Goal: Transaction & Acquisition: Purchase product/service

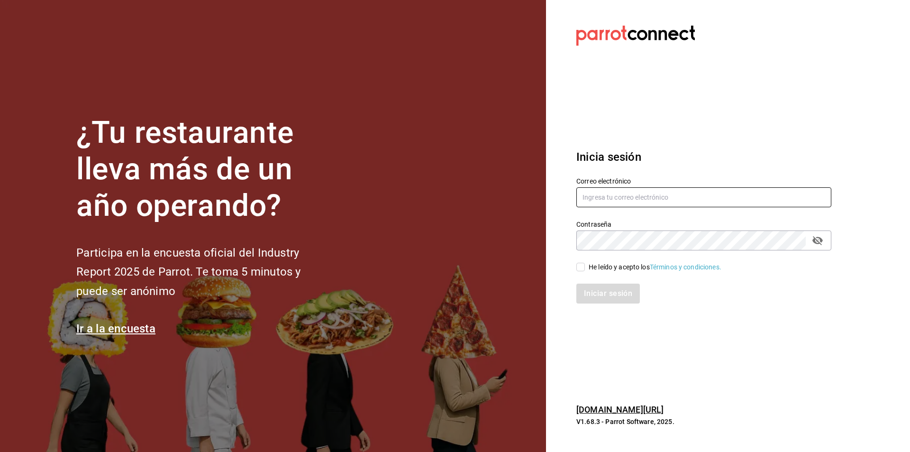
click at [584, 197] on input "text" at bounding box center [703, 197] width 255 height 20
type input "A"
type input "anakarengsr@gmail.com"
click at [587, 271] on div "Correo electrónico anakarengsr@gmail.com Contraseña Contraseña He leído y acept…" at bounding box center [698, 234] width 266 height 138
click at [580, 269] on input "He leído y acepto los Términos y condiciones." at bounding box center [580, 267] width 9 height 9
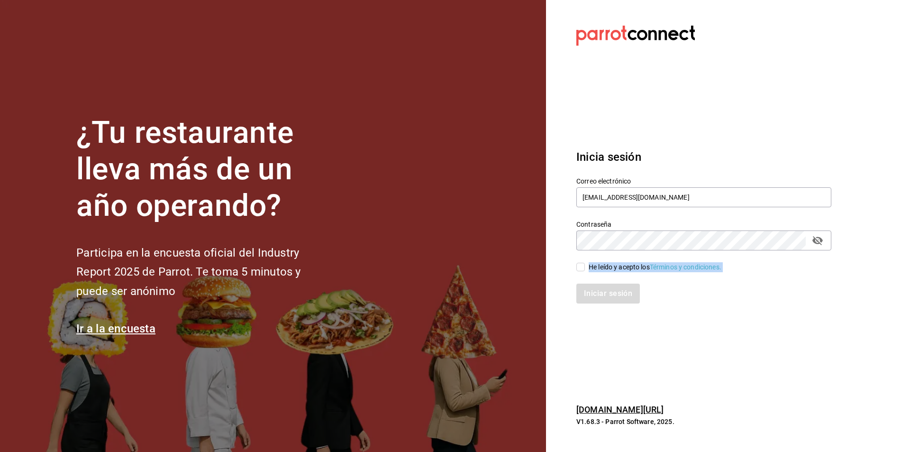
checkbox input "true"
click at [618, 294] on button "Iniciar sesión" at bounding box center [608, 293] width 64 height 20
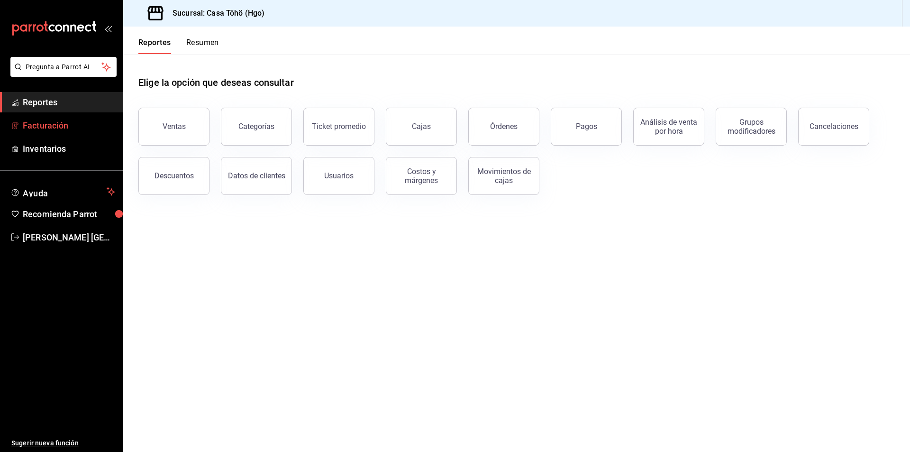
click at [65, 125] on span "Facturación" at bounding box center [69, 125] width 92 height 13
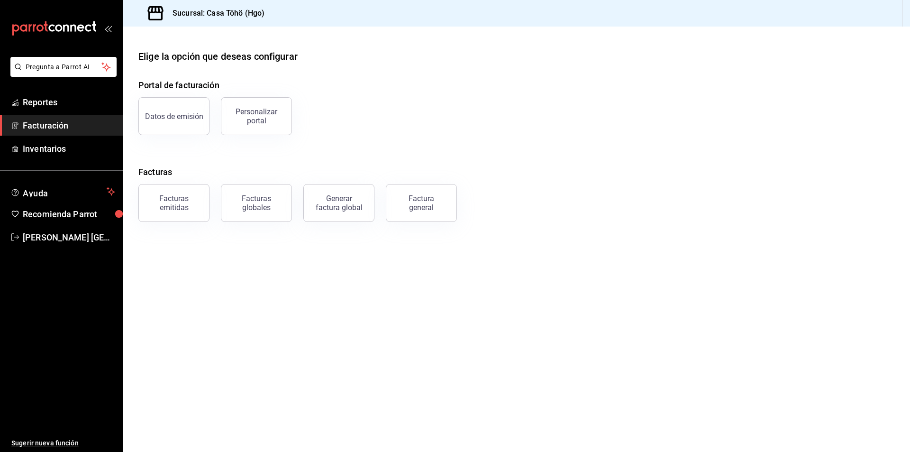
click at [335, 271] on main "Elige la opción que deseas configurar Portal de facturación Datos de emisión Pe…" at bounding box center [516, 239] width 787 height 425
click at [312, 250] on main "Elige la opción que deseas configurar Portal de facturación Datos de emisión Pe…" at bounding box center [516, 239] width 787 height 425
click at [428, 212] on button "Factura general" at bounding box center [421, 203] width 71 height 38
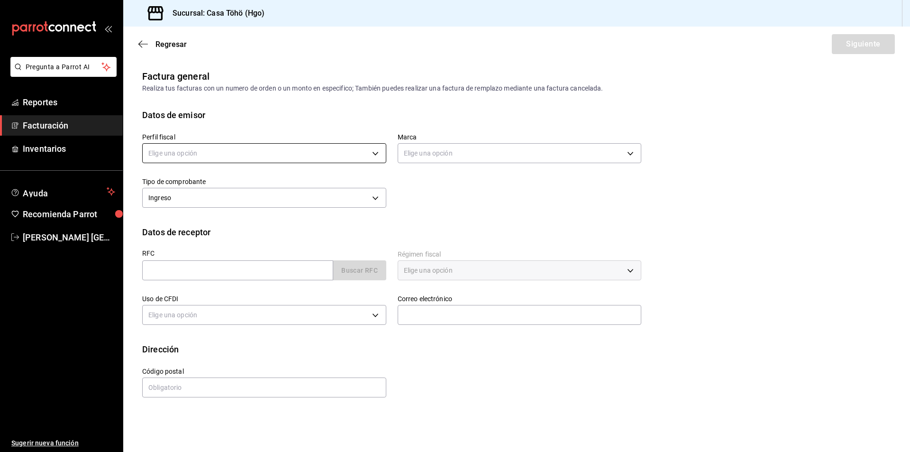
click at [207, 156] on body "Pregunta a Parrot AI Reportes Facturación Inventarios Ayuda Recomienda Parrot A…" at bounding box center [455, 226] width 910 height 452
click at [209, 202] on li "SONIA HILDA ALVA GONZALEZ" at bounding box center [264, 201] width 243 height 18
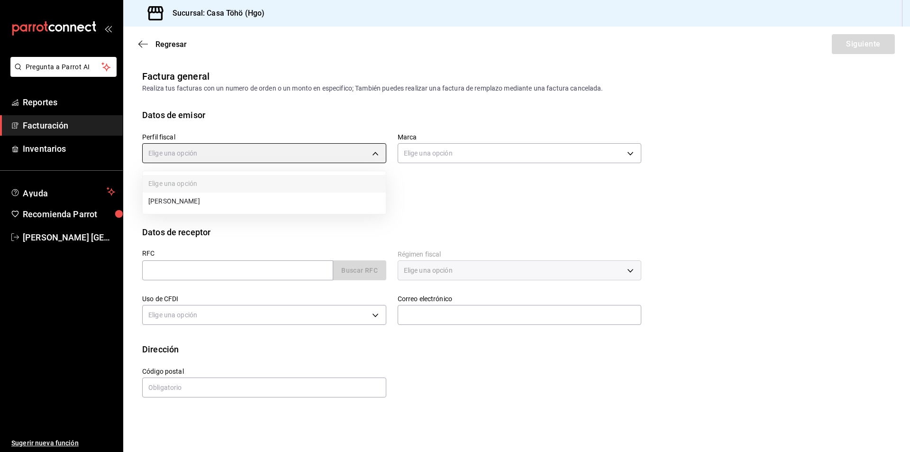
type input "3714fea9-f59b-4145-9474-cc315d4ea63f"
type input "3863094e-80de-4485-9a79-27000a153f73"
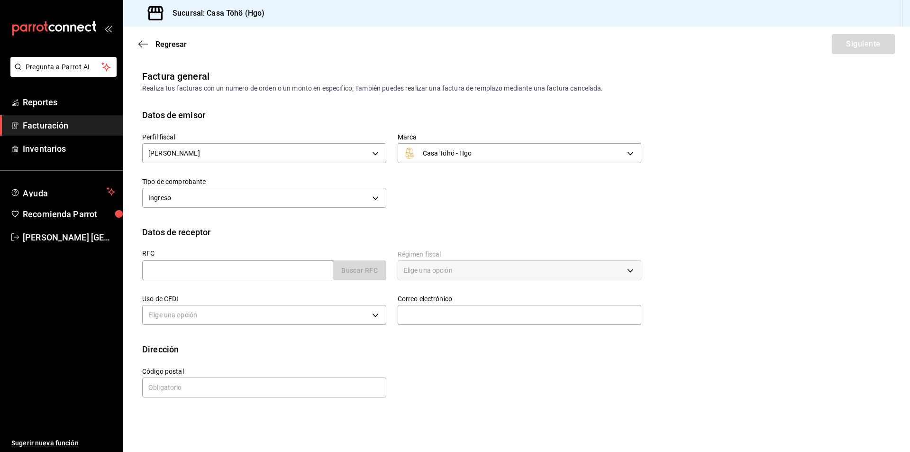
click at [425, 212] on div "Perfil fiscal SONIA HILDA ALVA GONZALEZ 3714fea9-f59b-4145-9474-cc315d4ea63f Ma…" at bounding box center [516, 173] width 749 height 104
click at [230, 274] on input "text" at bounding box center [237, 270] width 191 height 20
type input "XAXX010101000"
type input "43670"
type input "616"
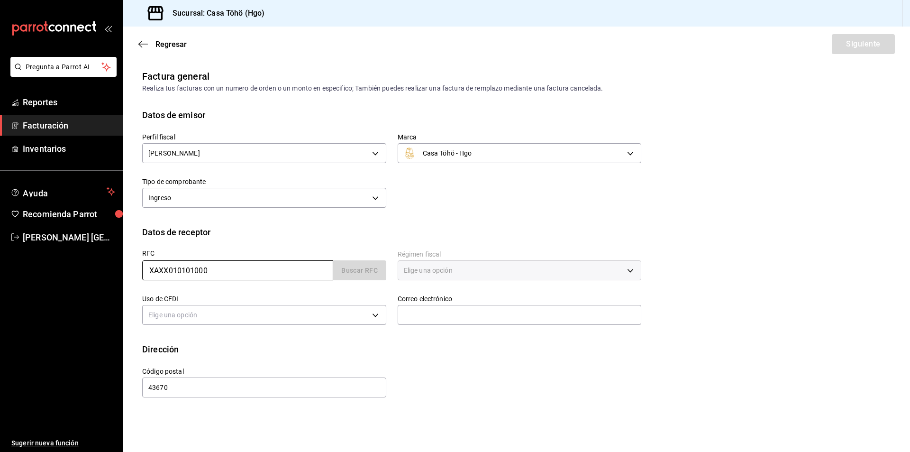
type input "S01"
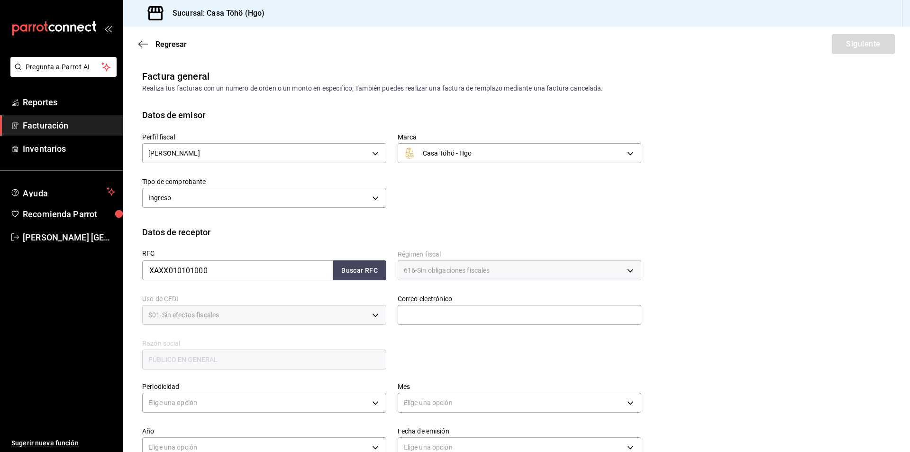
click at [458, 343] on div "RFC XAXX010101000 Buscar RFC Régimen fiscal 616 - Sin obligaciones fiscales 616…" at bounding box center [386, 304] width 511 height 132
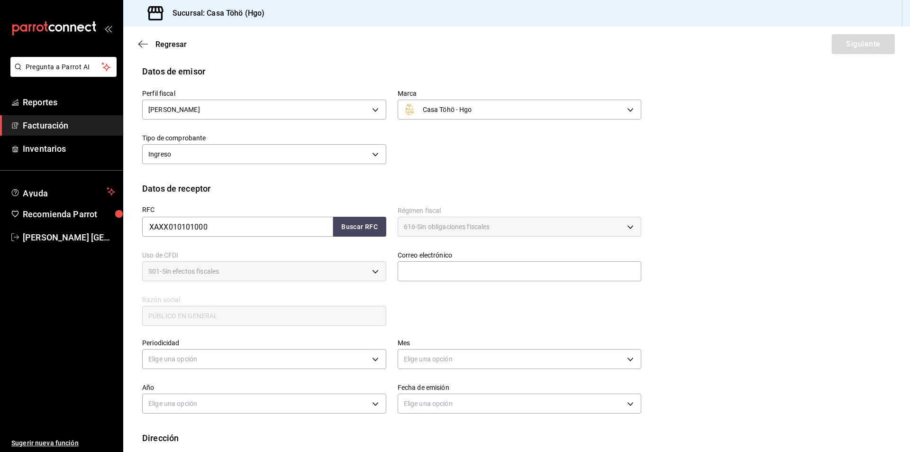
scroll to position [94, 0]
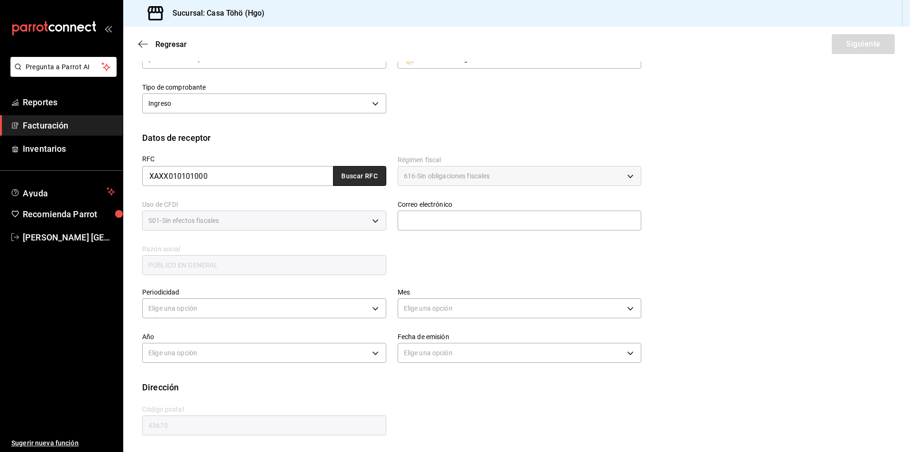
click at [373, 175] on button "Buscar RFC" at bounding box center [359, 176] width 53 height 20
type input "administrador@correo.com"
click at [164, 314] on body "Pregunta a Parrot AI Reportes Facturación Inventarios Ayuda Recomienda Parrot A…" at bounding box center [455, 226] width 910 height 452
click at [177, 338] on li "Diario" at bounding box center [263, 338] width 241 height 16
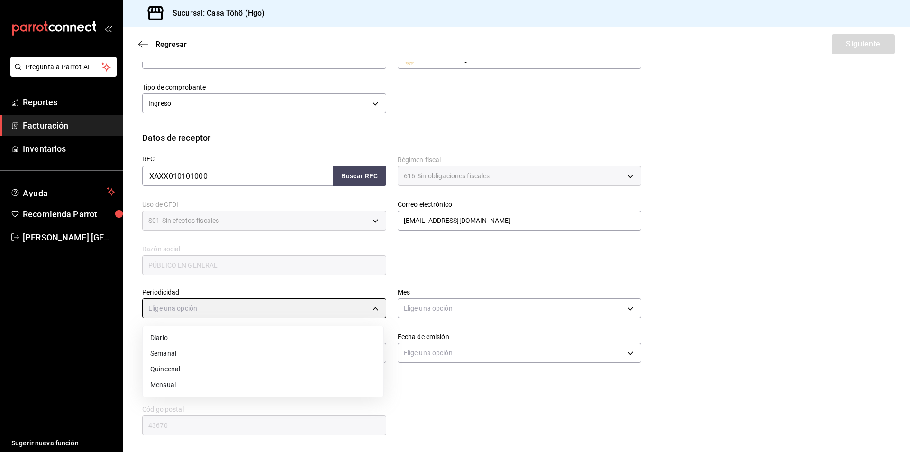
type input "DAILY"
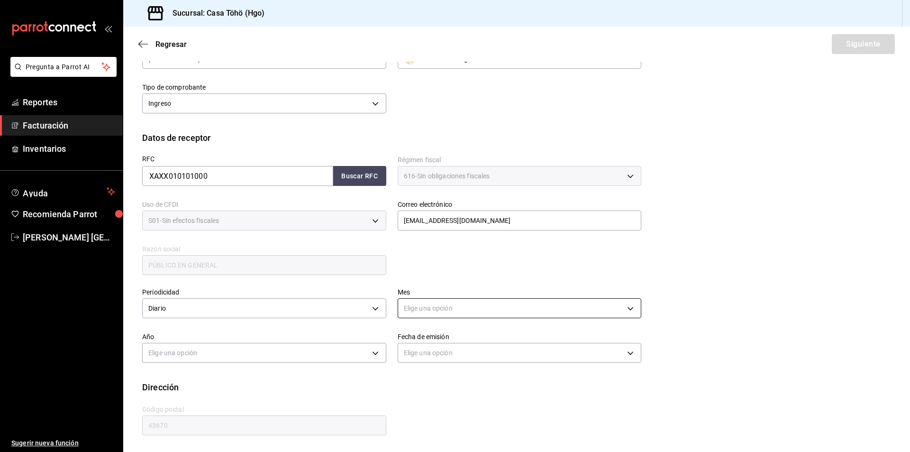
click at [425, 302] on body "Pregunta a Parrot AI Reportes Facturación Inventarios Ayuda Recomienda Parrot A…" at bounding box center [455, 226] width 910 height 452
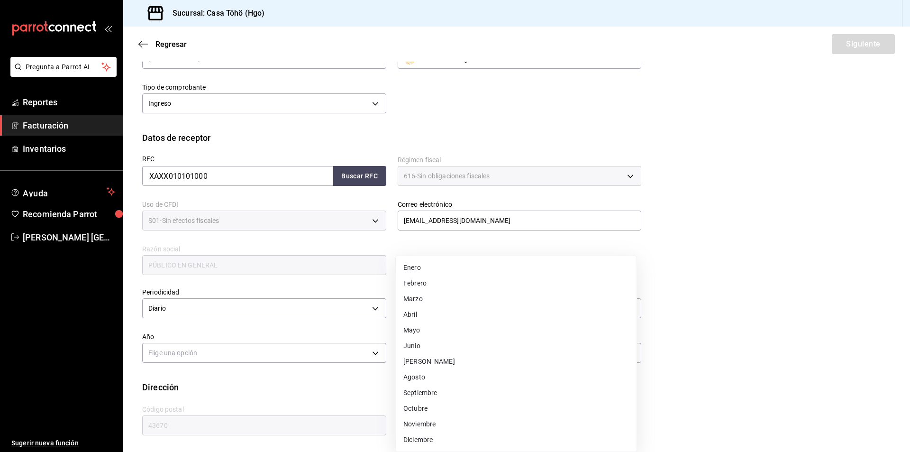
click at [421, 380] on li "Agosto" at bounding box center [516, 377] width 241 height 16
type input "8"
click at [245, 358] on body "Pregunta a Parrot AI Reportes Facturación Inventarios Ayuda Recomienda Parrot A…" at bounding box center [455, 226] width 910 height 452
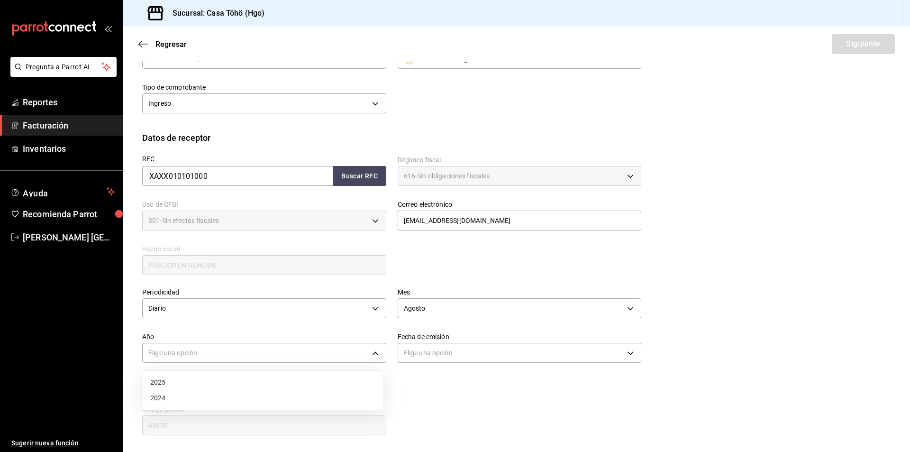
click at [187, 383] on li "2025" at bounding box center [263, 382] width 241 height 16
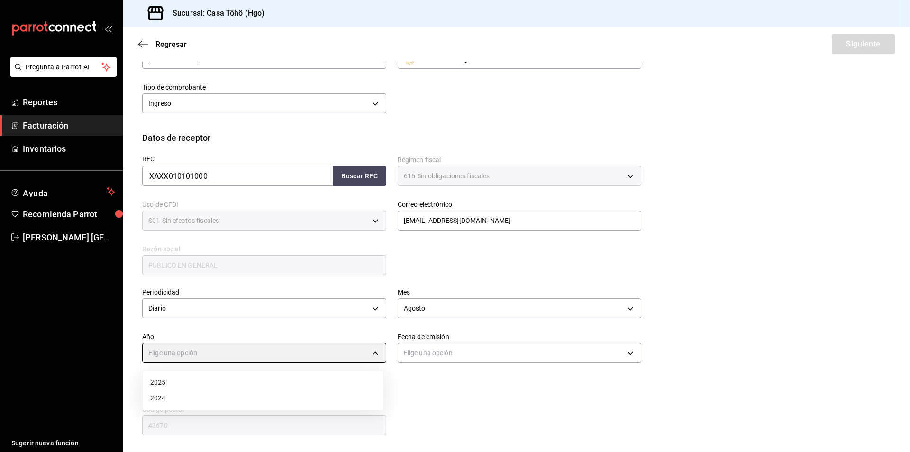
type input "2025"
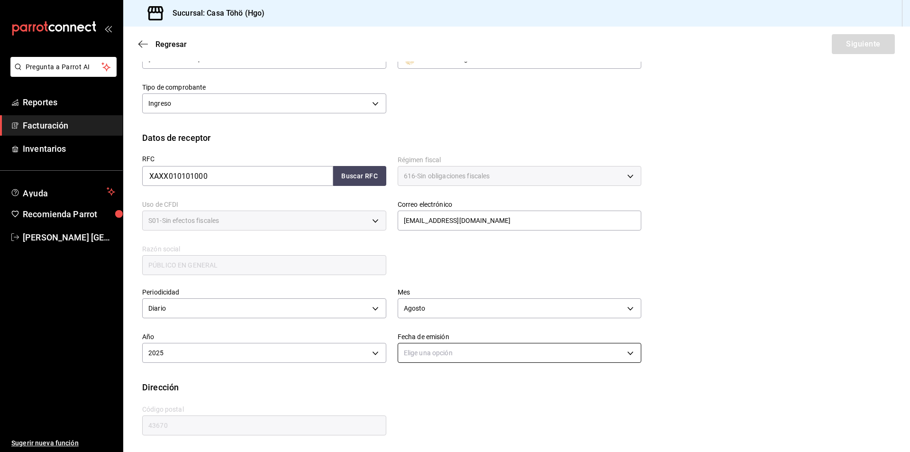
click at [463, 360] on body "Pregunta a Parrot AI Reportes Facturación Inventarios Ayuda Recomienda Parrot A…" at bounding box center [455, 226] width 910 height 452
drag, startPoint x: 419, startPoint y: 397, endPoint x: 443, endPoint y: 395, distance: 23.8
click at [419, 397] on li "Ayer" at bounding box center [516, 398] width 241 height 16
type input "YESTERDAY"
click at [790, 255] on div "RFC XAXX010101000 Buscar RFC Régimen fiscal 616 - Sin obligaciones fiscales 616…" at bounding box center [516, 217] width 749 height 147
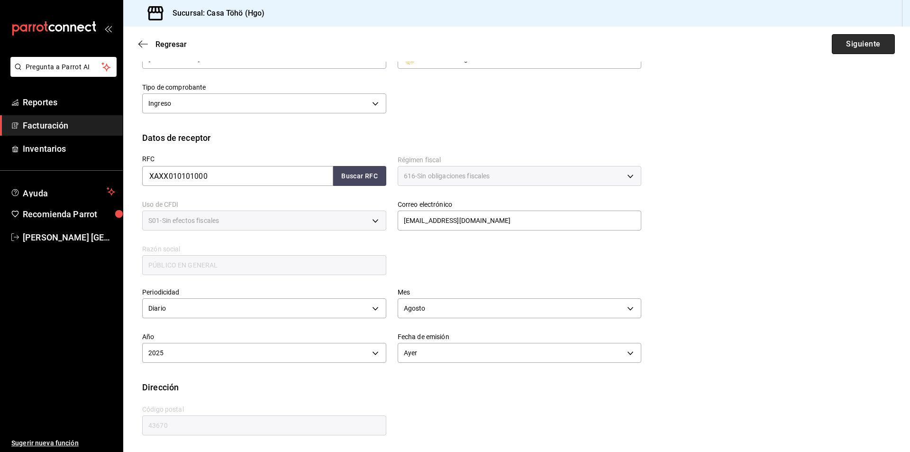
click at [846, 47] on button "Siguiente" at bounding box center [863, 44] width 63 height 20
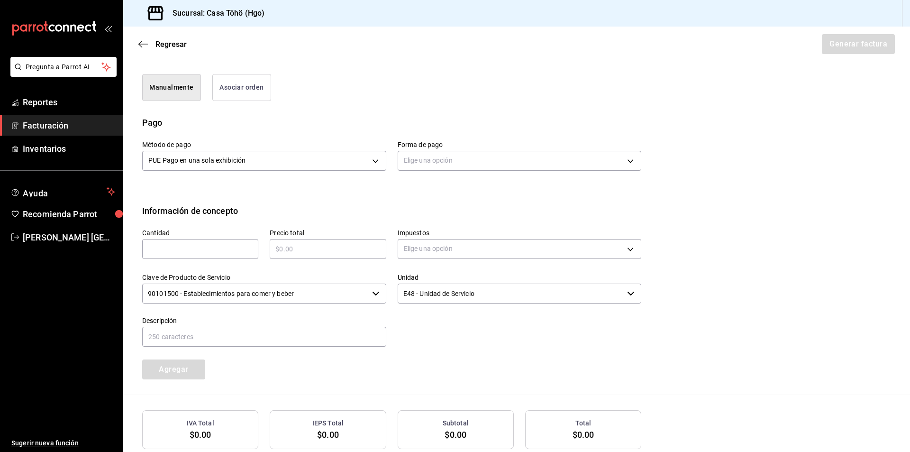
click at [239, 93] on button "Asociar orden" at bounding box center [241, 87] width 59 height 27
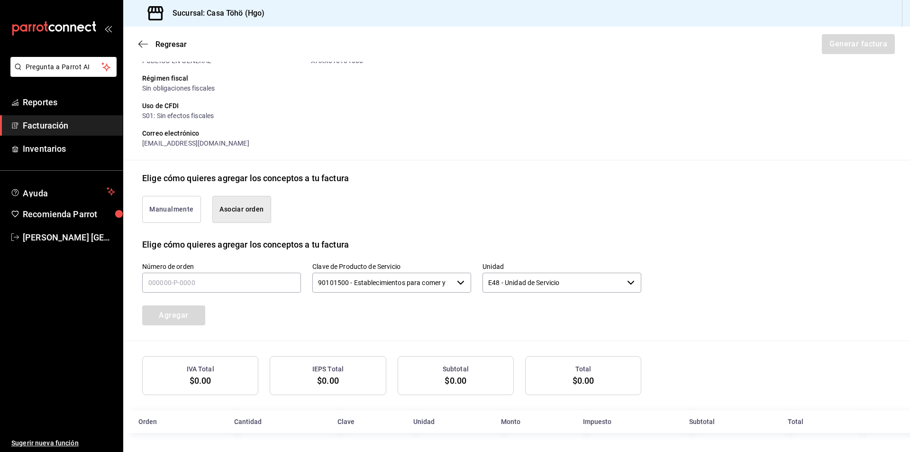
scroll to position [115, 0]
click at [177, 284] on input "text" at bounding box center [221, 283] width 159 height 20
type input "220825-p-0043"
click at [173, 316] on button "Agregar" at bounding box center [173, 315] width 63 height 20
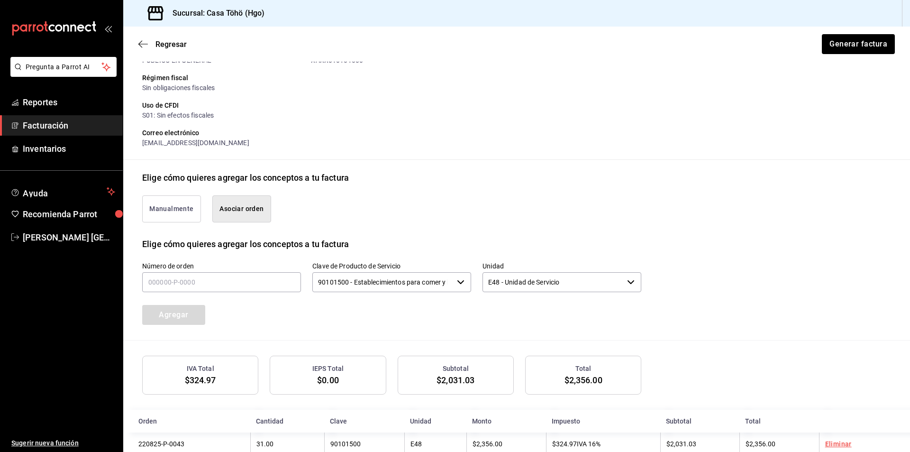
scroll to position [139, 0]
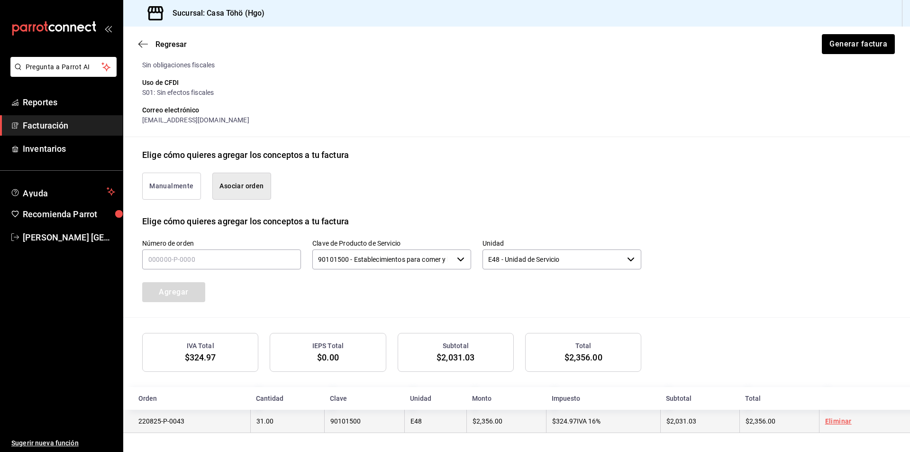
click at [832, 419] on link "Eliminar" at bounding box center [838, 421] width 27 height 8
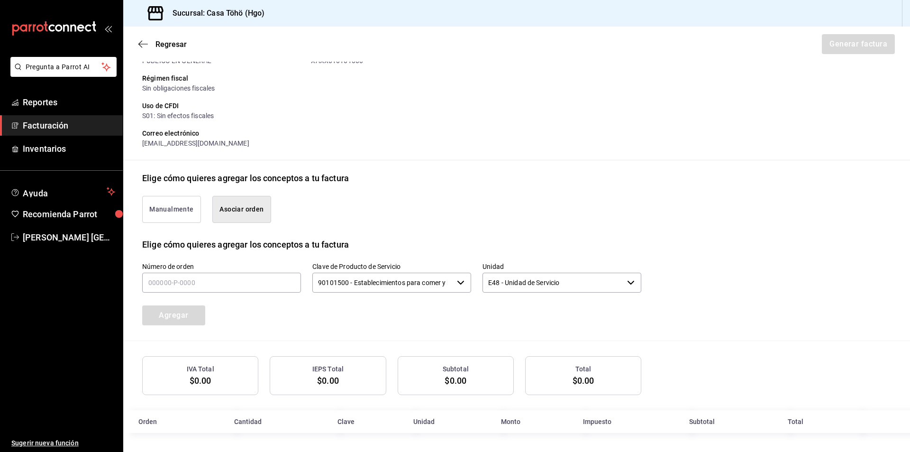
scroll to position [115, 0]
click at [233, 281] on input "text" at bounding box center [221, 283] width 159 height 20
type input "220825-p-0094"
click at [184, 317] on button "Agregar" at bounding box center [173, 315] width 63 height 20
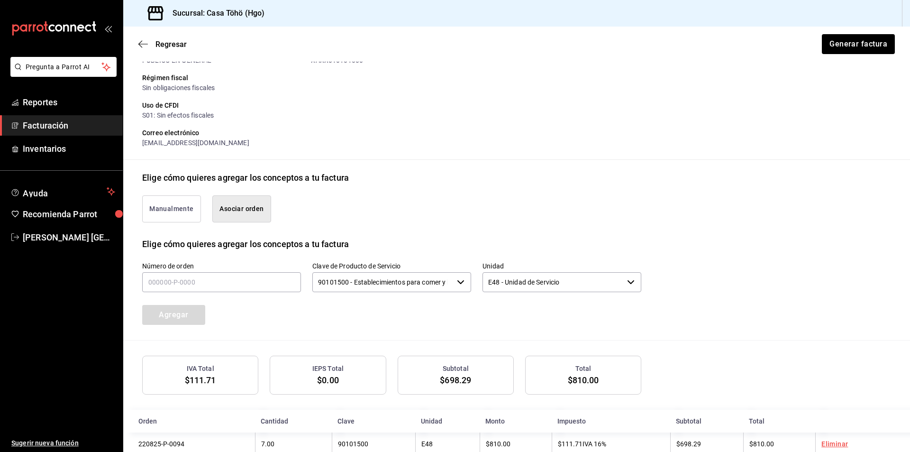
scroll to position [139, 0]
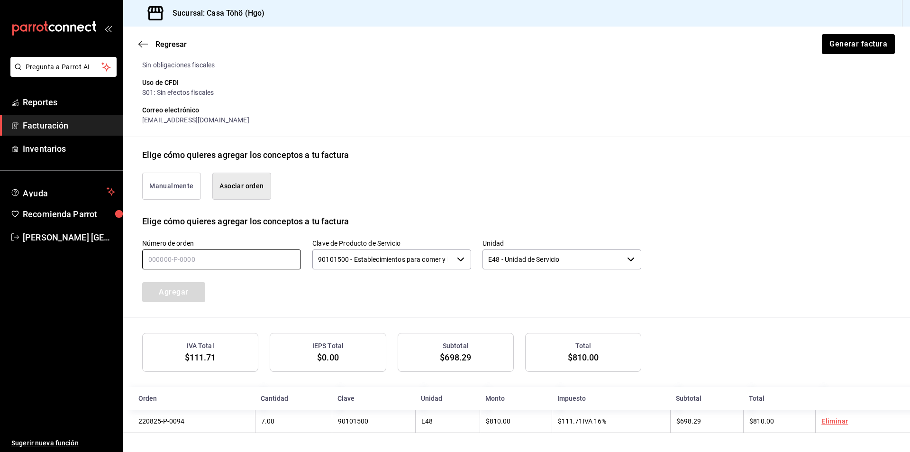
click at [190, 259] on input "text" at bounding box center [221, 259] width 159 height 20
click at [191, 259] on input "text" at bounding box center [221, 259] width 159 height 20
type input "220825-p-0083"
click at [169, 289] on button "Agregar" at bounding box center [173, 292] width 63 height 20
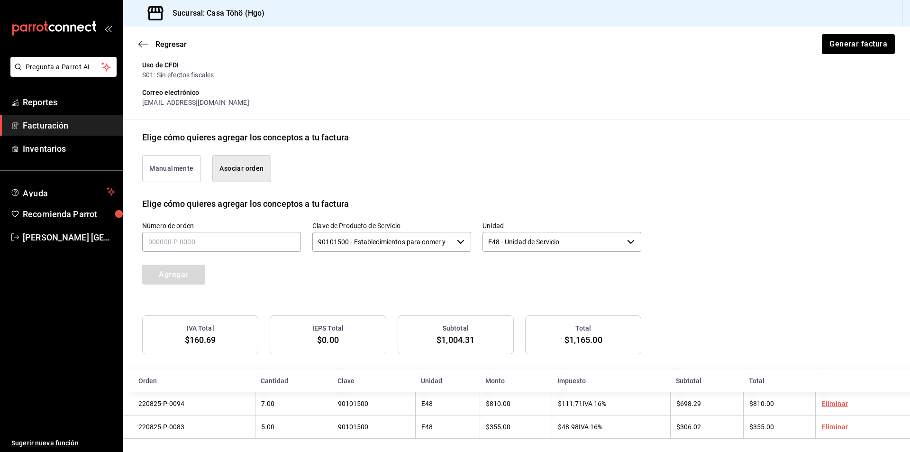
scroll to position [163, 0]
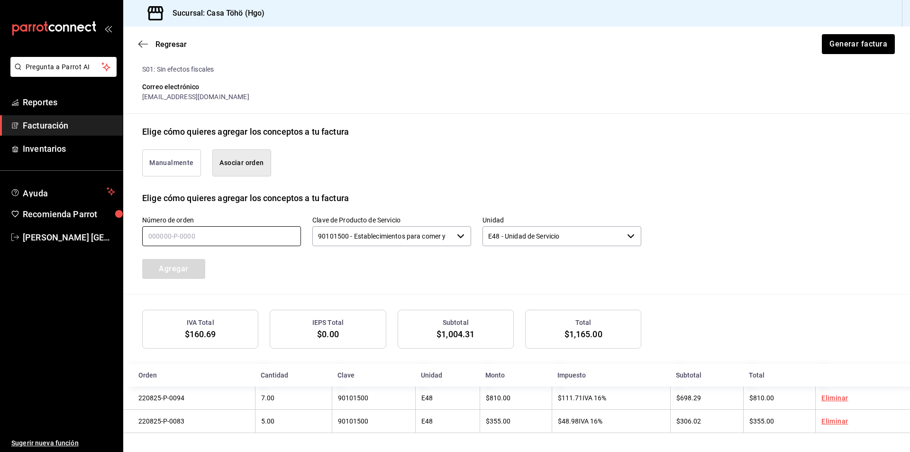
drag, startPoint x: 185, startPoint y: 235, endPoint x: 182, endPoint y: 230, distance: 5.3
click at [184, 235] on input "text" at bounding box center [221, 236] width 159 height 20
type input "220825-p-0100"
click at [182, 270] on button "Agregar" at bounding box center [173, 269] width 63 height 20
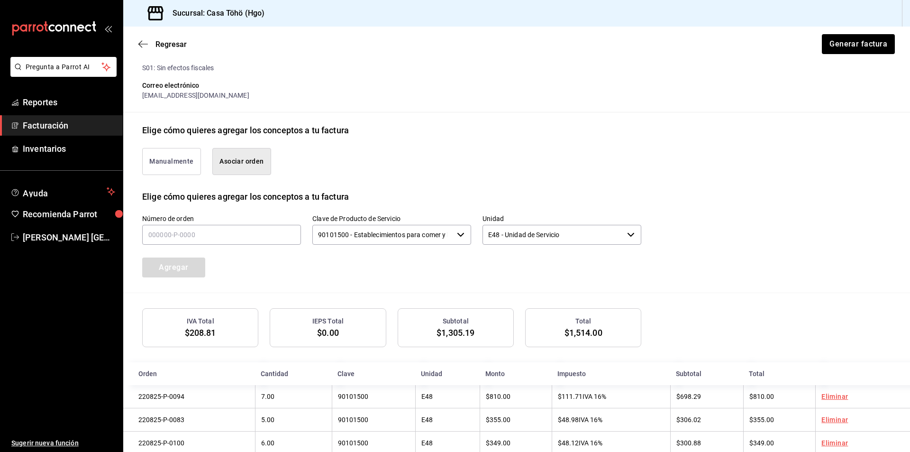
scroll to position [186, 0]
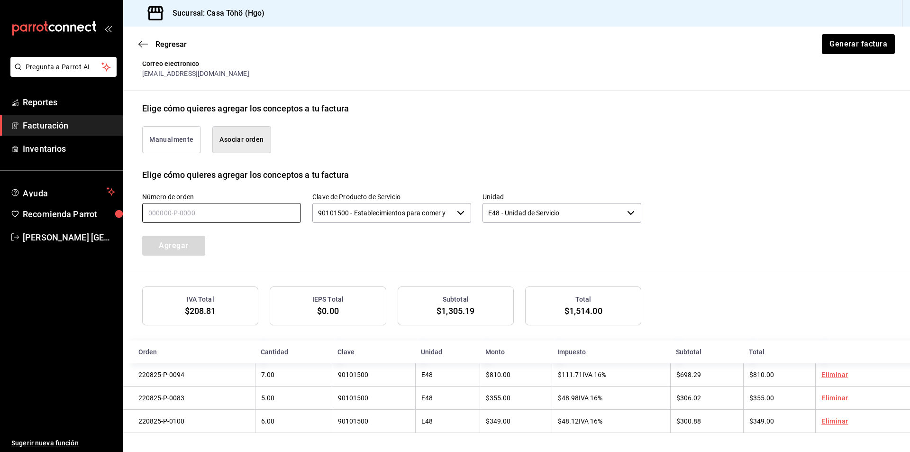
click at [244, 215] on input "text" at bounding box center [221, 213] width 159 height 20
type input "220825-p-0106"
click at [160, 242] on button "Agregar" at bounding box center [173, 246] width 63 height 20
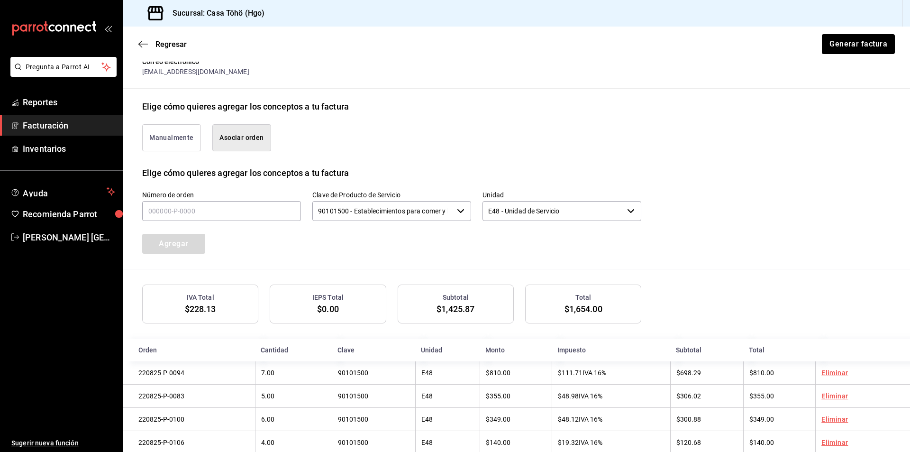
scroll to position [210, 0]
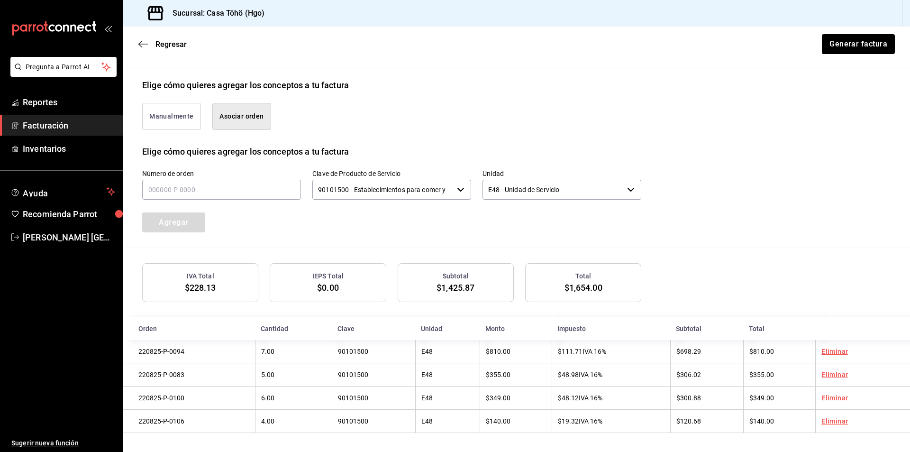
click at [678, 234] on div "Número de orden Clave de Producto de Servicio 90101500 - Establecimientos para …" at bounding box center [516, 203] width 749 height 90
click at [233, 193] on input "text" at bounding box center [221, 190] width 159 height 20
type input "220825-p-0003"
click at [195, 221] on button "Agregar" at bounding box center [173, 222] width 63 height 20
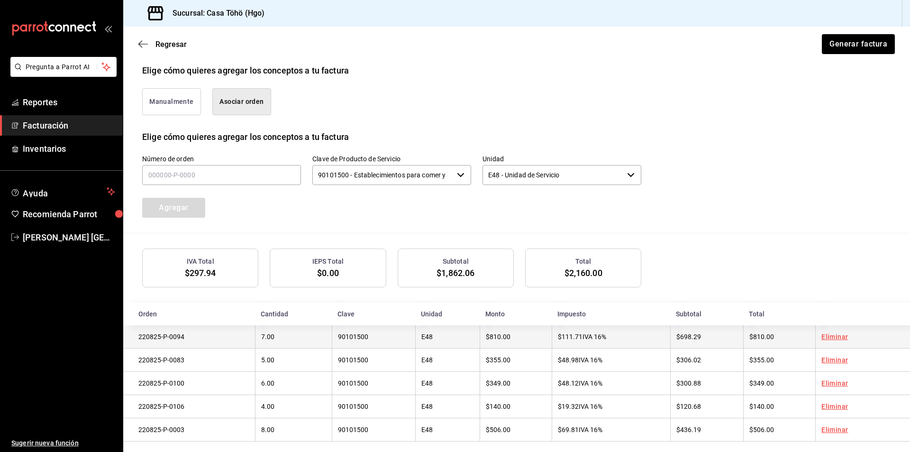
scroll to position [234, 0]
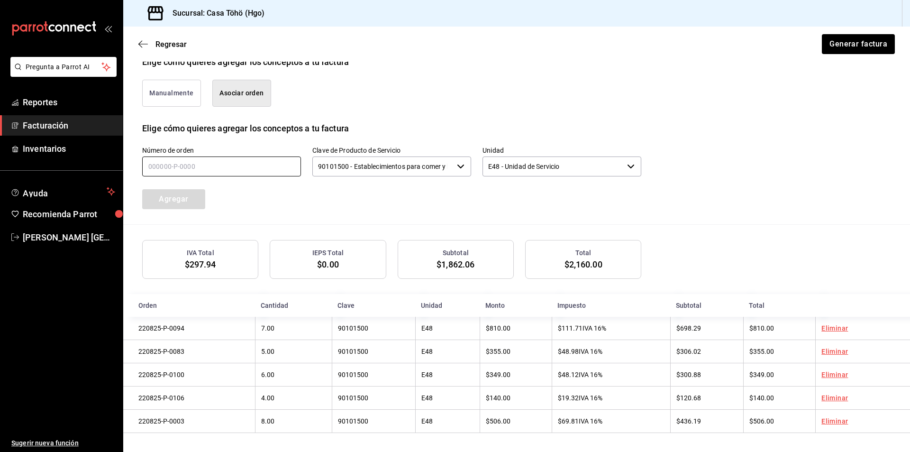
click at [226, 172] on input "text" at bounding box center [221, 166] width 159 height 20
type input "220825-p-0033"
click at [175, 200] on button "Agregar" at bounding box center [173, 199] width 63 height 20
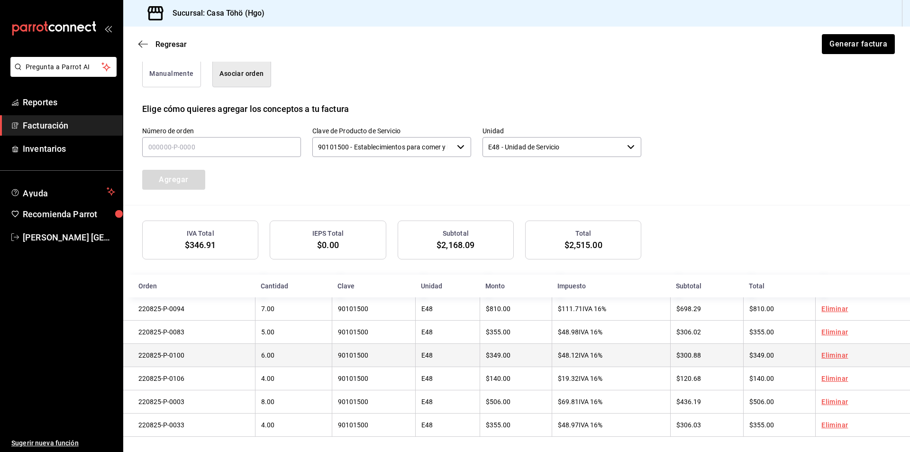
scroll to position [257, 0]
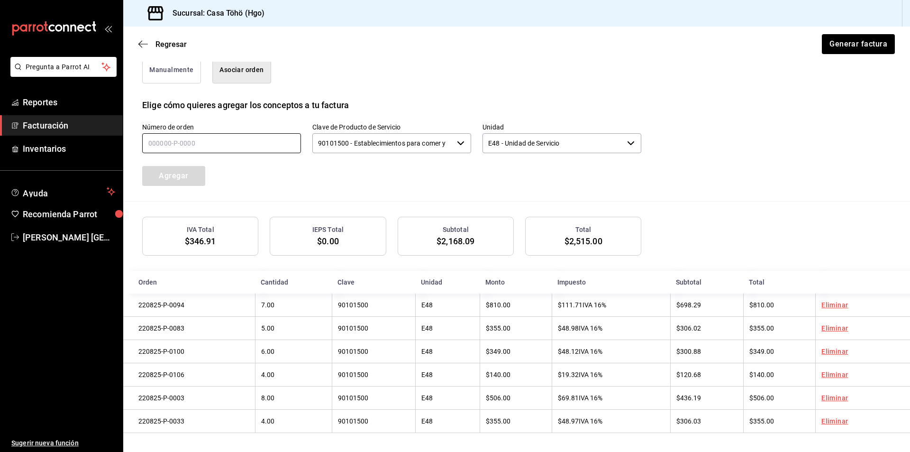
click at [206, 144] on input "text" at bounding box center [221, 143] width 159 height 20
type input "220825-p-0064"
click at [192, 177] on button "Agregar" at bounding box center [173, 176] width 63 height 20
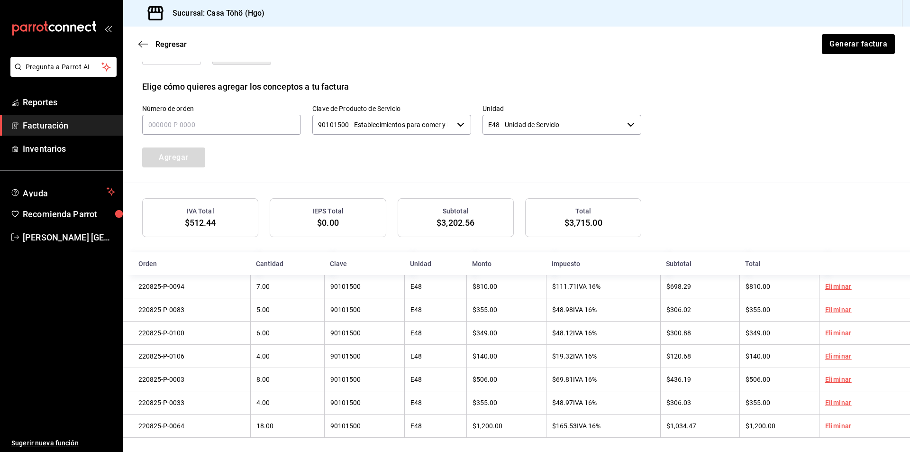
scroll to position [281, 0]
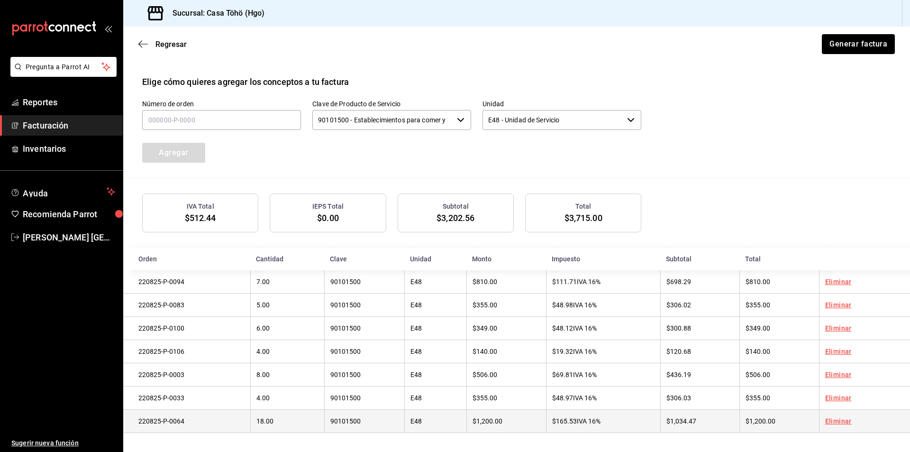
click at [829, 421] on link "Eliminar" at bounding box center [838, 421] width 27 height 8
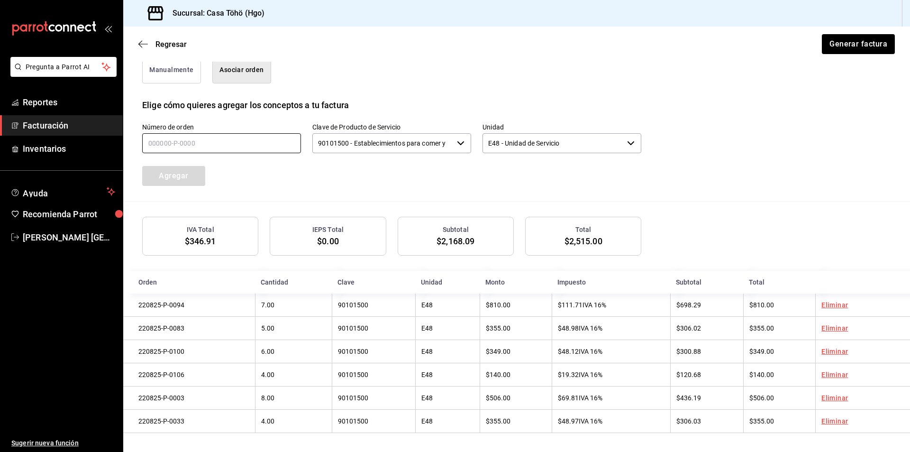
click at [209, 134] on input "text" at bounding box center [221, 143] width 159 height 20
type input "220825-p-0062"
click at [190, 177] on button "Agregar" at bounding box center [173, 176] width 63 height 20
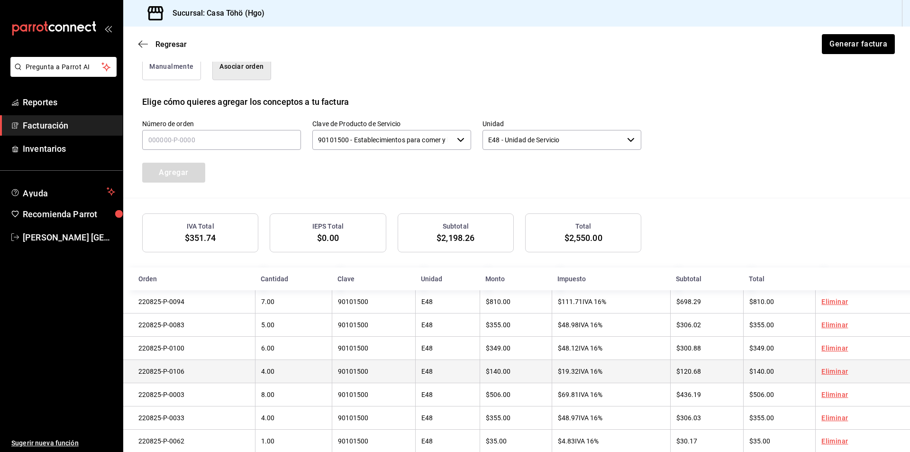
scroll to position [281, 0]
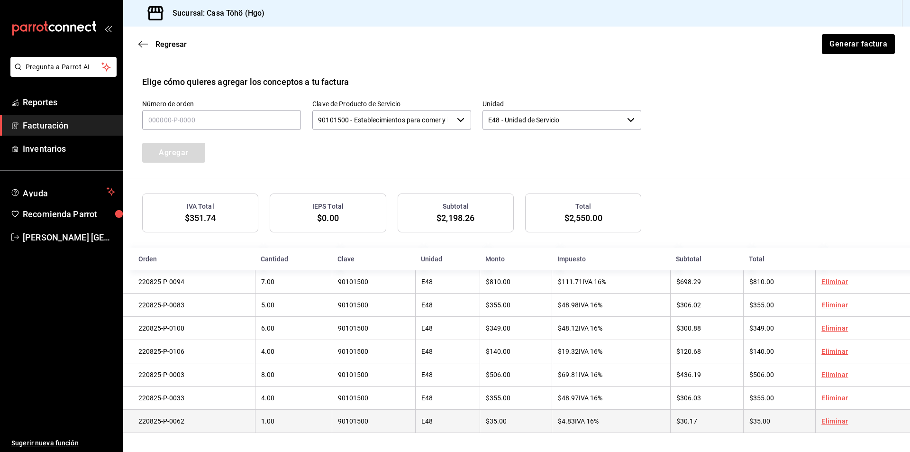
click at [831, 419] on link "Eliminar" at bounding box center [834, 421] width 27 height 8
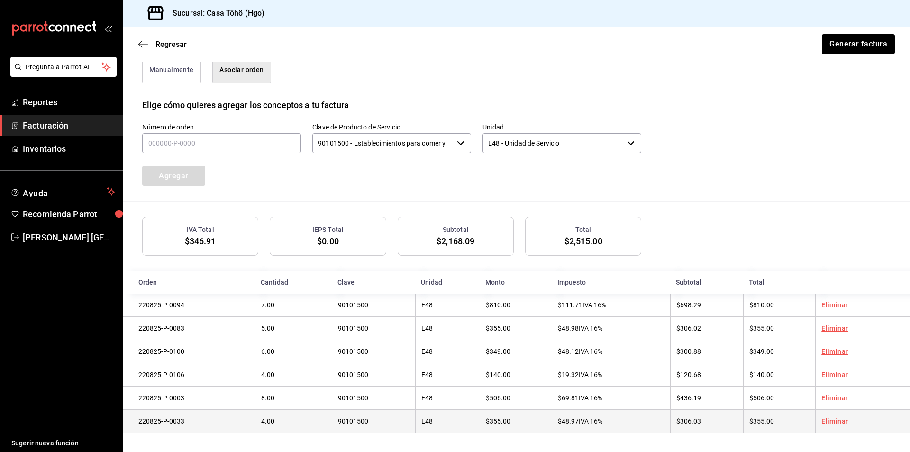
scroll to position [257, 0]
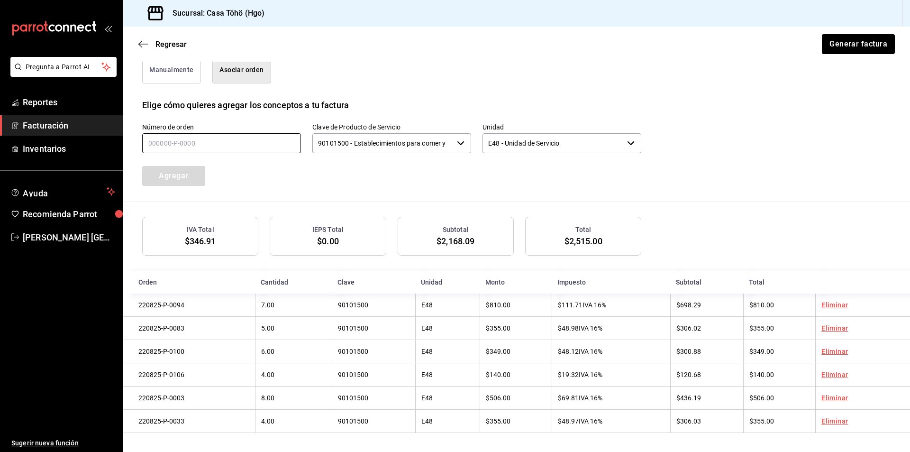
click at [188, 147] on input "text" at bounding box center [221, 143] width 159 height 20
type input "220825-p-0062"
click at [191, 166] on button "Agregar" at bounding box center [173, 176] width 63 height 20
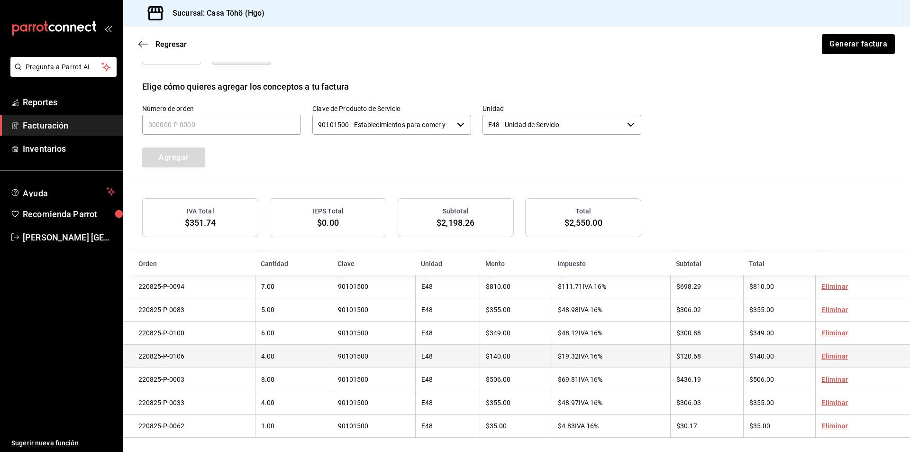
scroll to position [281, 0]
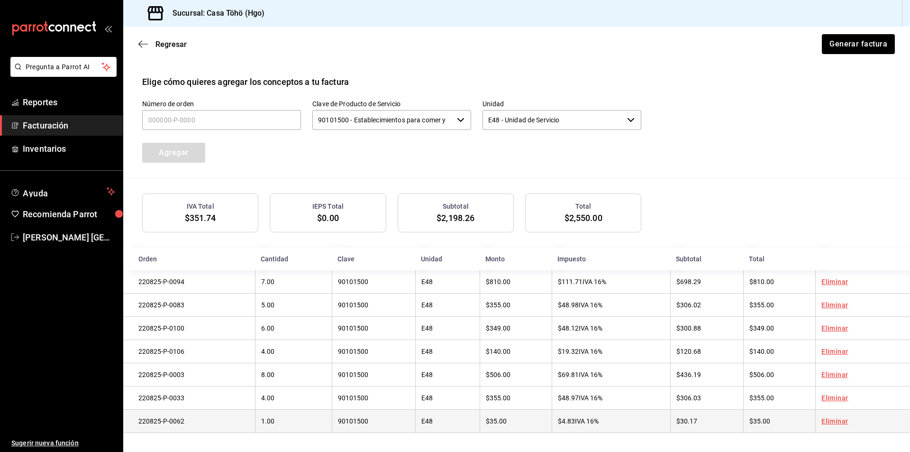
click at [838, 422] on link "Eliminar" at bounding box center [834, 421] width 27 height 8
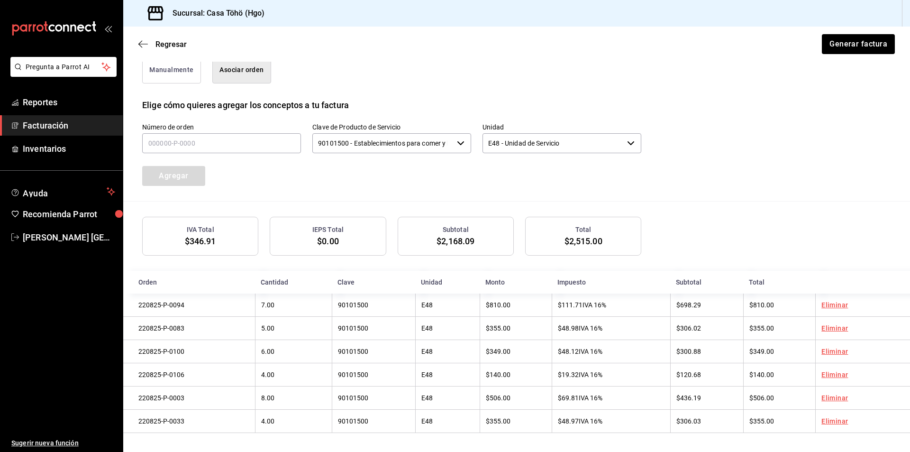
scroll to position [257, 0]
click at [174, 141] on input "text" at bounding box center [221, 143] width 159 height 20
type input "220825-p-0043"
click at [189, 178] on button "Agregar" at bounding box center [173, 176] width 63 height 20
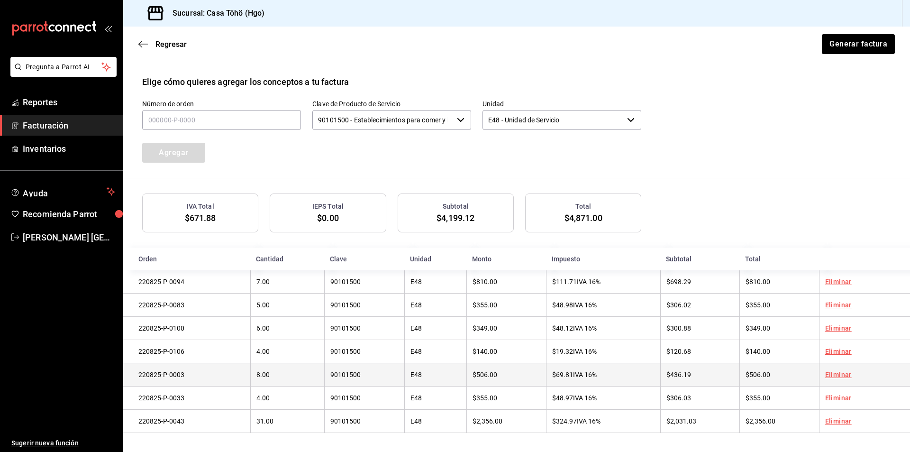
scroll to position [234, 0]
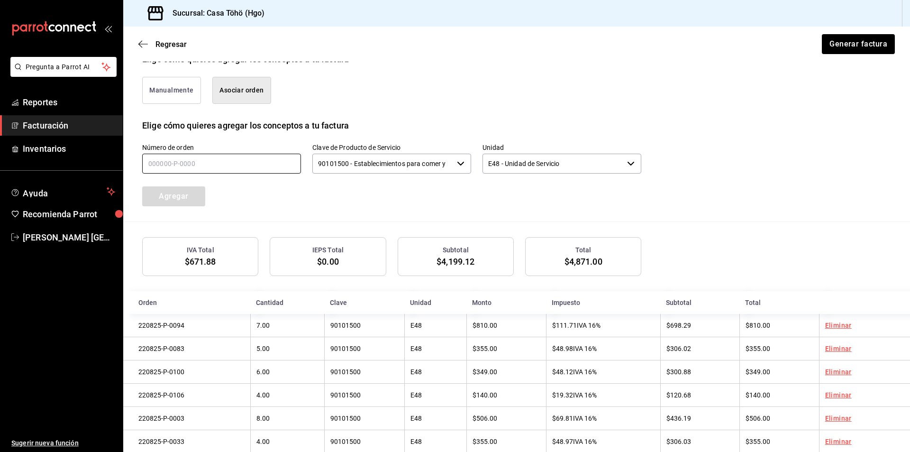
click at [170, 165] on input "text" at bounding box center [221, 164] width 159 height 20
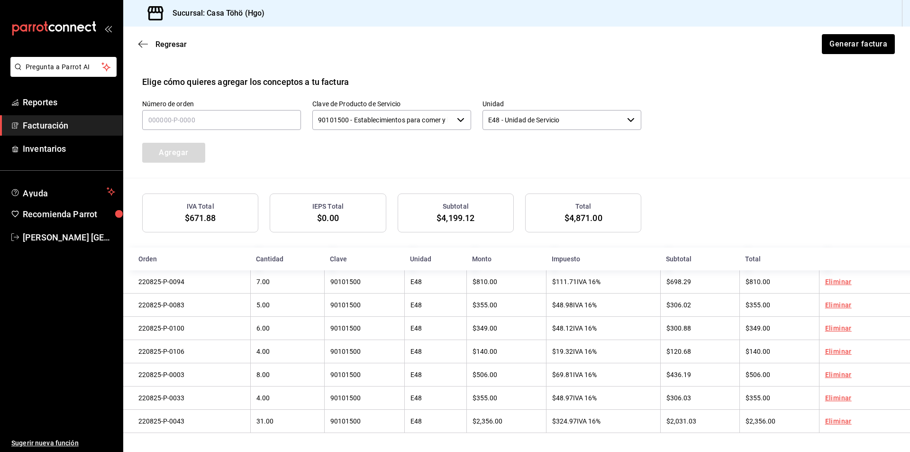
click at [251, 157] on div "Agregar" at bounding box center [195, 146] width 128 height 31
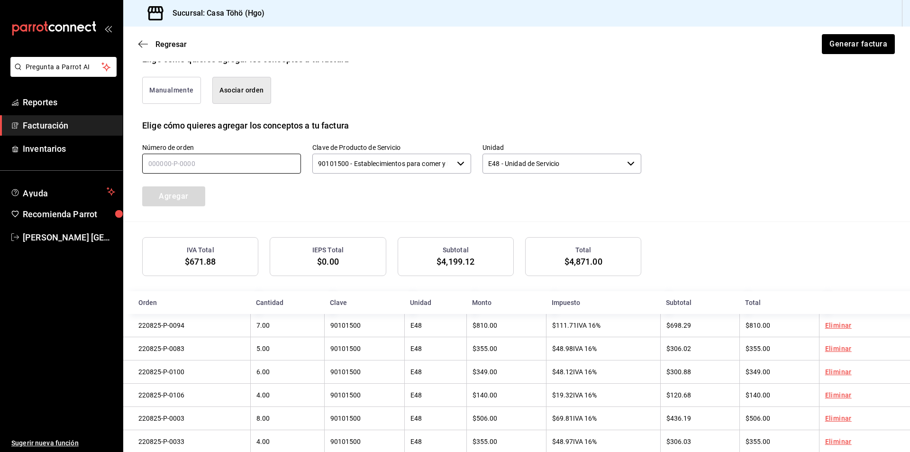
click at [242, 172] on input "text" at bounding box center [221, 164] width 159 height 20
click at [243, 168] on input "text" at bounding box center [221, 164] width 159 height 20
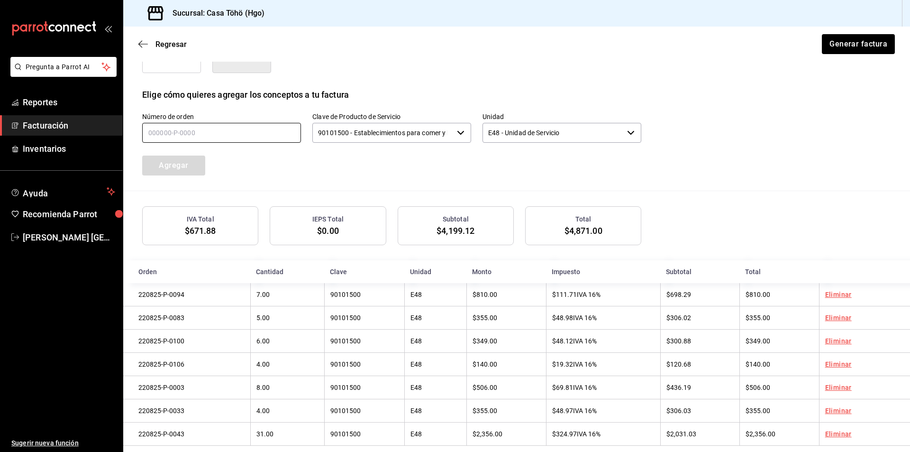
scroll to position [281, 0]
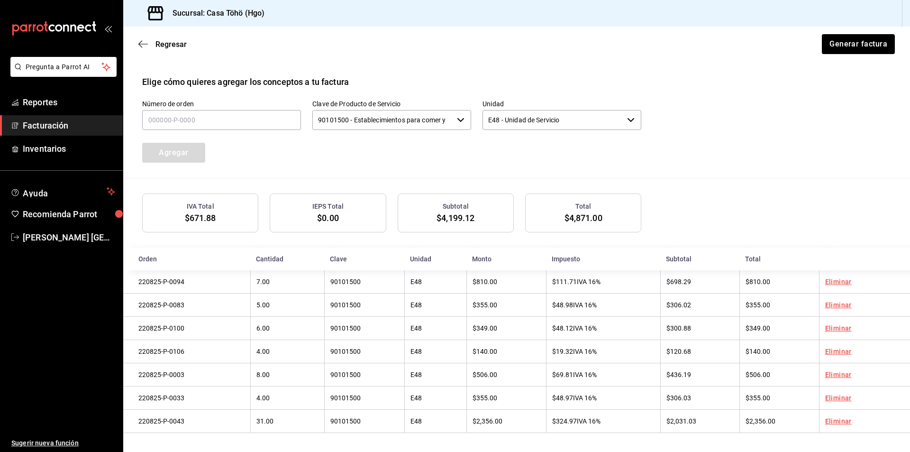
click at [293, 193] on div "IEPS Total $0.00" at bounding box center [328, 212] width 116 height 39
click at [202, 111] on input "text" at bounding box center [221, 120] width 159 height 20
type input "220825-p-0043"
click at [192, 154] on button "Agregar" at bounding box center [173, 153] width 63 height 20
click at [201, 118] on input "text" at bounding box center [221, 120] width 159 height 20
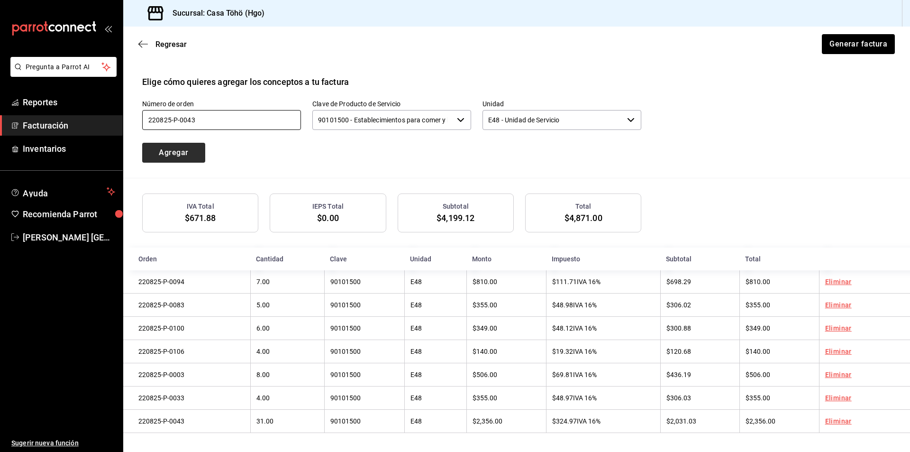
type input "220825-p-0043"
click at [188, 148] on button "Agregar" at bounding box center [173, 153] width 63 height 20
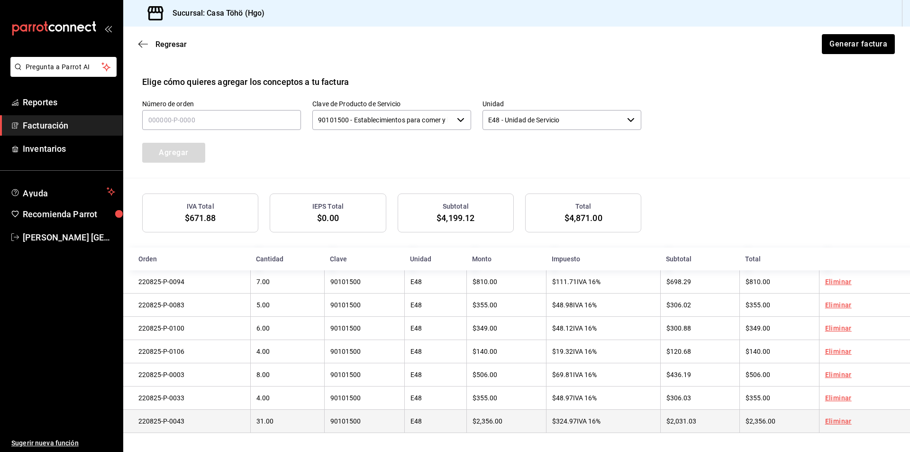
click at [830, 417] on link "Eliminar" at bounding box center [838, 421] width 27 height 8
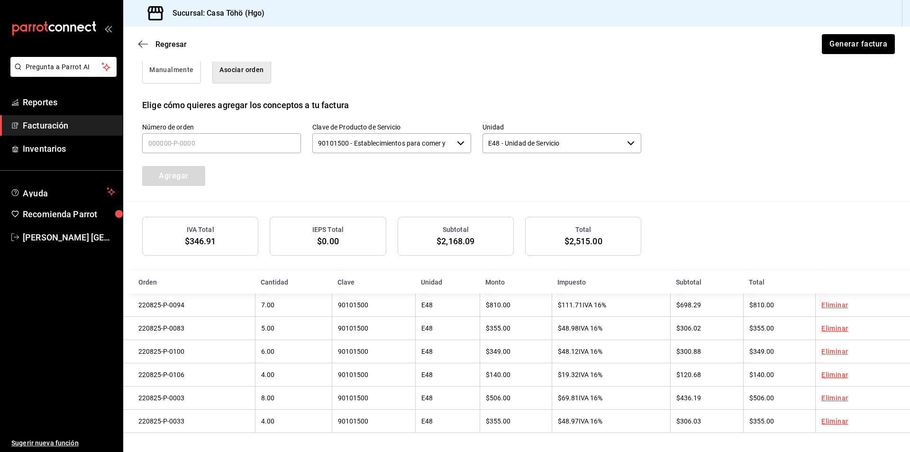
scroll to position [257, 0]
click at [201, 142] on input "text" at bounding box center [221, 143] width 159 height 20
type input "220825-p-0043"
click at [192, 172] on button "Agregar" at bounding box center [173, 176] width 63 height 20
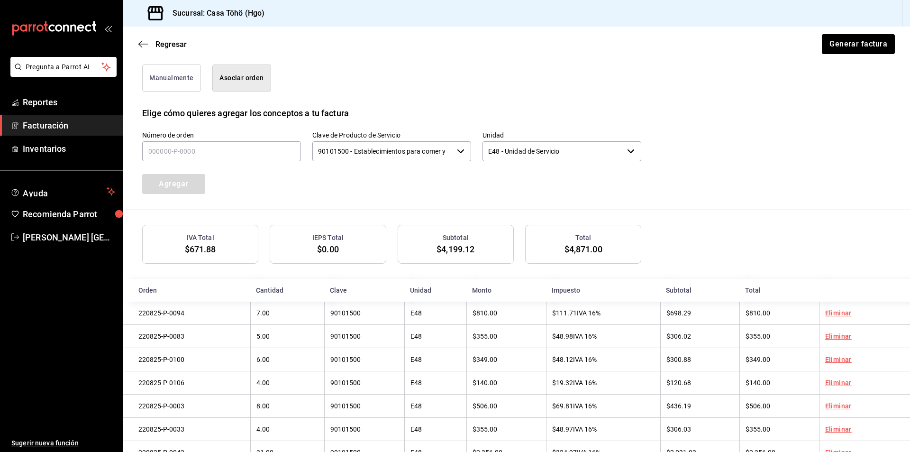
scroll to position [186, 0]
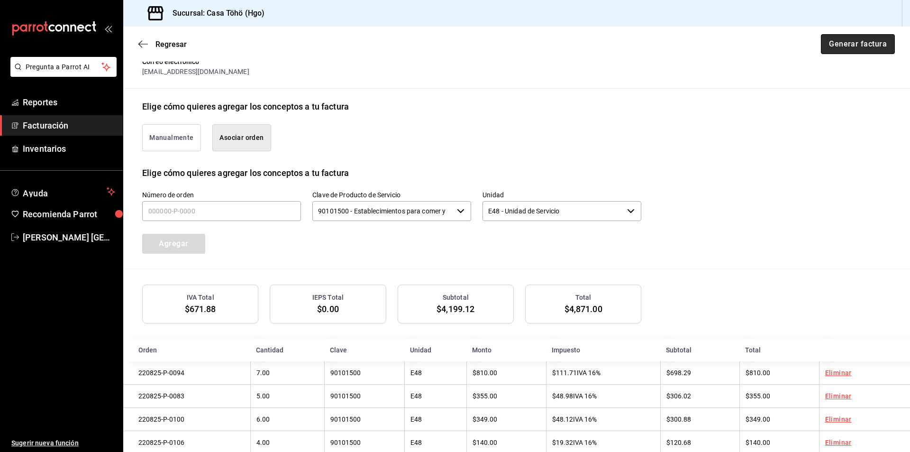
click at [827, 42] on button "Generar factura" at bounding box center [858, 44] width 74 height 20
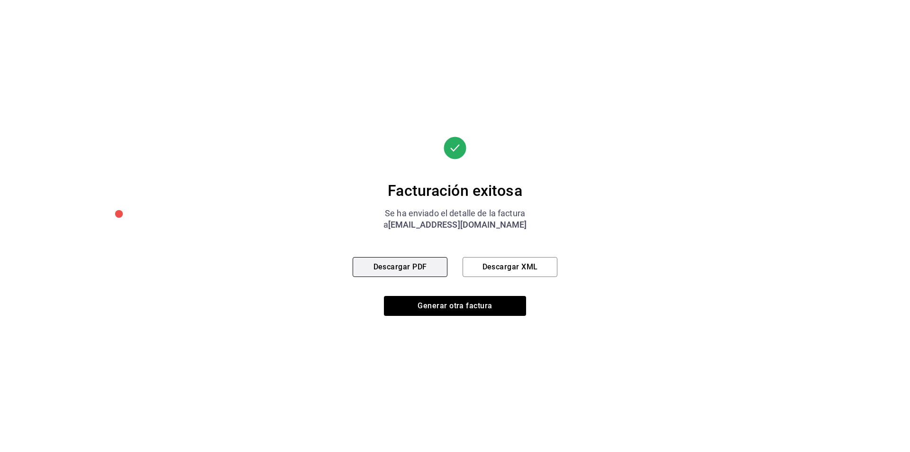
click at [379, 271] on button "Descargar PDF" at bounding box center [400, 267] width 95 height 20
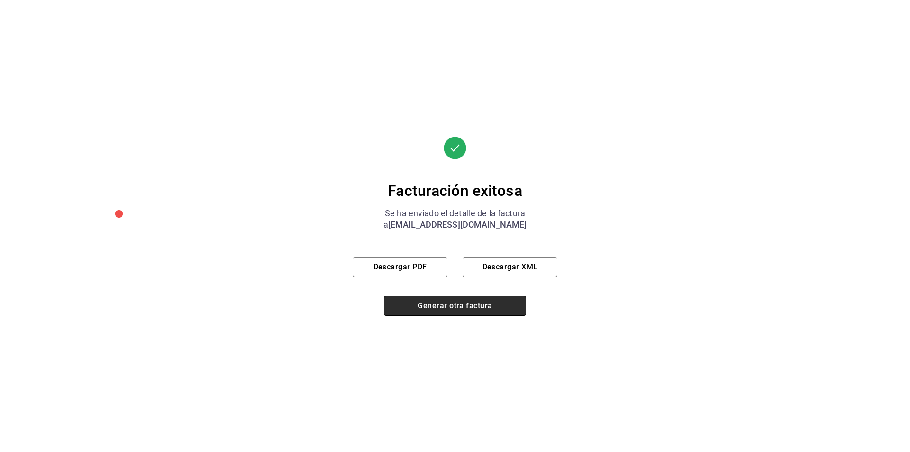
click at [439, 311] on button "Generar otra factura" at bounding box center [455, 306] width 142 height 20
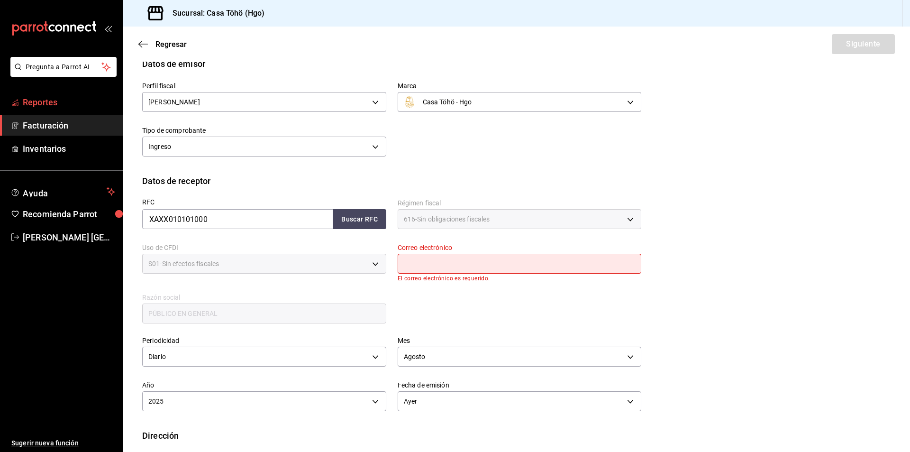
click at [45, 100] on span "Reportes" at bounding box center [69, 102] width 92 height 13
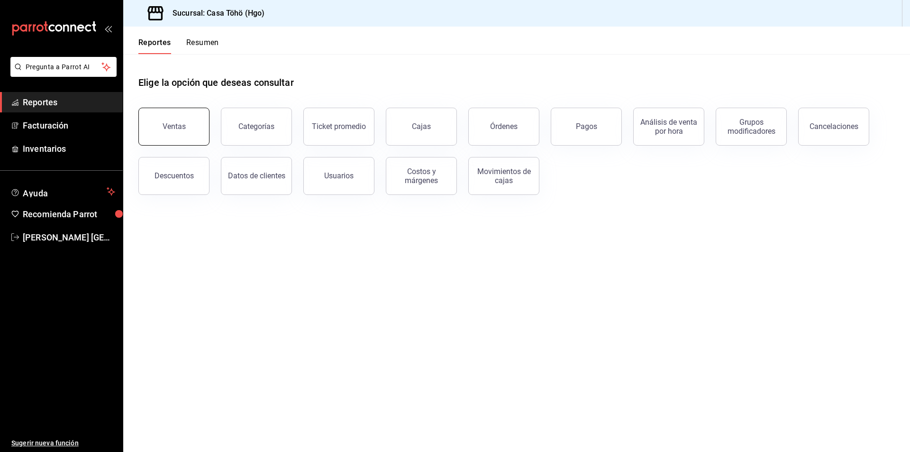
click at [154, 140] on button "Ventas" at bounding box center [173, 127] width 71 height 38
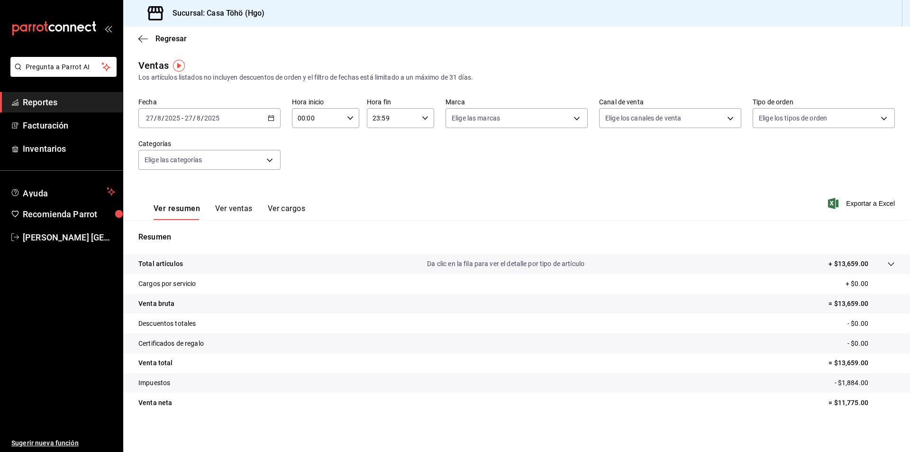
click at [53, 101] on span "Reportes" at bounding box center [69, 102] width 92 height 13
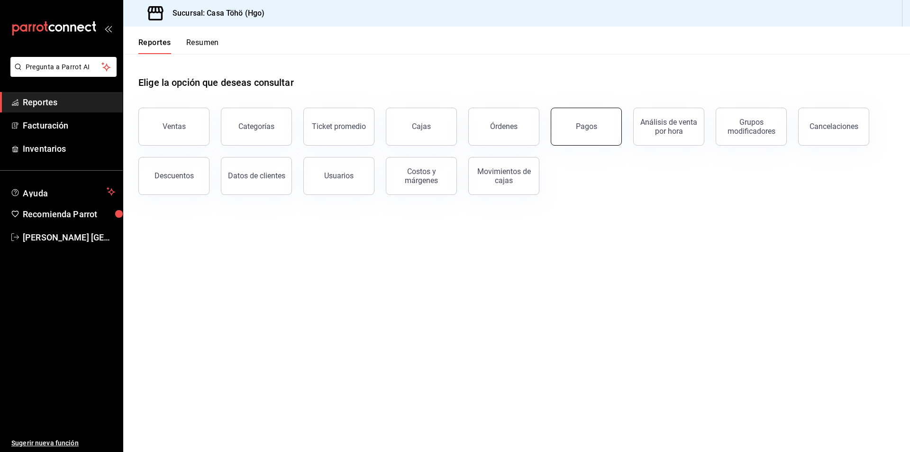
click at [591, 132] on button "Pagos" at bounding box center [586, 127] width 71 height 38
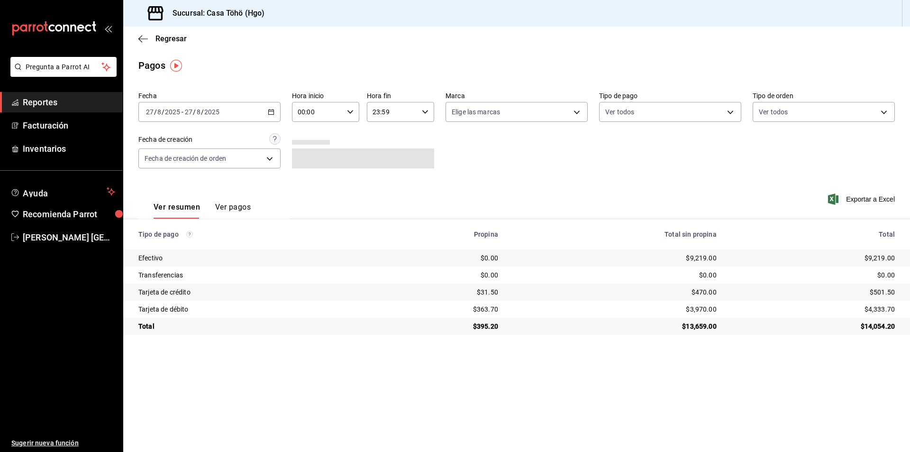
click at [272, 109] on icon "button" at bounding box center [271, 112] width 7 height 7
click at [175, 182] on span "Semana actual" at bounding box center [182, 183] width 73 height 10
click at [179, 113] on input "2025" at bounding box center [172, 112] width 16 height 8
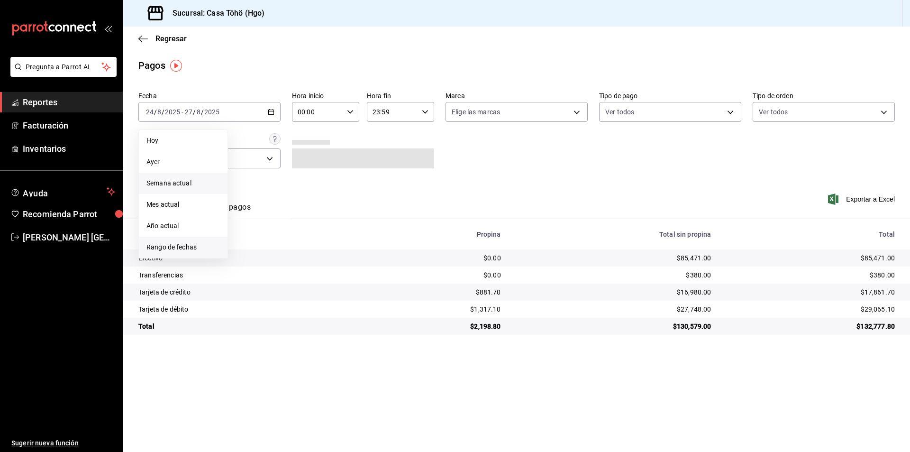
click at [176, 252] on span "Rango de fechas" at bounding box center [182, 247] width 73 height 10
click at [313, 237] on abbr "22" at bounding box center [315, 237] width 6 height 7
click at [313, 236] on abbr "22" at bounding box center [315, 237] width 6 height 7
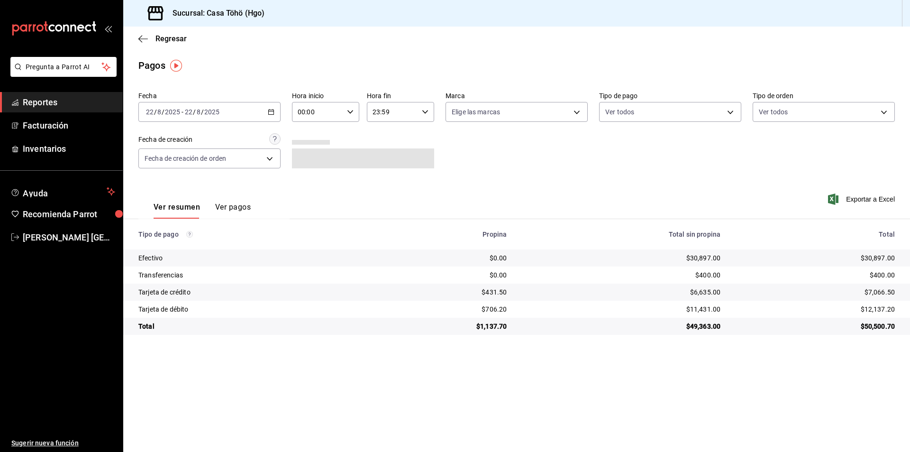
click at [571, 154] on div "Fecha 2025-08-22 22 / 8 / 2025 - 2025-08-22 22 / 8 / 2025 Hora inicio 00:00 Hor…" at bounding box center [516, 134] width 757 height 92
click at [648, 109] on body "Pregunta a Parrot AI Reportes Facturación Inventarios Ayuda Recomienda Parrot A…" at bounding box center [455, 226] width 910 height 452
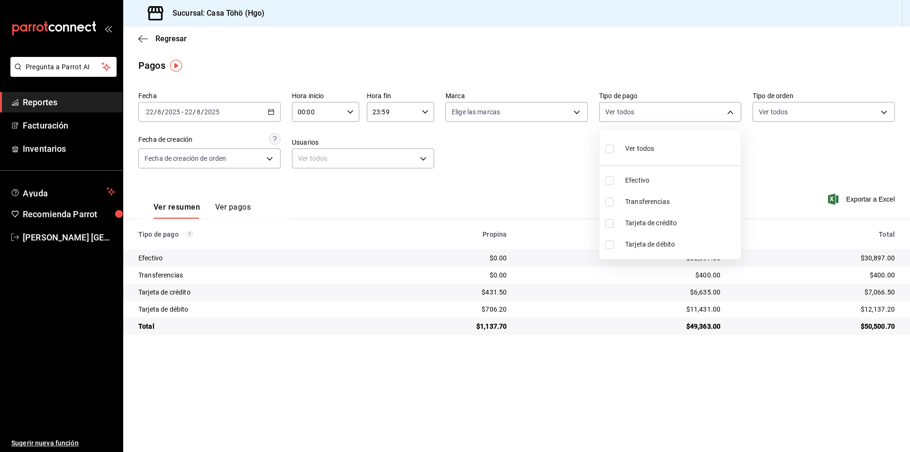
click at [667, 231] on li "Tarjeta de crédito" at bounding box center [670, 222] width 141 height 21
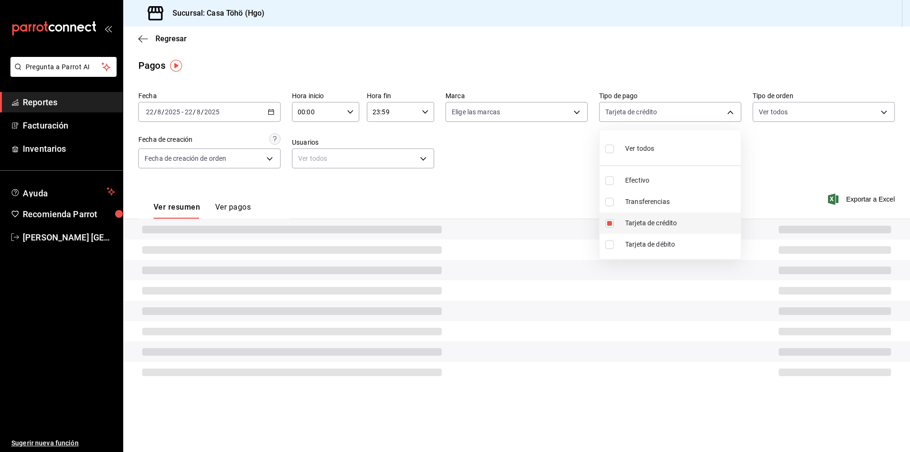
type input "992af095-5d3f-4100-8070-652a234c504f"
checkbox input "true"
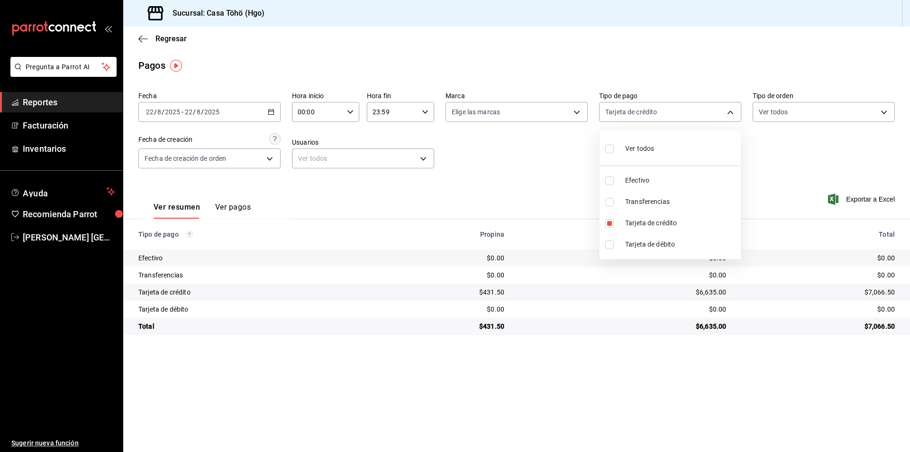
click at [239, 204] on div at bounding box center [455, 226] width 910 height 452
click at [239, 204] on button "Ver pagos" at bounding box center [233, 210] width 36 height 16
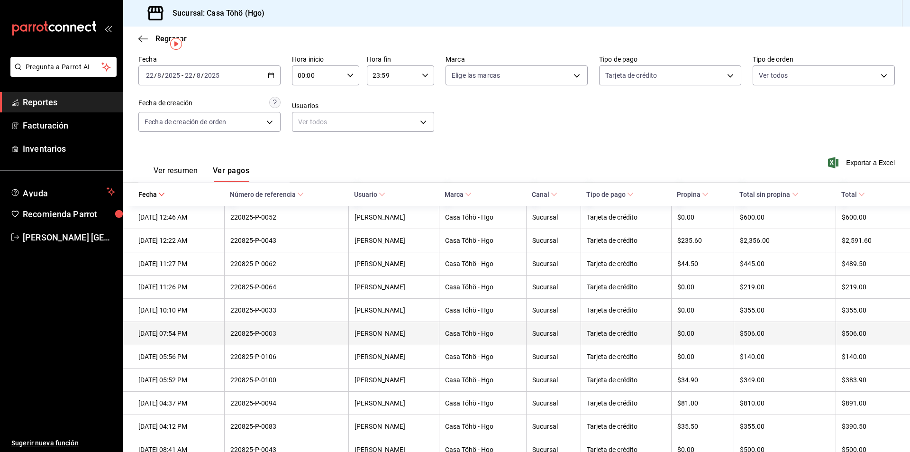
scroll to position [19, 0]
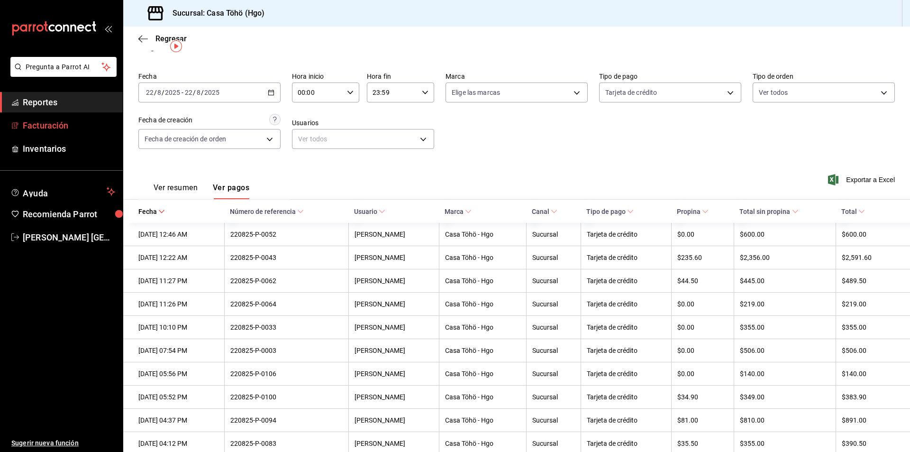
click at [38, 128] on span "Facturación" at bounding box center [69, 125] width 92 height 13
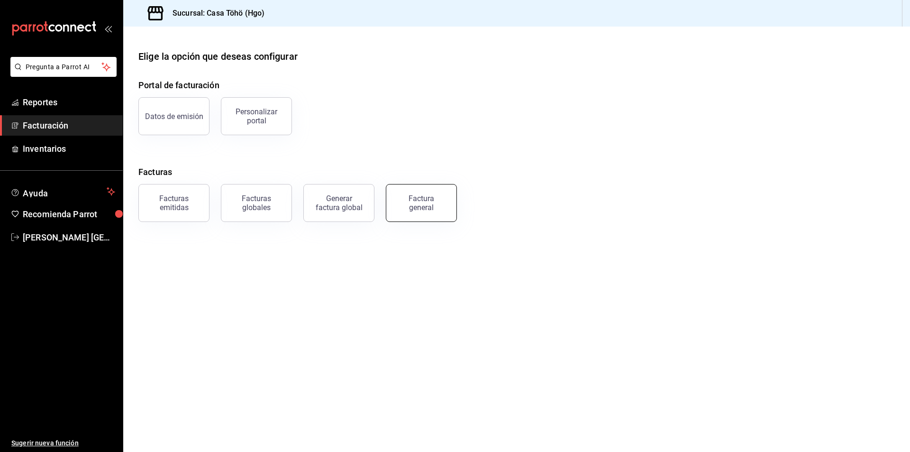
click at [418, 206] on div "Factura general" at bounding box center [421, 203] width 47 height 18
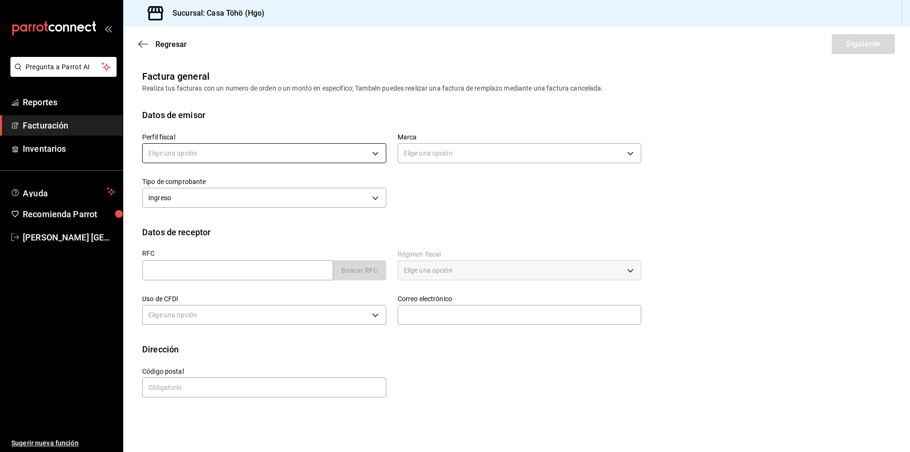
click at [171, 152] on body "Pregunta a Parrot AI Reportes Facturación Inventarios Ayuda Recomienda Parrot A…" at bounding box center [455, 226] width 910 height 452
click at [217, 199] on li "SONIA HILDA ALVA GONZALEZ" at bounding box center [264, 201] width 243 height 18
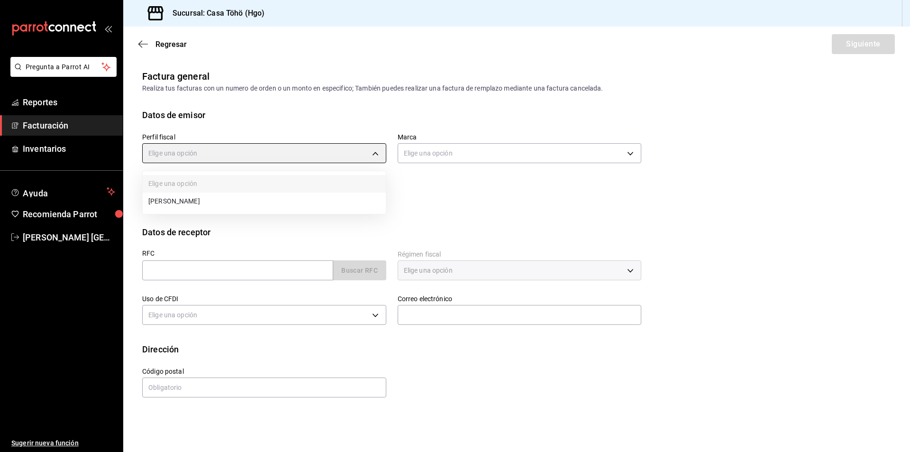
type input "3714fea9-f59b-4145-9474-cc315d4ea63f"
type input "3863094e-80de-4485-9a79-27000a153f73"
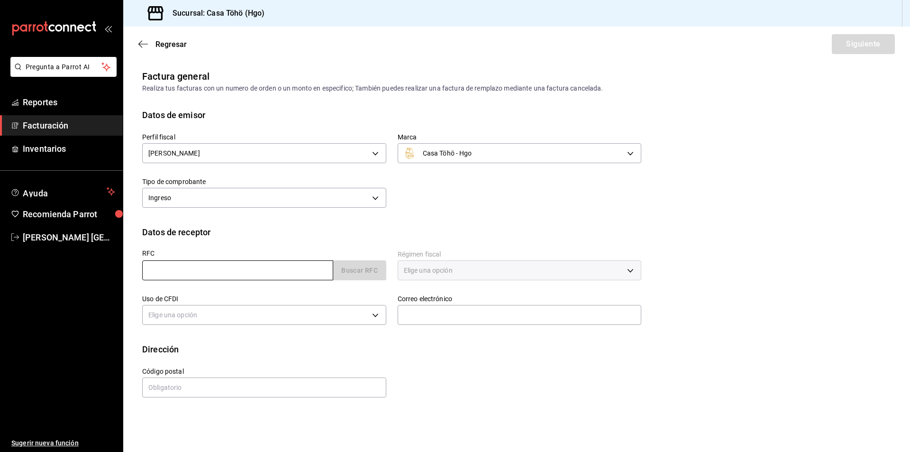
click at [223, 267] on input "text" at bounding box center [237, 270] width 191 height 20
type input "XAXX010101000"
type input "43670"
type input "616"
type input "S01"
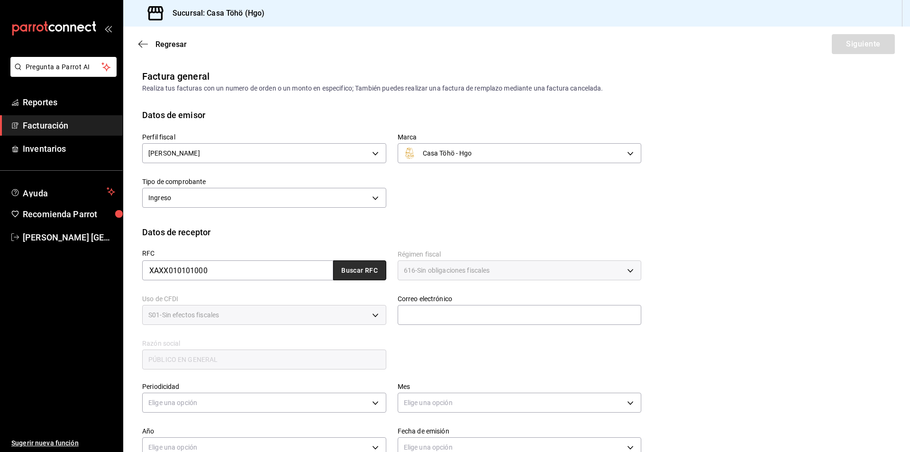
click at [370, 273] on button "Buscar RFC" at bounding box center [359, 270] width 53 height 20
type input "administrador@correo.com"
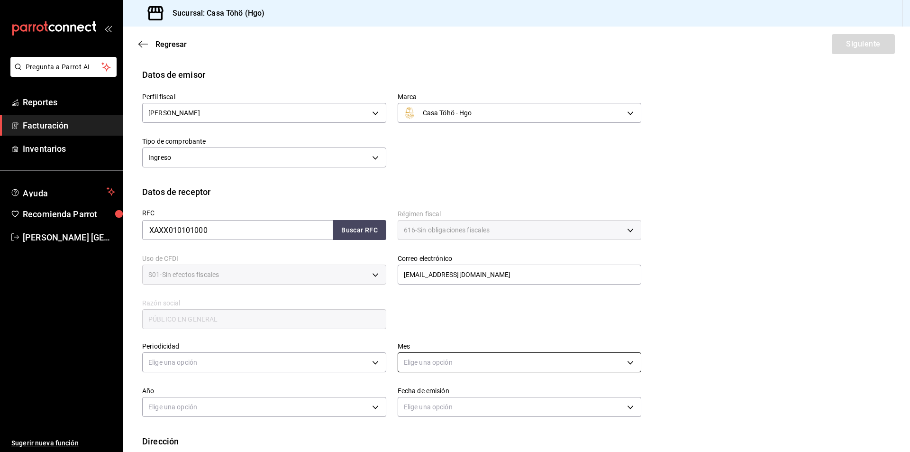
scroll to position [94, 0]
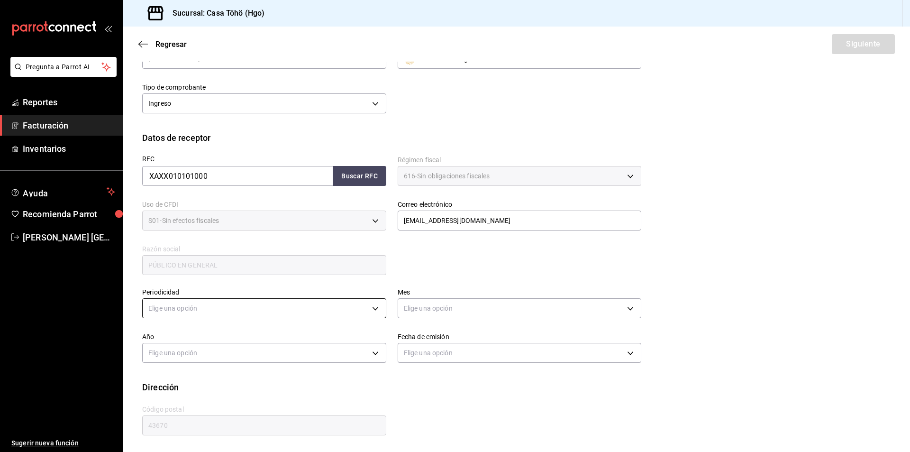
click at [275, 313] on body "Pregunta a Parrot AI Reportes Facturación Inventarios Ayuda Recomienda Parrot A…" at bounding box center [455, 226] width 910 height 452
click at [213, 339] on li "Diario" at bounding box center [263, 338] width 241 height 16
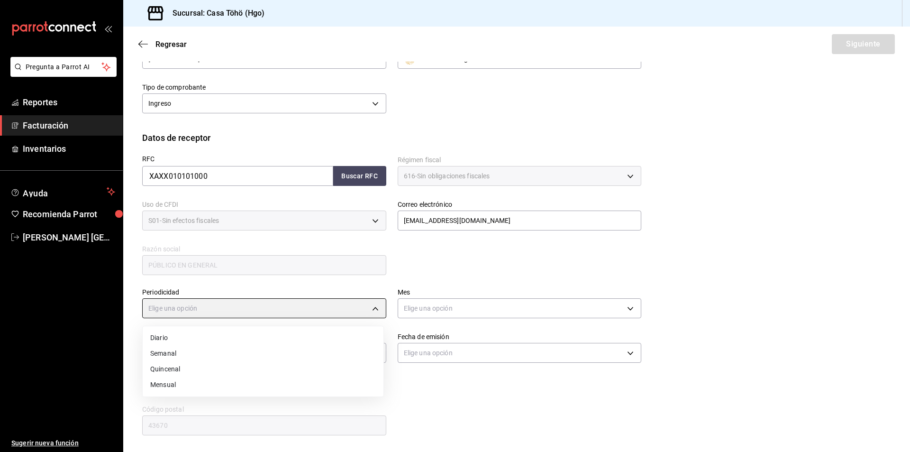
type input "DAILY"
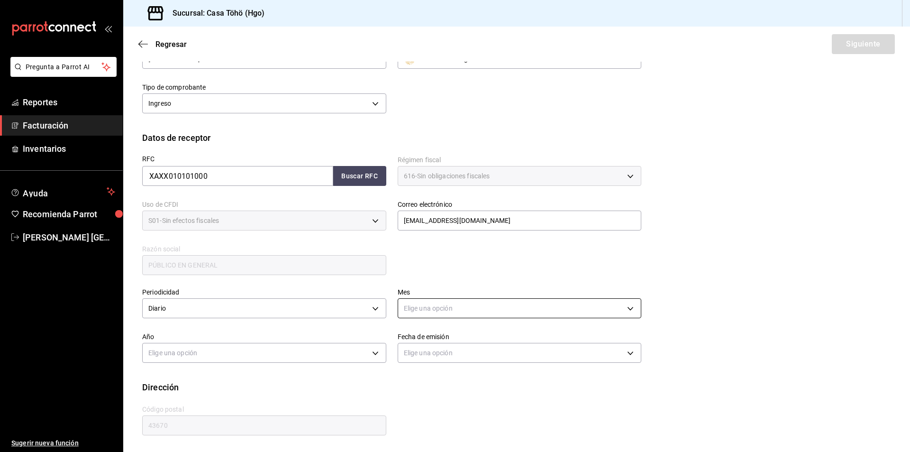
click at [458, 315] on body "Pregunta a Parrot AI Reportes Facturación Inventarios Ayuda Recomienda Parrot A…" at bounding box center [455, 226] width 910 height 452
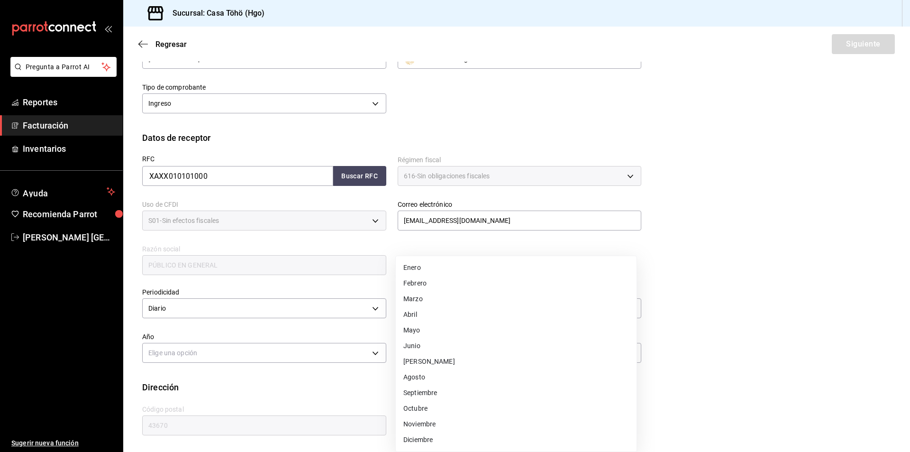
click at [435, 377] on li "Agosto" at bounding box center [516, 377] width 241 height 16
type input "8"
click at [326, 355] on body "Pregunta a Parrot AI Reportes Facturación Inventarios Ayuda Recomienda Parrot A…" at bounding box center [455, 226] width 910 height 452
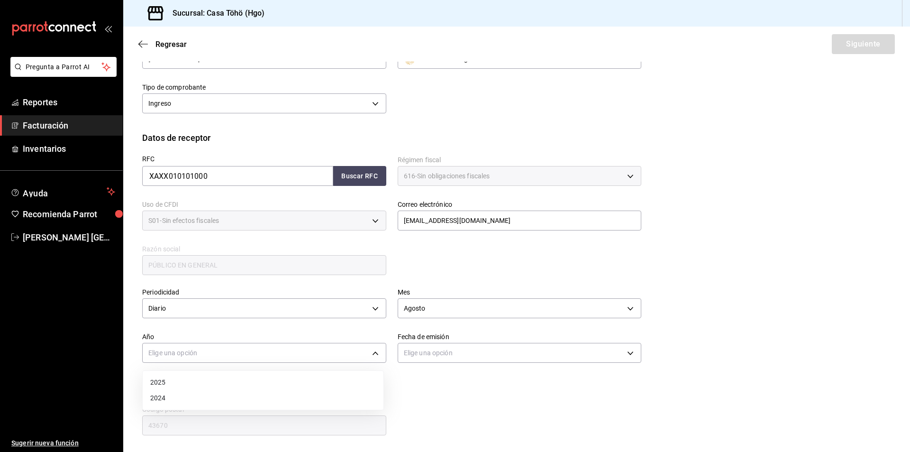
click at [202, 381] on li "2025" at bounding box center [263, 382] width 241 height 16
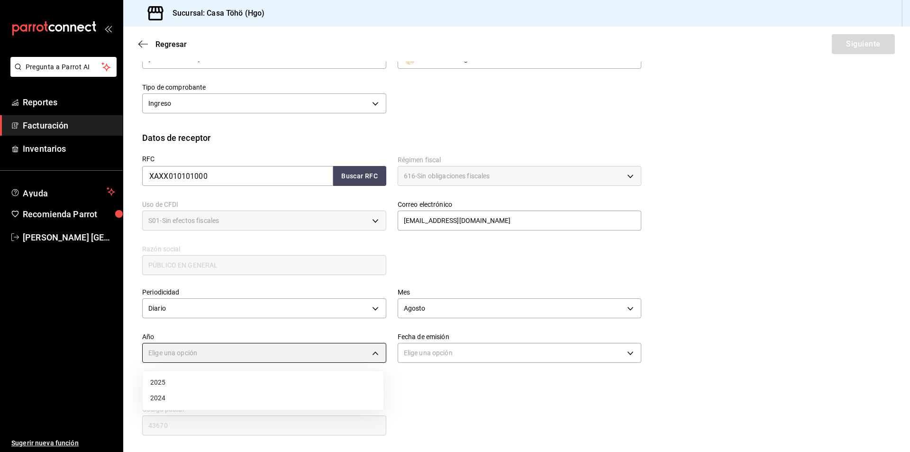
type input "2025"
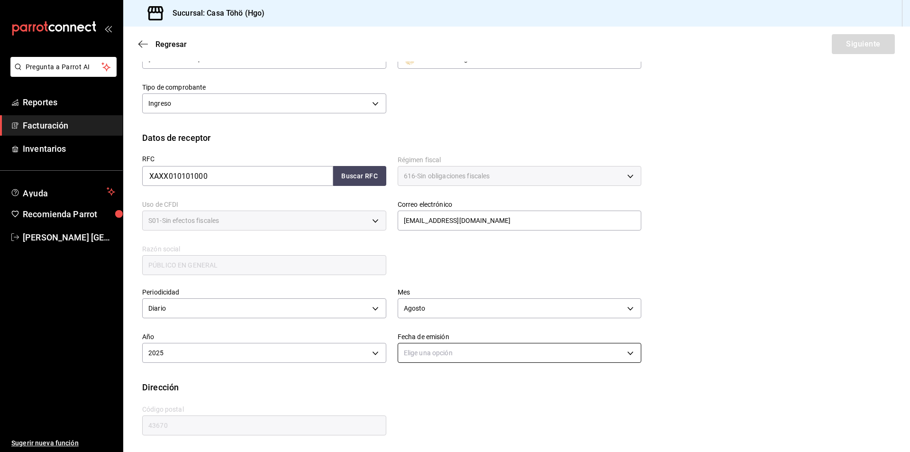
click at [429, 356] on body "Pregunta a Parrot AI Reportes Facturación Inventarios Ayuda Recomienda Parrot A…" at bounding box center [455, 226] width 910 height 452
click at [429, 400] on li "Ayer" at bounding box center [516, 398] width 241 height 16
type input "YESTERDAY"
click at [717, 297] on div "Periodicidad Diario DAILY Mes Agosto 8 Año 2025 2025 Fecha de emisión Ayer YEST…" at bounding box center [516, 328] width 749 height 104
click at [873, 48] on button "Siguiente" at bounding box center [863, 44] width 63 height 20
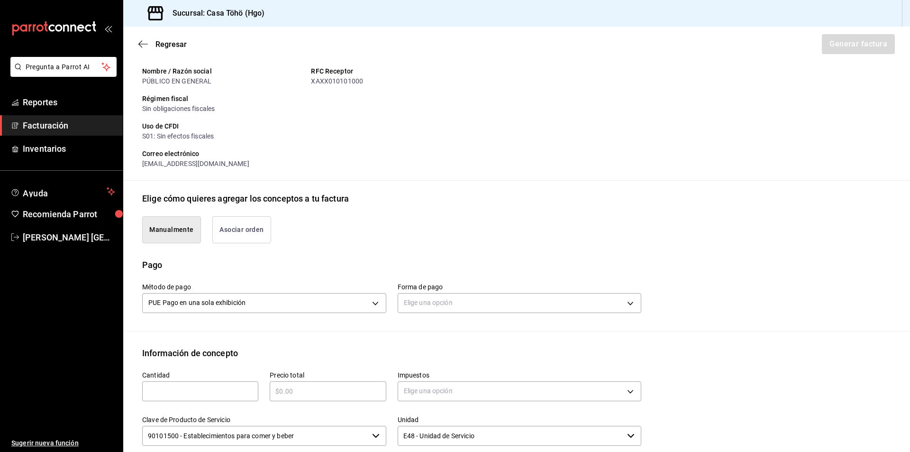
click at [259, 233] on button "Asociar orden" at bounding box center [241, 229] width 59 height 27
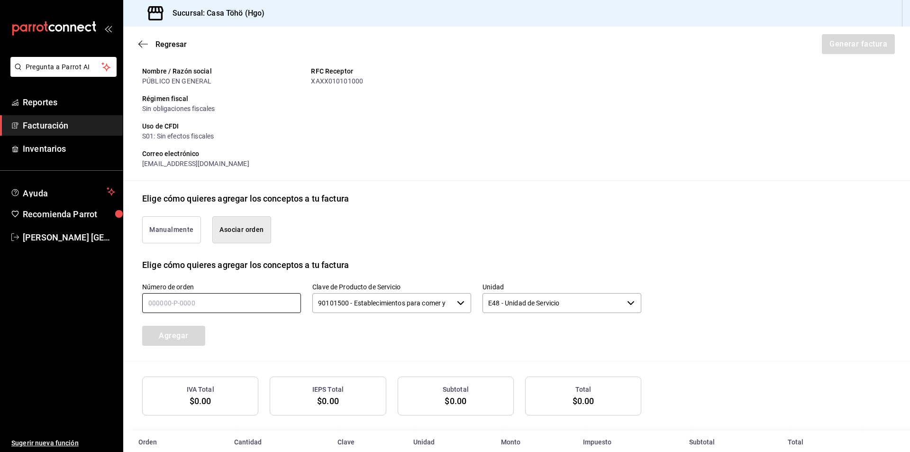
click at [213, 299] on input "text" at bounding box center [221, 303] width 159 height 20
type input "220825-P-0062"
click at [288, 358] on div "Número de orden 220825-P-0062 Clave de Producto de Servicio 90101500 - Establec…" at bounding box center [516, 316] width 749 height 90
click at [164, 337] on button "Agregar" at bounding box center [173, 336] width 63 height 20
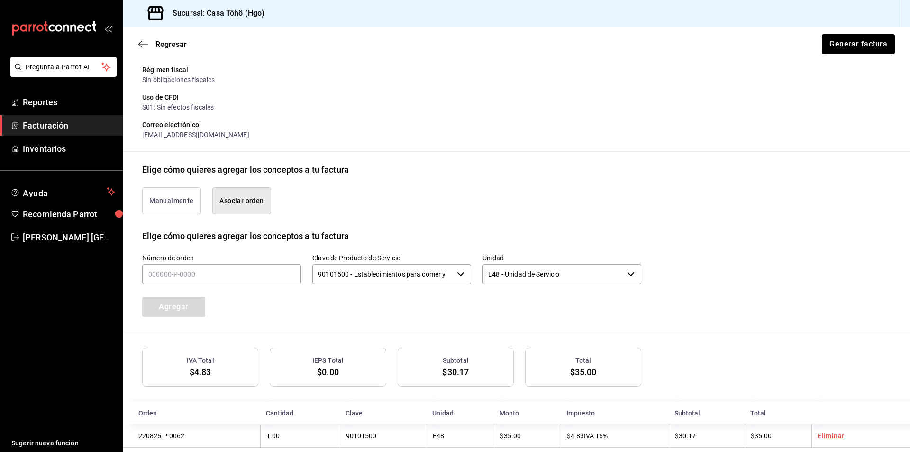
scroll to position [139, 0]
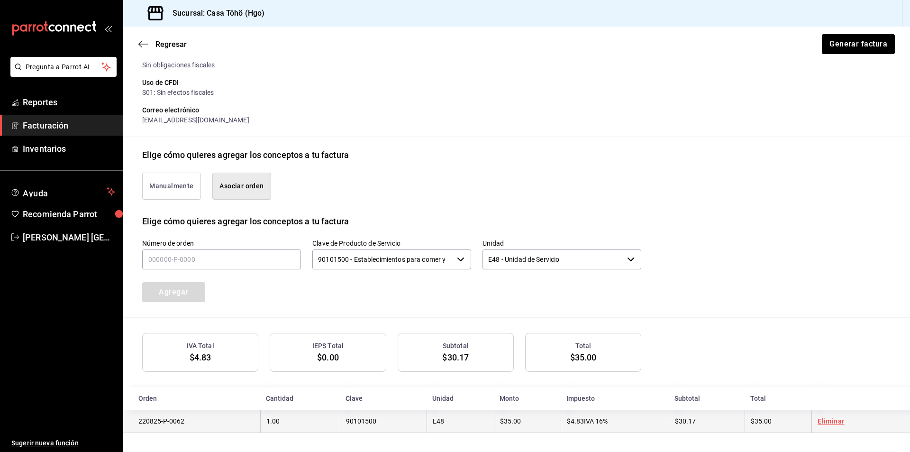
click at [831, 418] on link "Eliminar" at bounding box center [831, 421] width 27 height 8
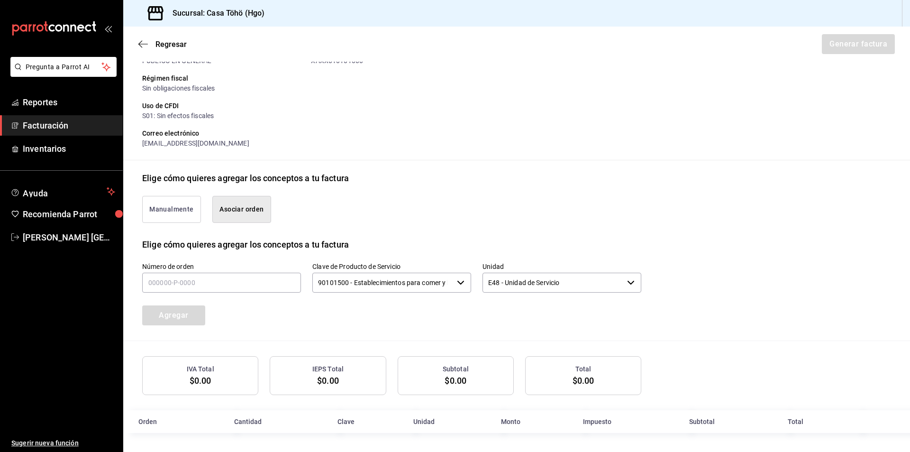
click at [326, 201] on div "Manualmente Asociar orden" at bounding box center [386, 203] width 511 height 38
drag, startPoint x: 165, startPoint y: 215, endPoint x: 166, endPoint y: 223, distance: 8.6
click at [164, 215] on button "Manualmente" at bounding box center [171, 209] width 59 height 27
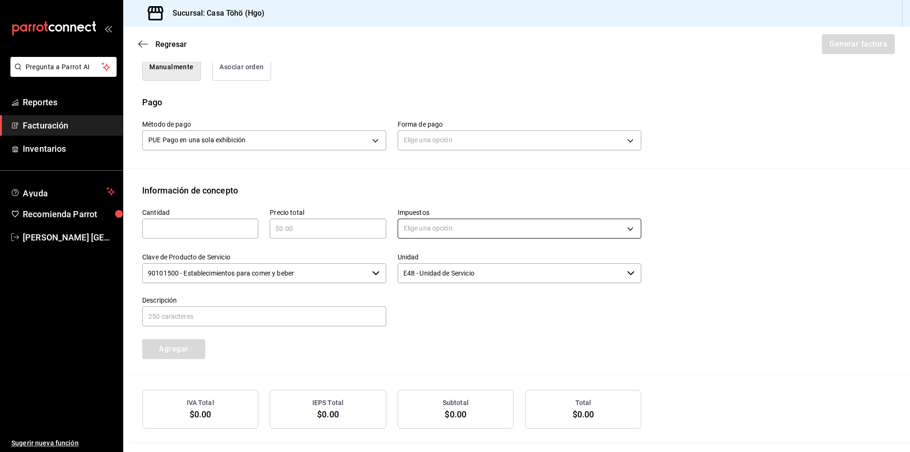
scroll to position [257, 0]
click at [434, 146] on body "Pregunta a Parrot AI Reportes Facturación Inventarios Ayuda Recomienda Parrot A…" at bounding box center [455, 226] width 910 height 452
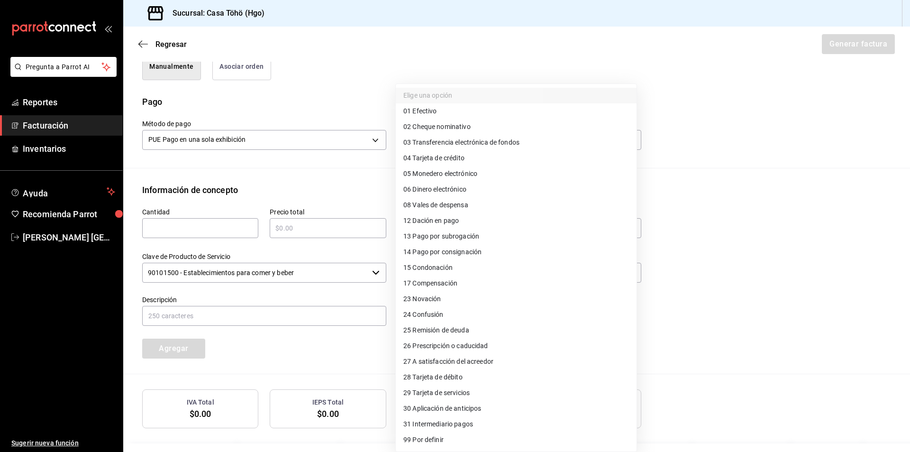
click at [455, 381] on span "28 Tarjeta de débito" at bounding box center [432, 377] width 59 height 10
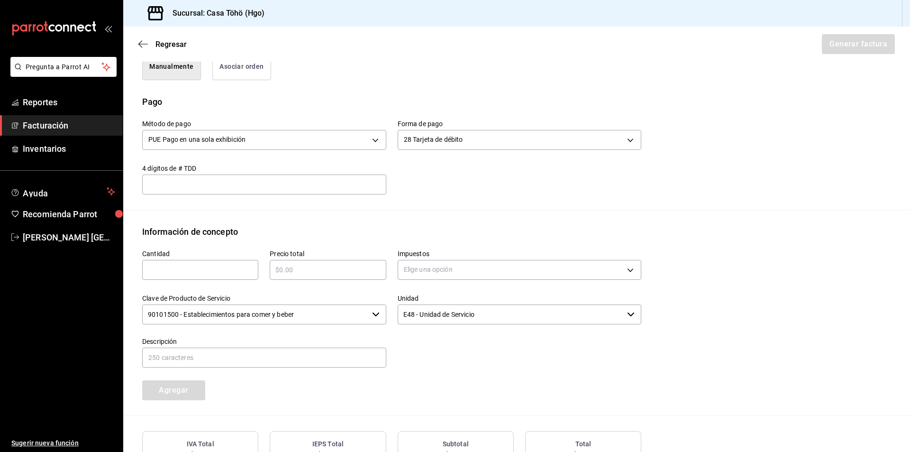
click at [264, 184] on input "text" at bounding box center [264, 184] width 244 height 11
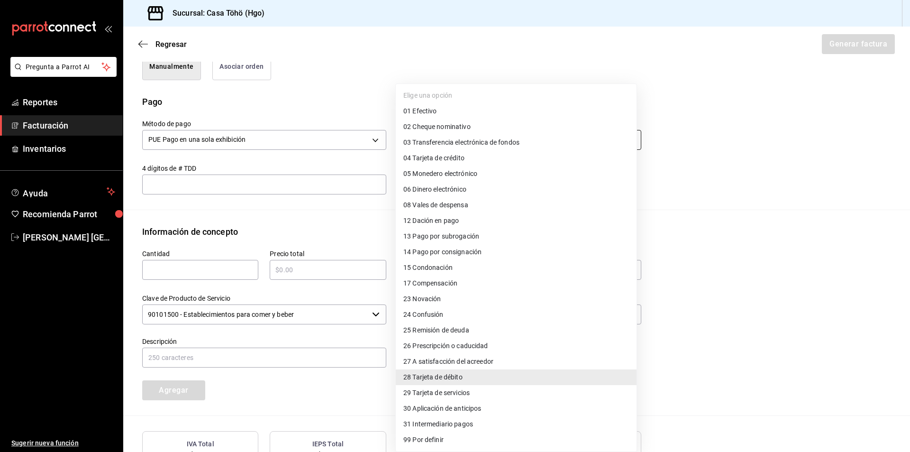
click at [468, 137] on body "Pregunta a Parrot AI Reportes Facturación Inventarios Ayuda Recomienda Parrot A…" at bounding box center [455, 226] width 910 height 452
click at [449, 159] on span "04 Tarjeta de crédito" at bounding box center [433, 158] width 61 height 10
type input "04"
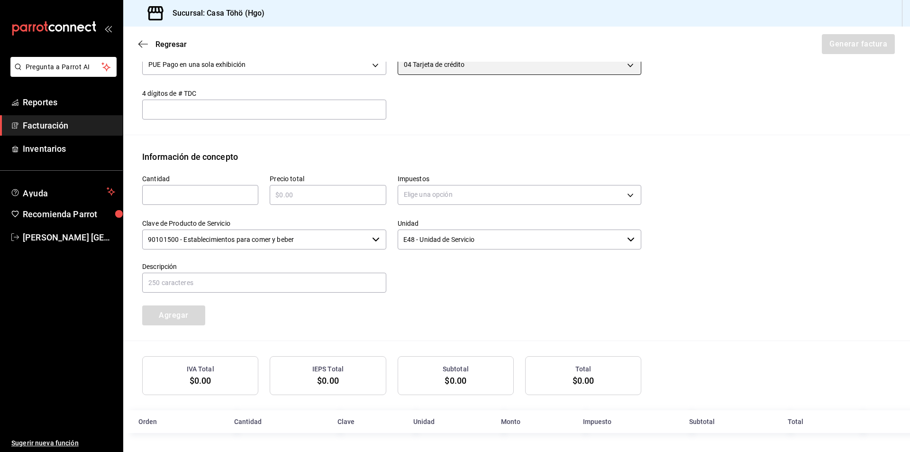
scroll to position [333, 0]
click at [197, 201] on div "​" at bounding box center [200, 195] width 116 height 20
type input "1"
click at [289, 189] on input "text" at bounding box center [328, 194] width 116 height 11
type input "$5"
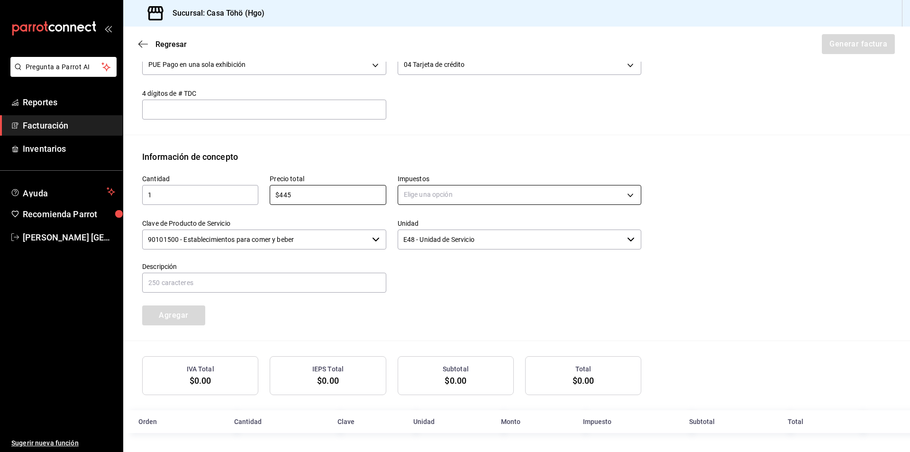
type input "$445"
click at [424, 192] on body "Pregunta a Parrot AI Reportes Facturación Inventarios Ayuda Recomienda Parrot A…" at bounding box center [455, 226] width 910 height 452
click at [434, 274] on li "IVA 16%" at bounding box center [516, 271] width 241 height 16
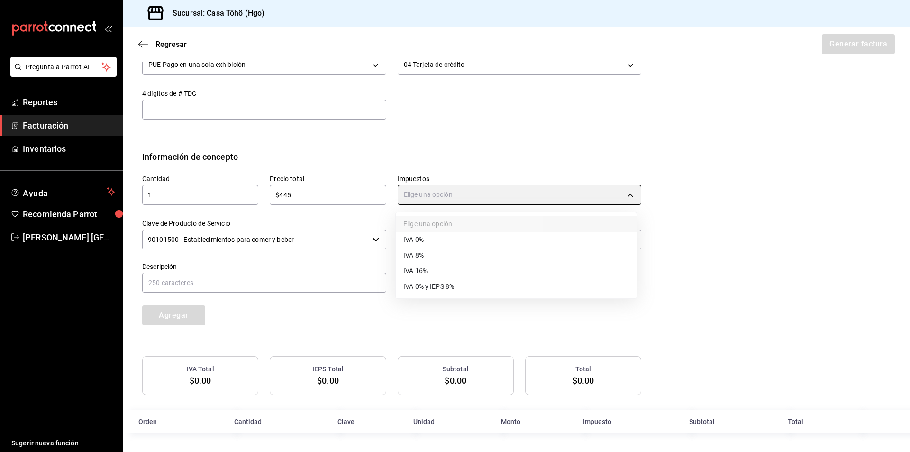
type input "IVA_16"
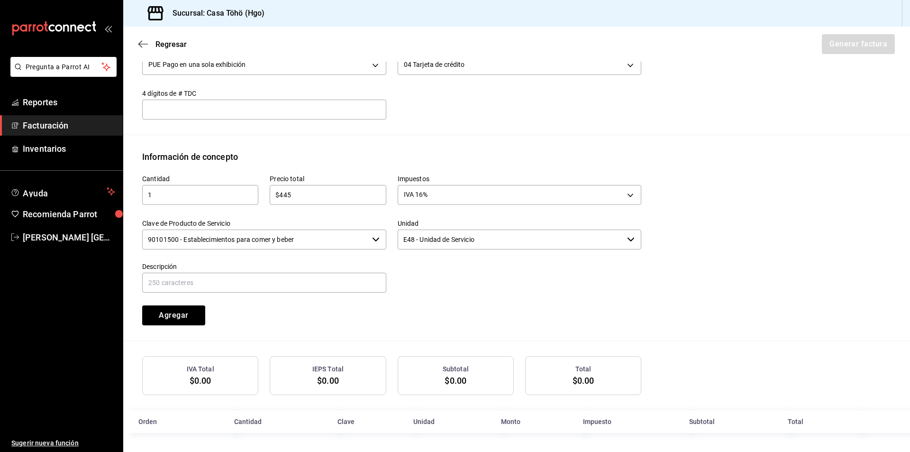
click at [427, 279] on div at bounding box center [513, 272] width 255 height 43
click at [208, 284] on input "text" at bounding box center [264, 283] width 244 height 20
click at [246, 279] on input "VENTA PUBLICO EN GENERAL 20 DE AGOSTO DE 2025" at bounding box center [264, 283] width 244 height 20
type input "VENTA PUBLICO EN GENERAL 22 DE AGOSTO DE 2025"
click at [169, 321] on button "Agregar" at bounding box center [173, 315] width 63 height 20
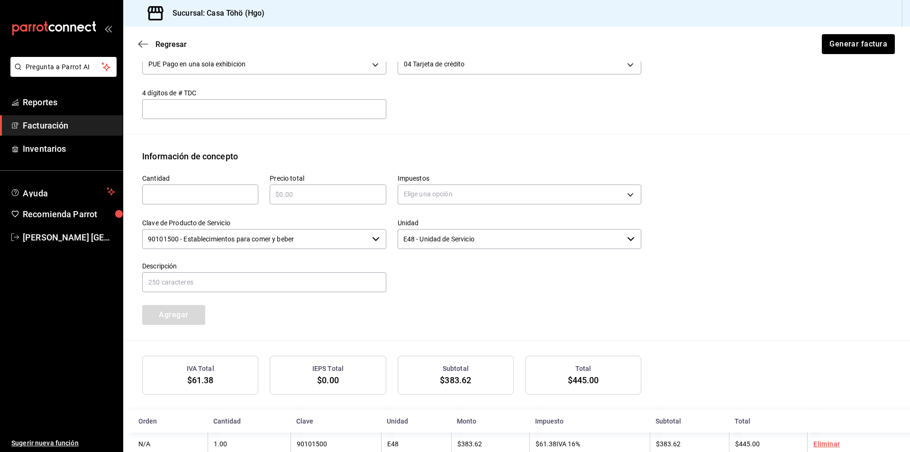
scroll to position [356, 0]
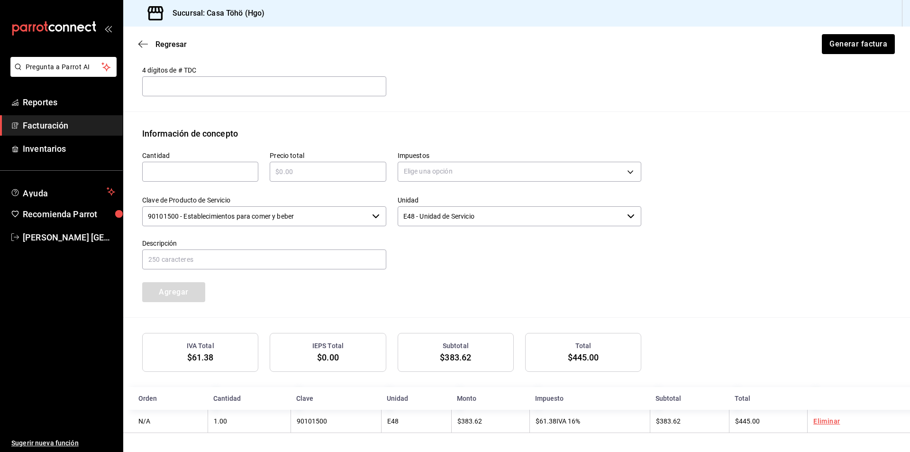
click at [186, 184] on div "Clave de Producto de Servicio 90101500 - Establecimientos para comer y beber ​" at bounding box center [258, 205] width 255 height 43
click at [184, 175] on input "text" at bounding box center [200, 171] width 116 height 11
type input "1"
click at [337, 177] on div "​" at bounding box center [328, 172] width 116 height 20
type input "$219"
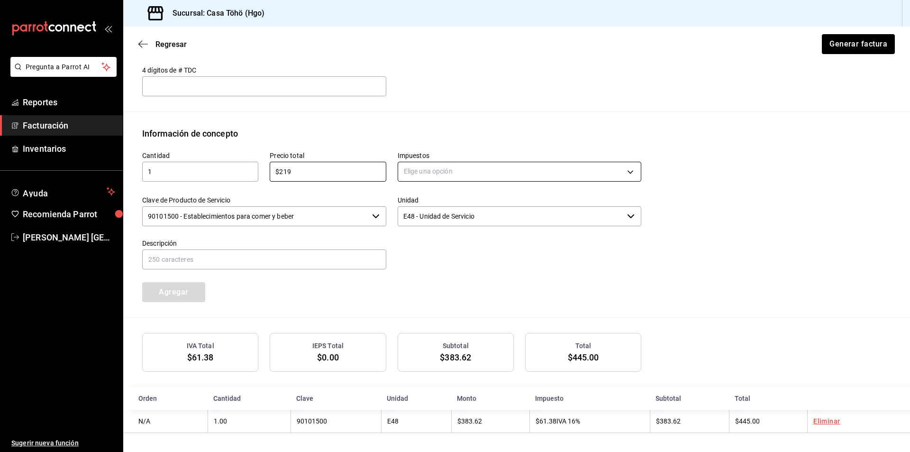
click at [416, 173] on body "Pregunta a Parrot AI Reportes Facturación Inventarios Ayuda Recomienda Parrot A…" at bounding box center [455, 226] width 910 height 452
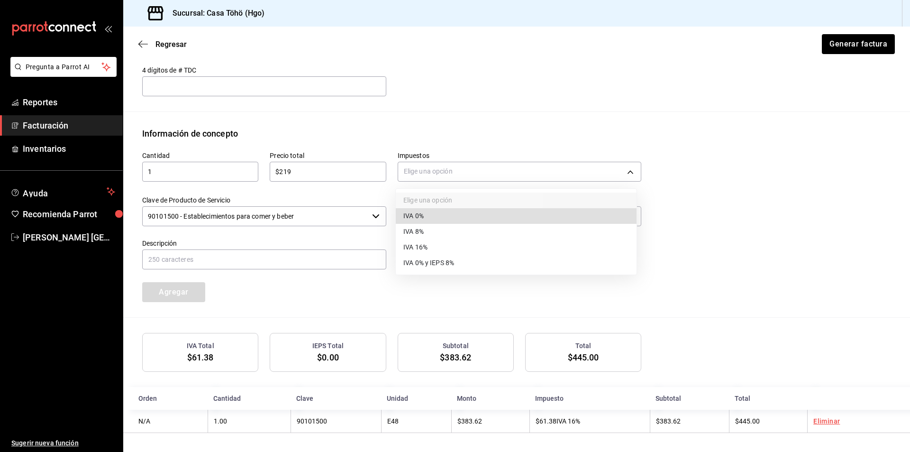
click at [433, 244] on li "IVA 16%" at bounding box center [516, 247] width 241 height 16
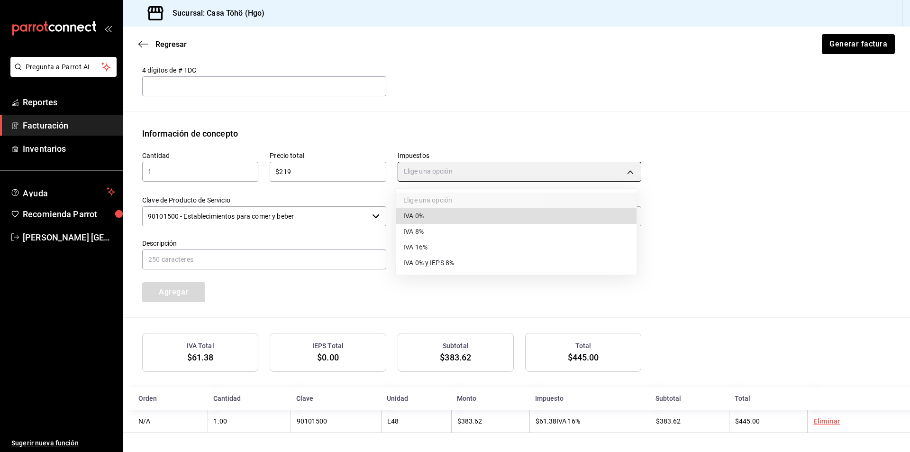
type input "IVA_16"
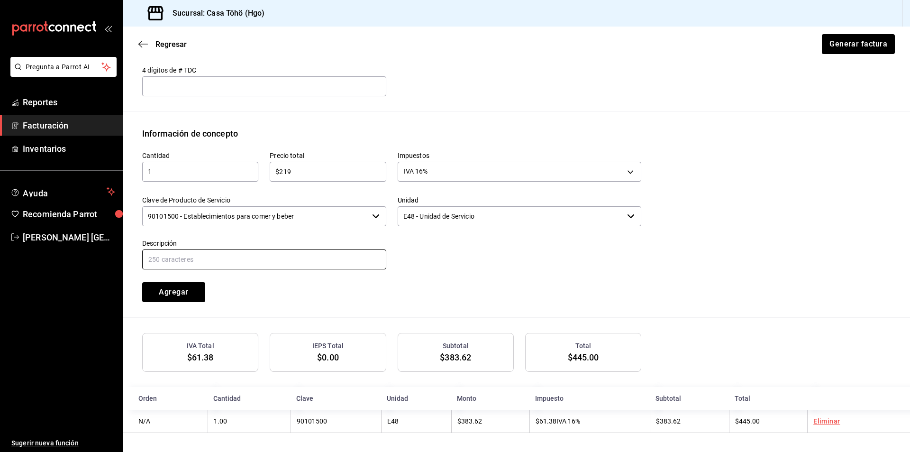
click at [292, 259] on input "text" at bounding box center [264, 259] width 244 height 20
click at [246, 255] on input "VENTA PUBLICO EN GENERAL 20 DE AGOSTO DE 2025" at bounding box center [264, 259] width 244 height 20
click at [308, 260] on input "VENTA PUBLICO EN GENERAL 22 DE AGOSTO DE 2025" at bounding box center [264, 259] width 244 height 20
type input "VENTA PUBLICO EN GENERAL 22 DE AGOSTO DE 2025"
click at [181, 292] on button "Agregar" at bounding box center [173, 292] width 63 height 20
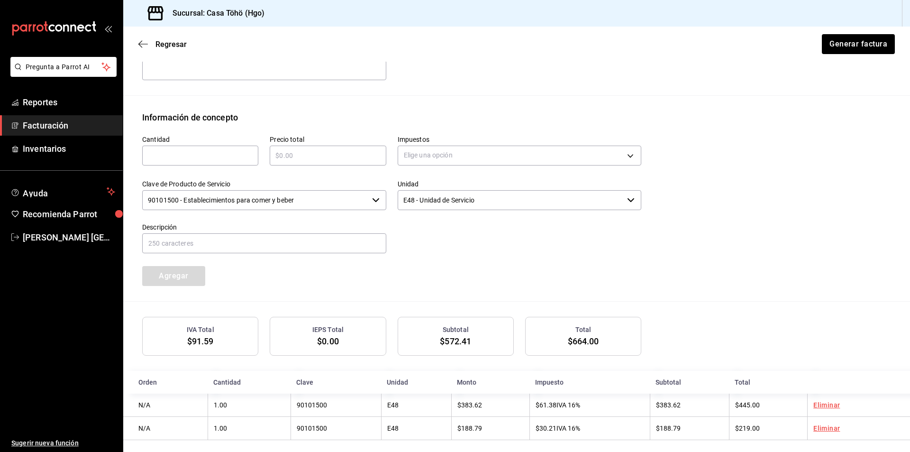
scroll to position [380, 0]
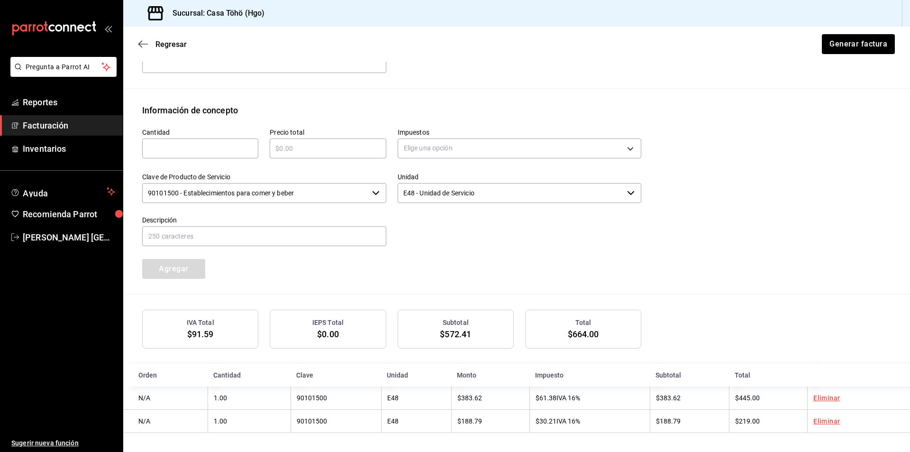
click at [223, 152] on input "text" at bounding box center [200, 148] width 116 height 11
type input "1"
click at [300, 149] on input "text" at bounding box center [328, 148] width 116 height 11
type input "$500"
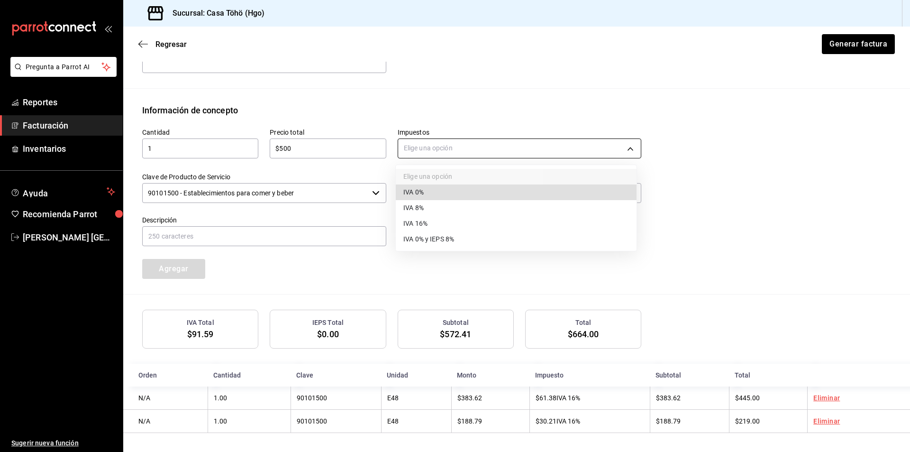
click at [448, 148] on body "Pregunta a Parrot AI Reportes Facturación Inventarios Ayuda Recomienda Parrot A…" at bounding box center [455, 226] width 910 height 452
click at [442, 224] on li "IVA 16%" at bounding box center [516, 224] width 241 height 16
type input "IVA_16"
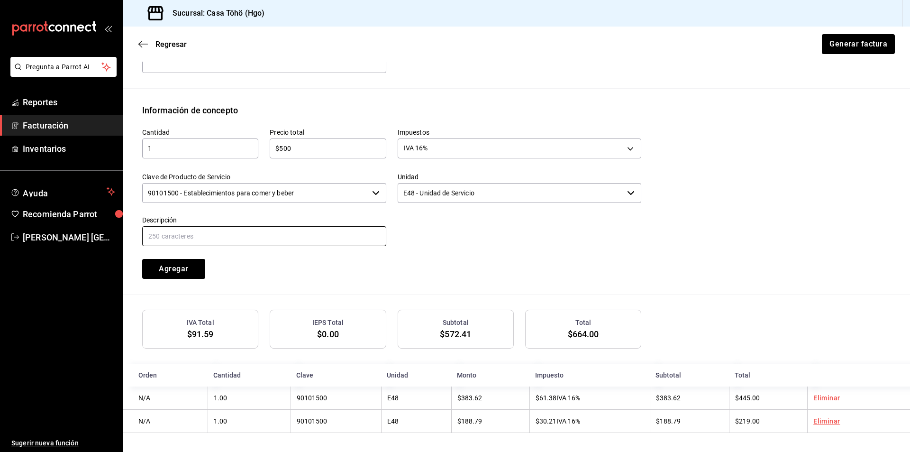
click at [312, 232] on input "text" at bounding box center [264, 236] width 244 height 20
click at [246, 231] on input "VENTA PUBLICO EN GENERAL 20 DE AGOSTO DE 2025" at bounding box center [264, 236] width 244 height 20
type input "VENTA PUBLICO EN GENERAL 22 DE AGOSTO DE 2025"
click at [301, 269] on div "Cantidad 1 ​ Precio total $500 ​ Impuestos IVA 16% IVA_16 Clave de Producto de …" at bounding box center [386, 198] width 511 height 162
click at [194, 270] on button "Agregar" at bounding box center [173, 269] width 63 height 20
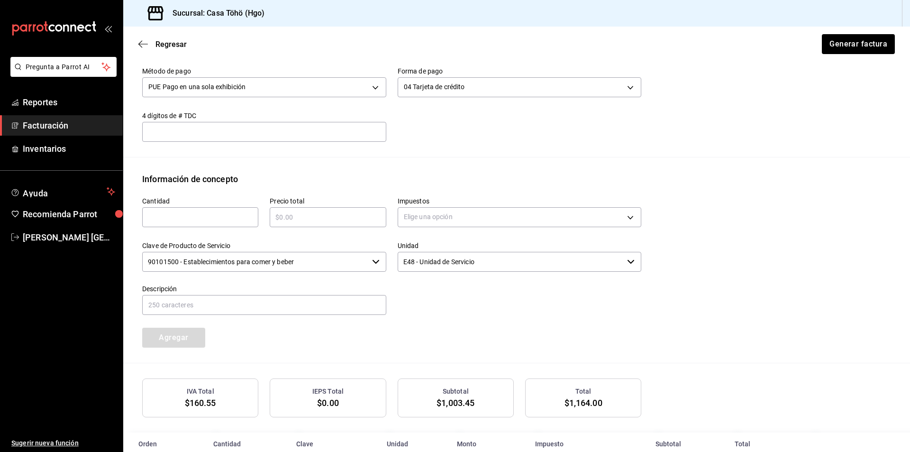
scroll to position [309, 0]
click at [836, 46] on button "Generar factura" at bounding box center [858, 44] width 74 height 20
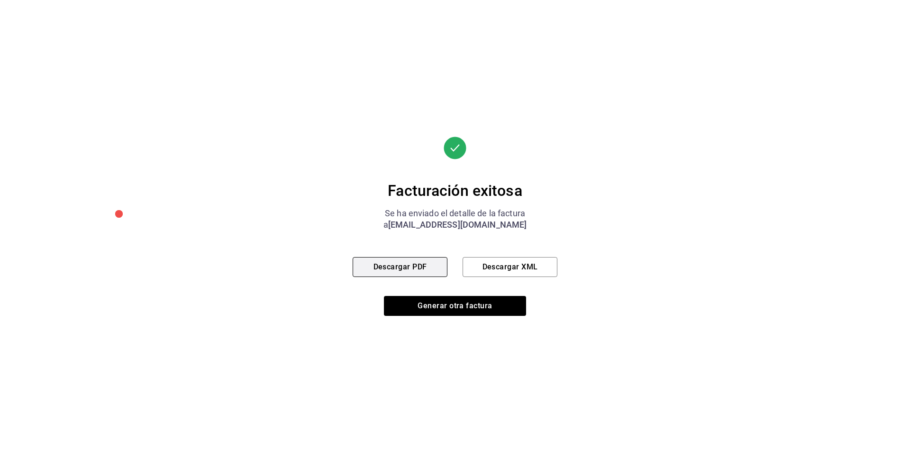
click at [407, 264] on button "Descargar PDF" at bounding box center [400, 267] width 95 height 20
click at [331, 403] on div "Facturación exitosa Se ha enviado el detalle de la factura a administrador@corr…" at bounding box center [455, 226] width 910 height 452
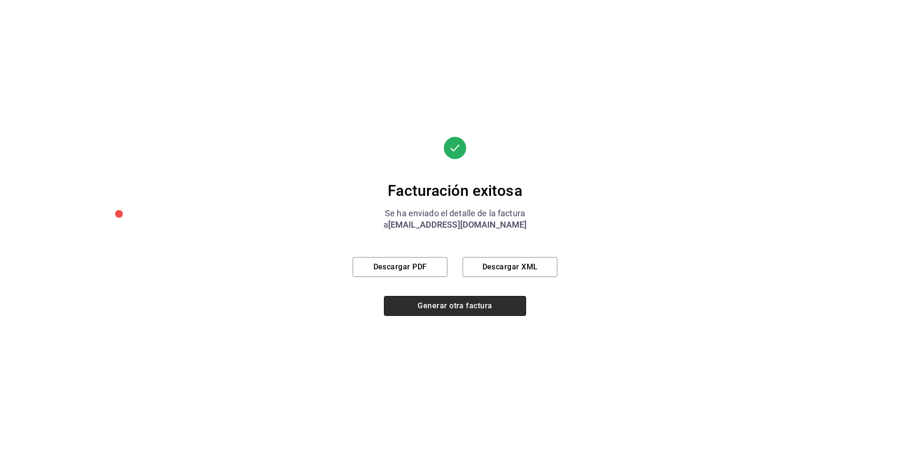
click at [433, 315] on button "Generar otra factura" at bounding box center [455, 306] width 142 height 20
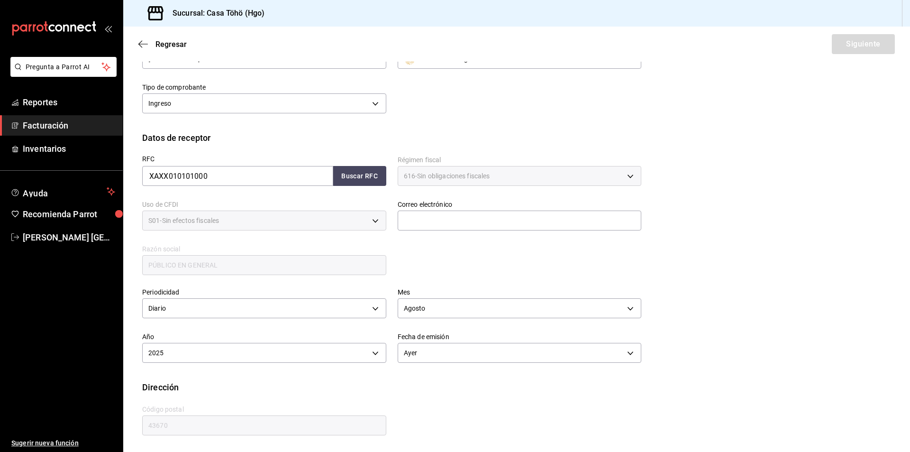
scroll to position [51, 0]
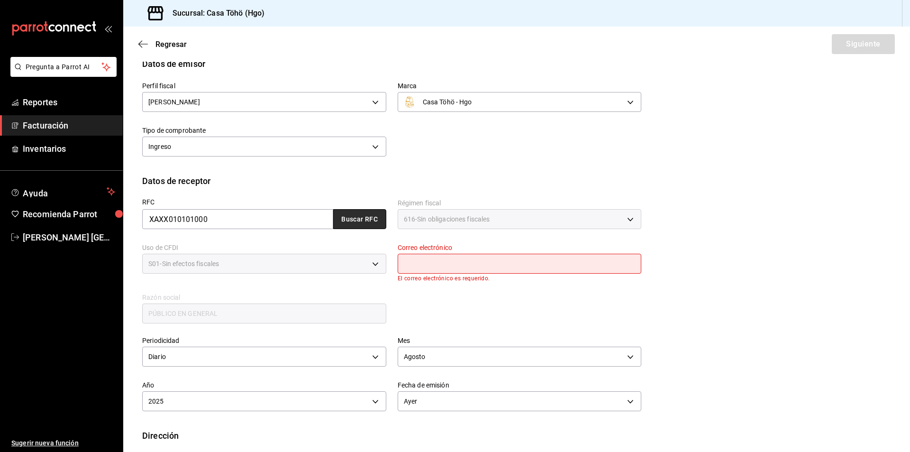
click at [364, 221] on button "Buscar RFC" at bounding box center [359, 219] width 53 height 20
type input "administrador@correo.com"
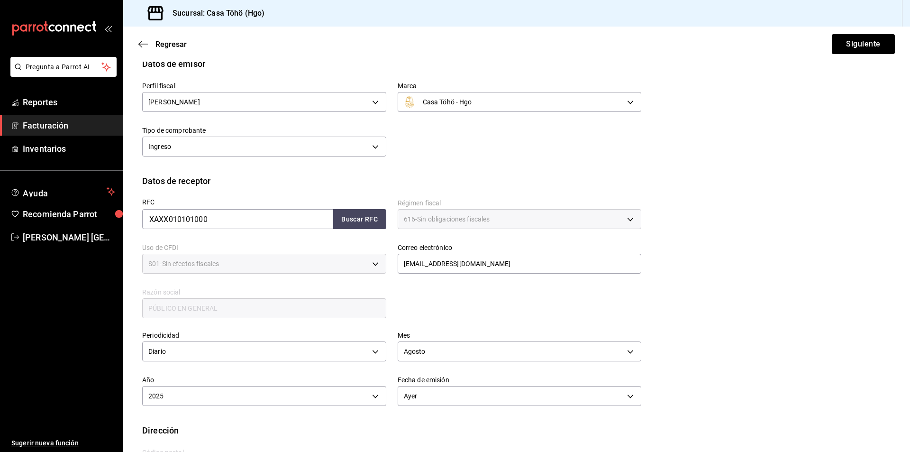
click at [417, 306] on div "RFC XAXX010101000 Buscar RFC Régimen fiscal 616 - Sin obligaciones fiscales 616…" at bounding box center [386, 253] width 511 height 132
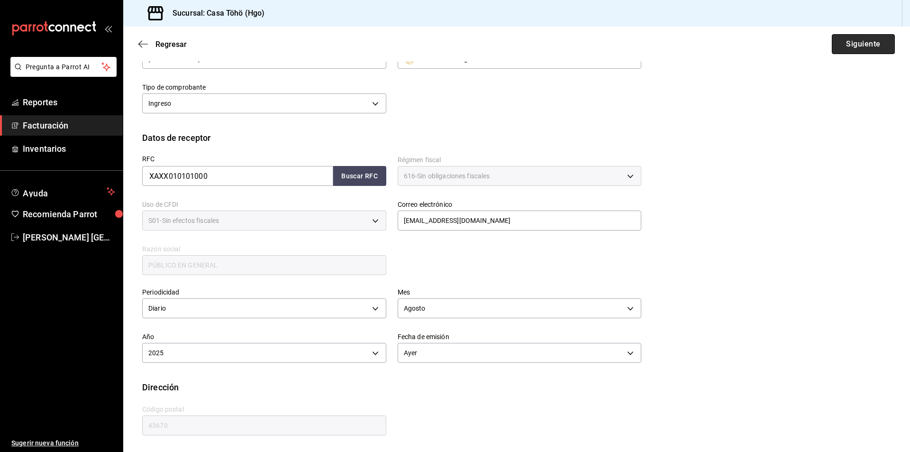
click at [850, 43] on button "Siguiente" at bounding box center [863, 44] width 63 height 20
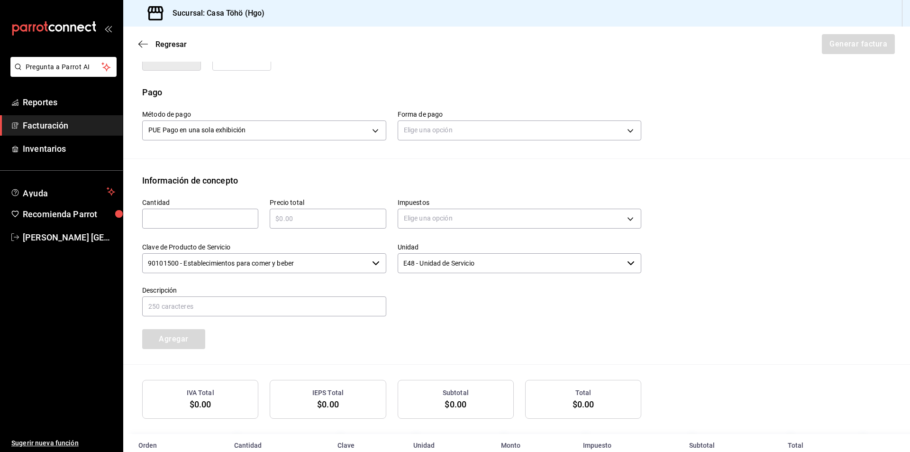
scroll to position [284, 0]
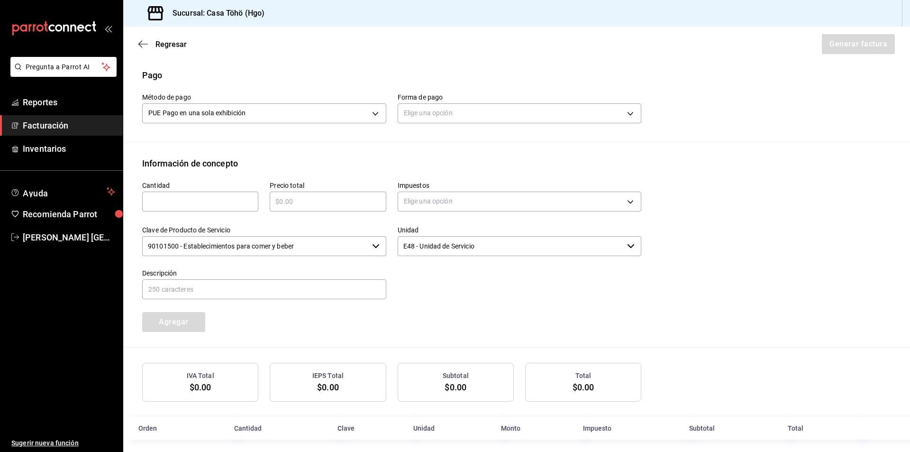
click at [441, 123] on div "Forma de pago Elige una opción" at bounding box center [520, 109] width 244 height 33
click at [441, 119] on body "Pregunta a Parrot AI Reportes Facturación Inventarios Ayuda Recomienda Parrot A…" at bounding box center [455, 226] width 910 height 452
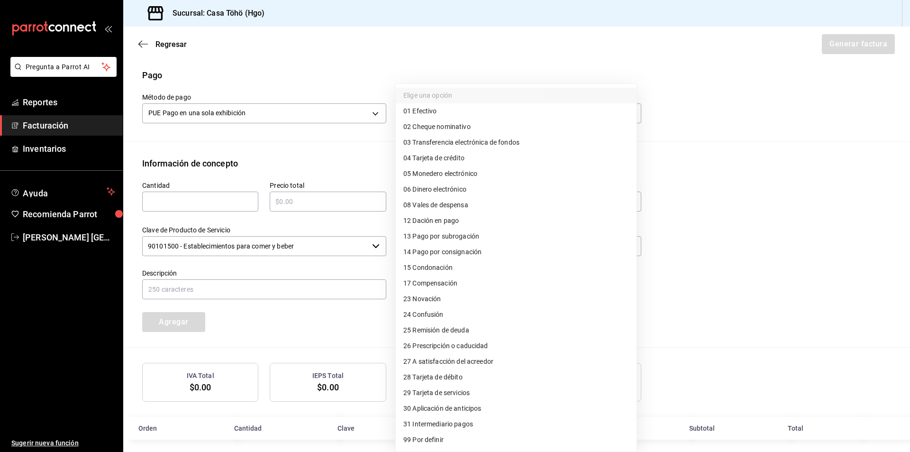
click at [431, 112] on span "01 Efectivo" at bounding box center [419, 111] width 33 height 10
type input "01"
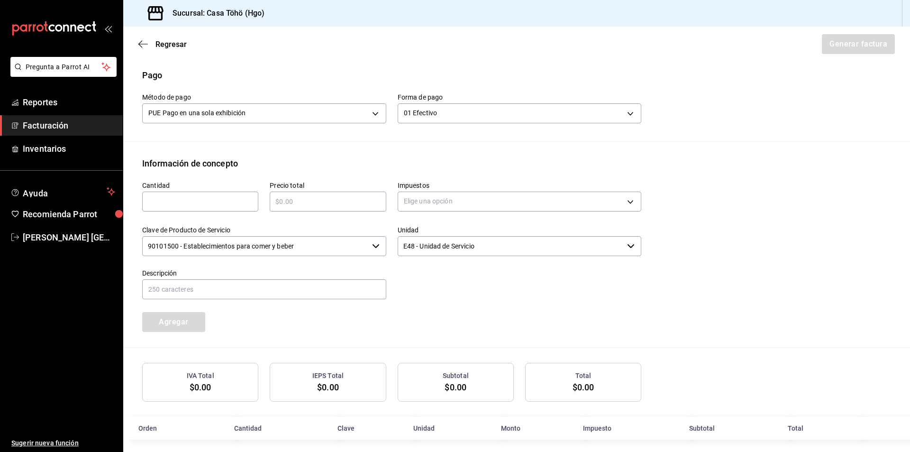
click at [190, 208] on div "​" at bounding box center [200, 201] width 116 height 20
type input "1"
click at [290, 204] on input "text" at bounding box center [328, 201] width 116 height 11
type input "$482.10"
click at [453, 302] on div "Cantidad 1 ​ Precio total $482.10 ​ Impuestos Elige una opción Clave de Product…" at bounding box center [386, 251] width 511 height 162
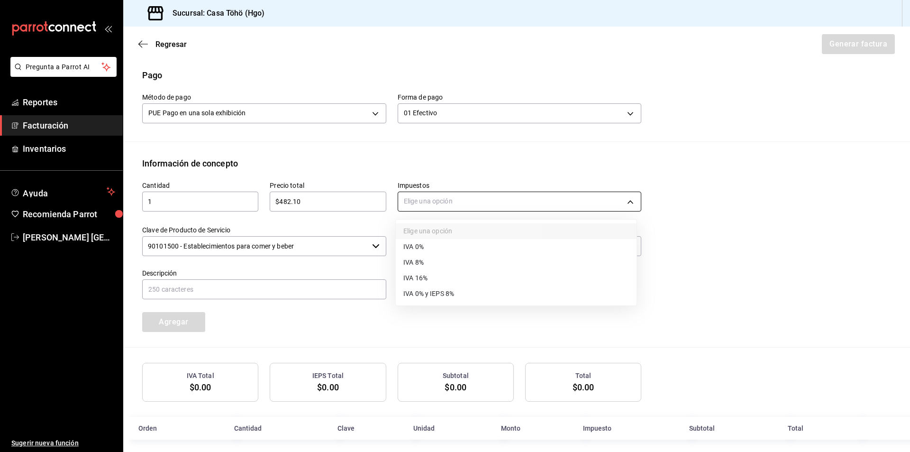
click at [437, 200] on body "Pregunta a Parrot AI Reportes Facturación Inventarios Ayuda Recomienda Parrot A…" at bounding box center [455, 226] width 910 height 452
click at [428, 276] on li "IVA 16%" at bounding box center [516, 278] width 241 height 16
type input "IVA_16"
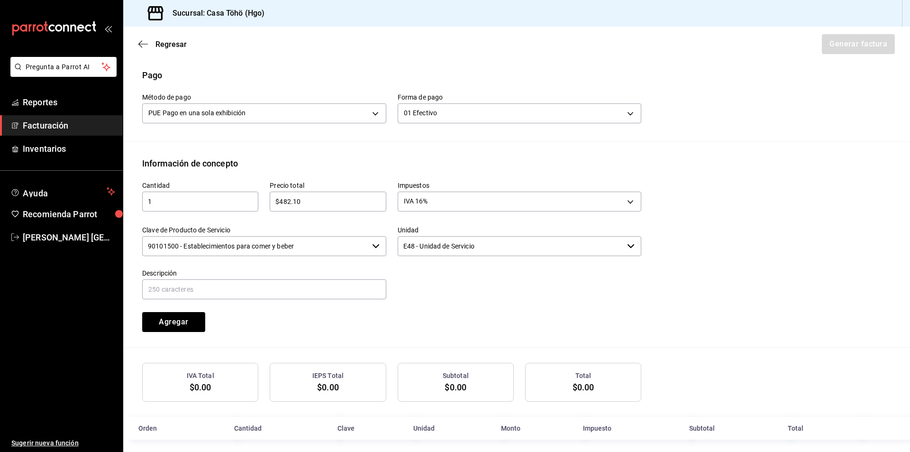
click at [427, 301] on div "Cantidad 1 ​ Precio total $482.10 ​ Impuestos IVA 16% IVA_16 Clave de Producto …" at bounding box center [386, 251] width 511 height 162
click at [310, 295] on input "text" at bounding box center [264, 289] width 244 height 20
click at [248, 287] on input "VENTA PUBLICO EN GENERAL 20 DE AGOSTO DE 2025" at bounding box center [264, 289] width 244 height 20
click at [339, 289] on input "VENTA PUBLICO EN GENERAL 22 DE AGOSTO DE 2025" at bounding box center [264, 289] width 244 height 20
type input "VENTA PUBLICO EN GENERAL 22 DE AGOSTO DE 2025"
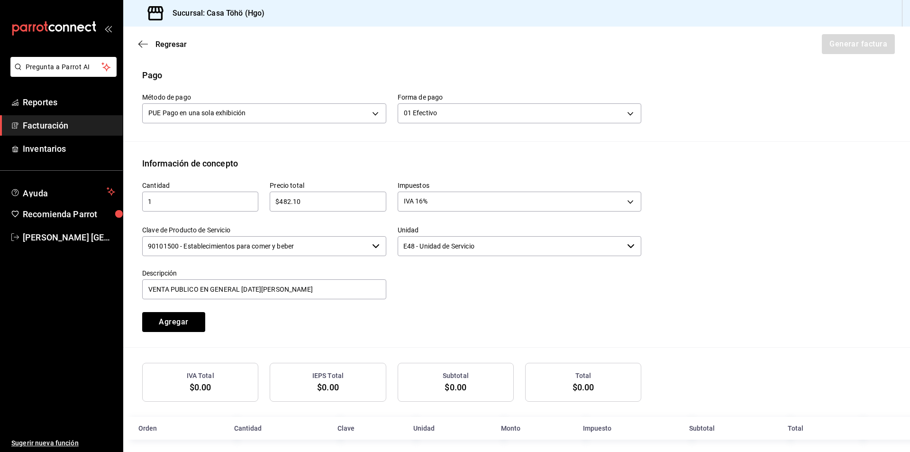
click at [286, 323] on div "Cantidad 1 ​ Precio total $482.10 ​ Impuestos IVA 16% IVA_16 Clave de Producto …" at bounding box center [386, 251] width 511 height 162
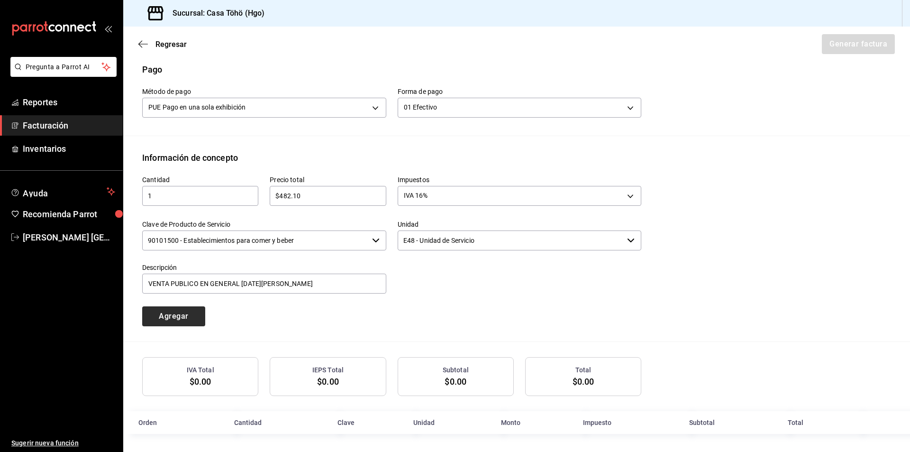
scroll to position [291, 0]
click at [195, 312] on button "Agregar" at bounding box center [173, 315] width 63 height 20
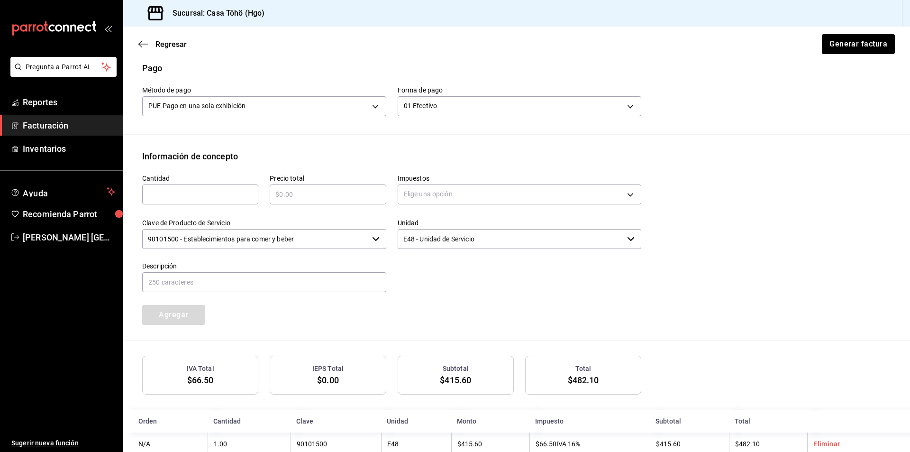
click at [457, 264] on div at bounding box center [513, 271] width 255 height 43
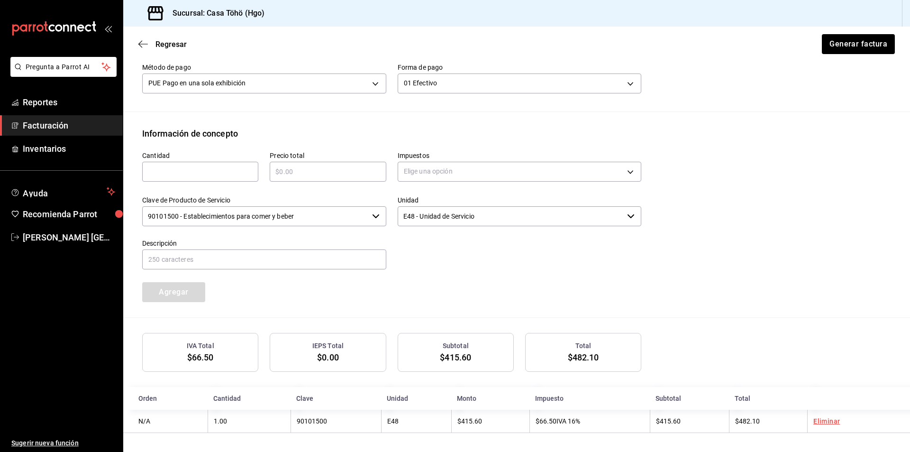
click at [672, 238] on div "Cantidad ​ Precio total ​ Impuestos Elige una opción Clave de Producto de Servi…" at bounding box center [516, 228] width 749 height 177
click at [847, 42] on button "Generar factura" at bounding box center [858, 44] width 74 height 20
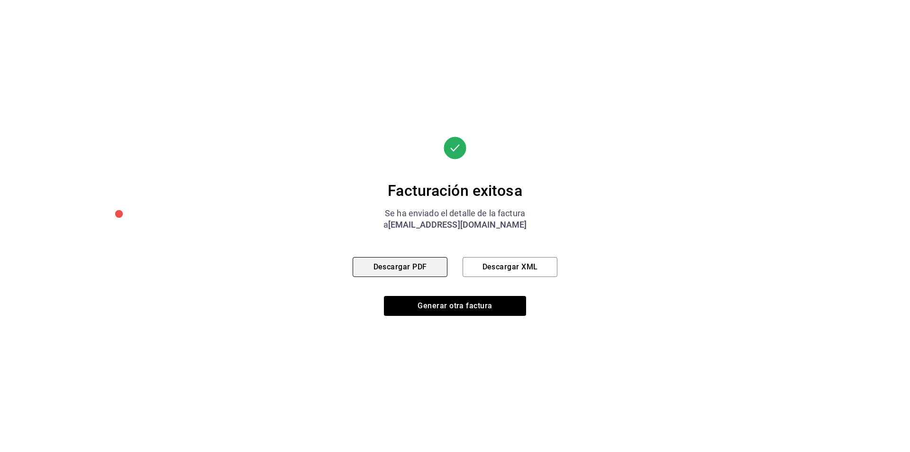
click at [404, 267] on button "Descargar PDF" at bounding box center [400, 267] width 95 height 20
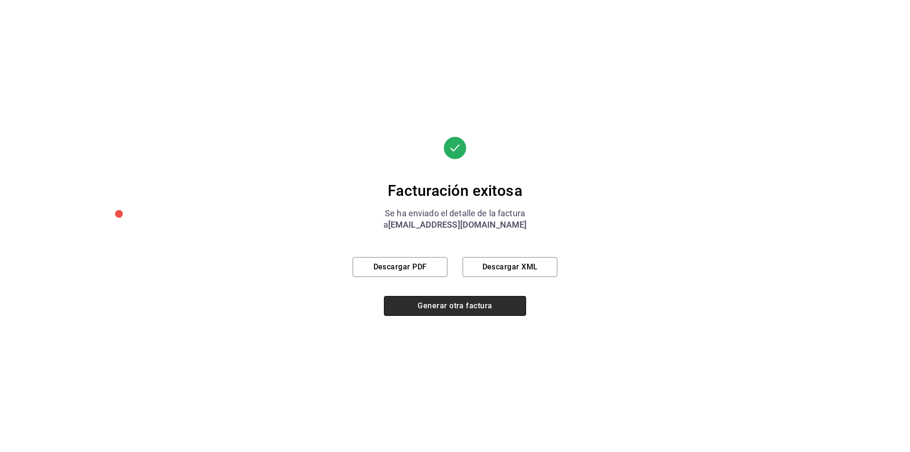
click at [427, 312] on button "Generar otra factura" at bounding box center [455, 306] width 142 height 20
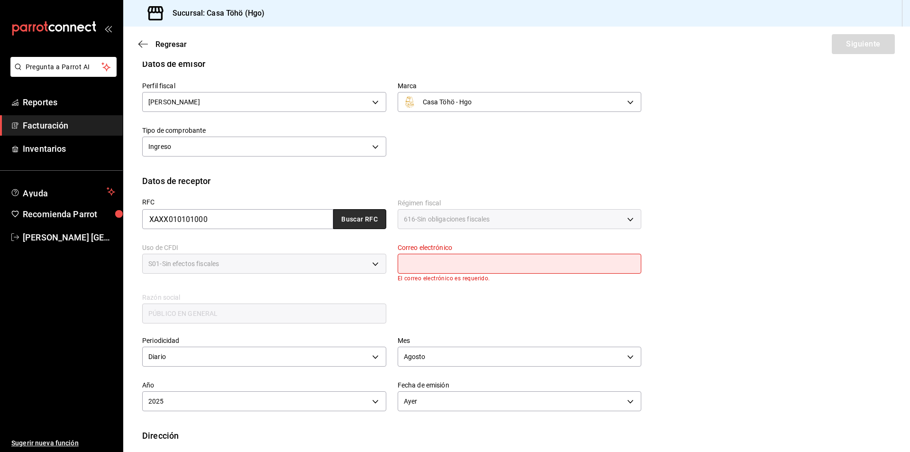
click at [353, 221] on button "Buscar RFC" at bounding box center [359, 219] width 53 height 20
type input "administrador@correo.com"
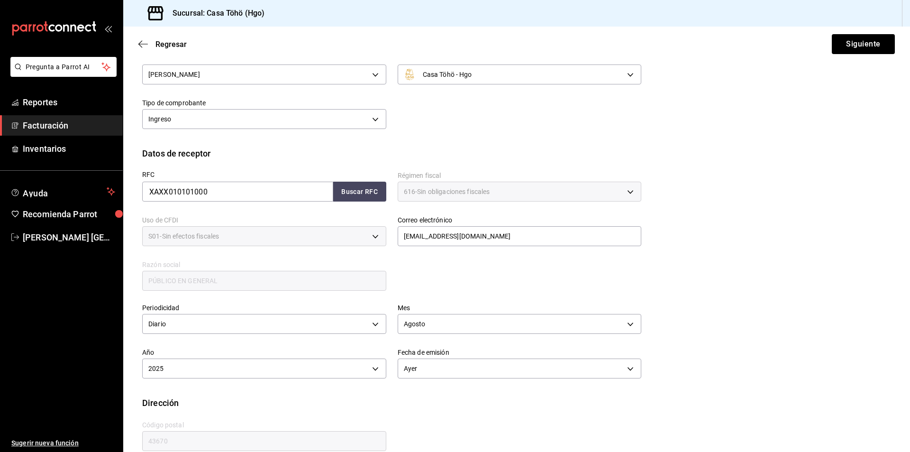
scroll to position [94, 0]
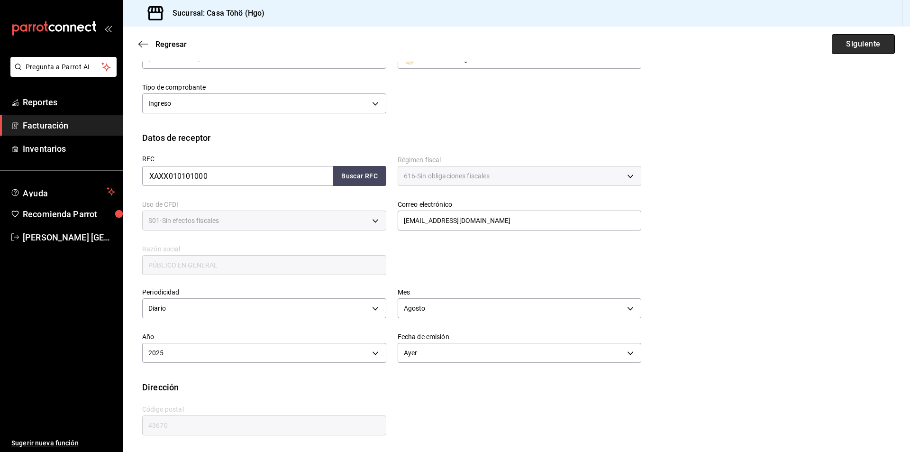
click at [863, 40] on button "Siguiente" at bounding box center [863, 44] width 63 height 20
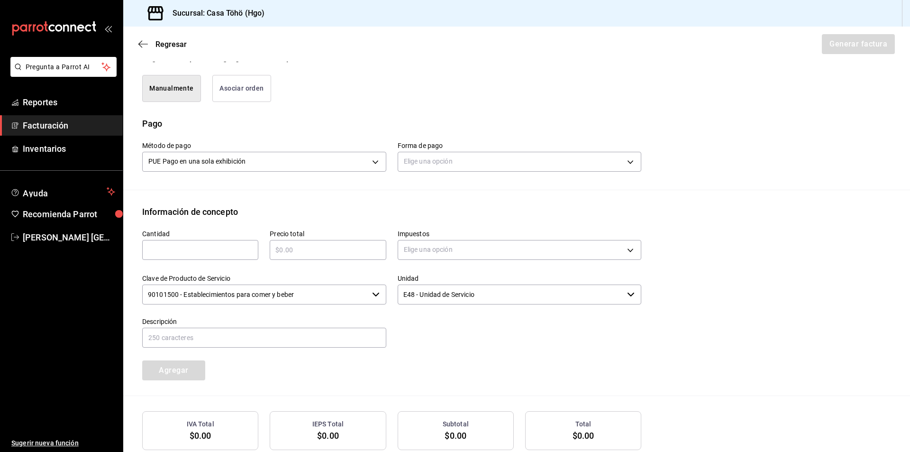
scroll to position [237, 0]
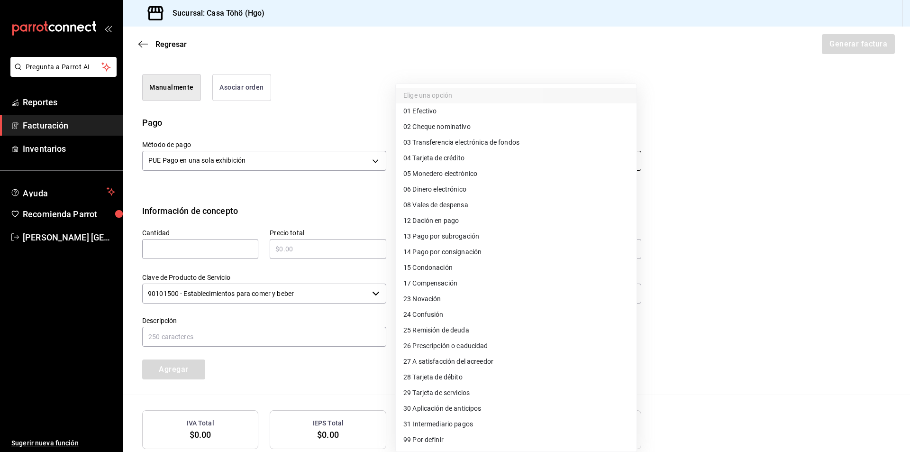
click at [447, 163] on body "Pregunta a Parrot AI Reportes Facturación Inventarios Ayuda Recomienda Parrot A…" at bounding box center [455, 226] width 910 height 452
click at [713, 129] on div at bounding box center [455, 226] width 910 height 452
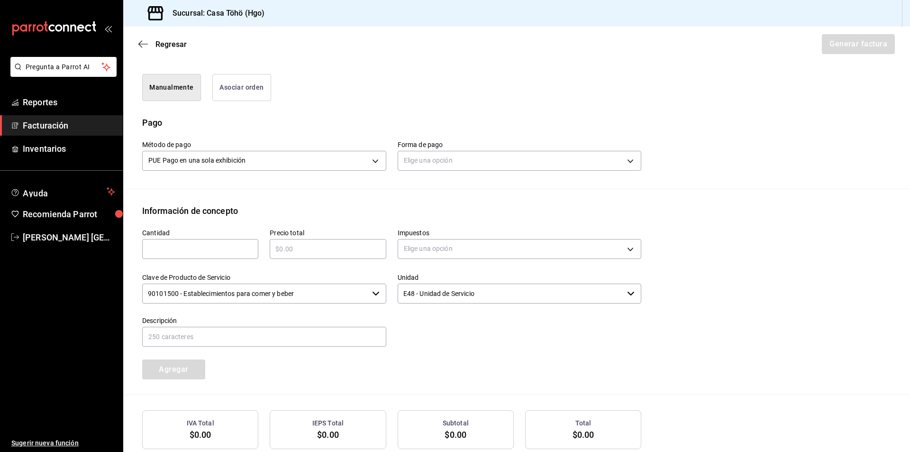
click at [222, 99] on button "Asociar orden" at bounding box center [241, 87] width 59 height 27
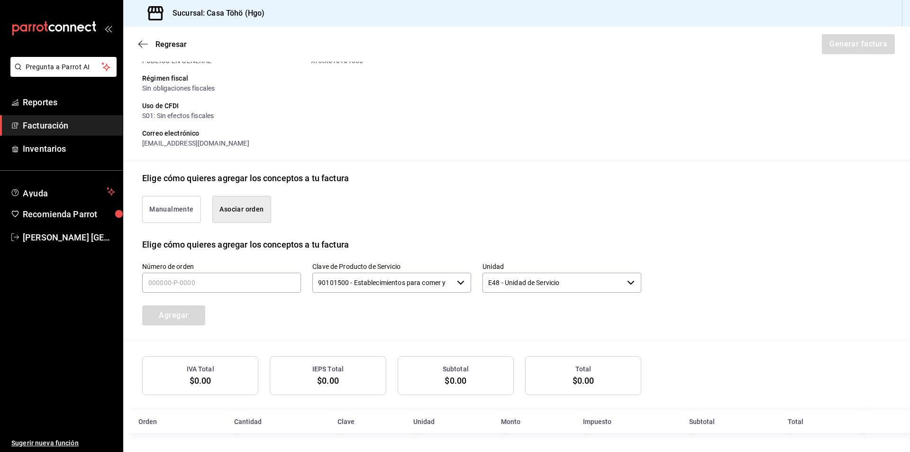
click at [239, 200] on button "Asociar orden" at bounding box center [241, 209] width 59 height 27
click at [159, 276] on input "text" at bounding box center [221, 283] width 159 height 20
type input "220825-P-0041"
click at [174, 311] on button "Agregar" at bounding box center [173, 315] width 63 height 20
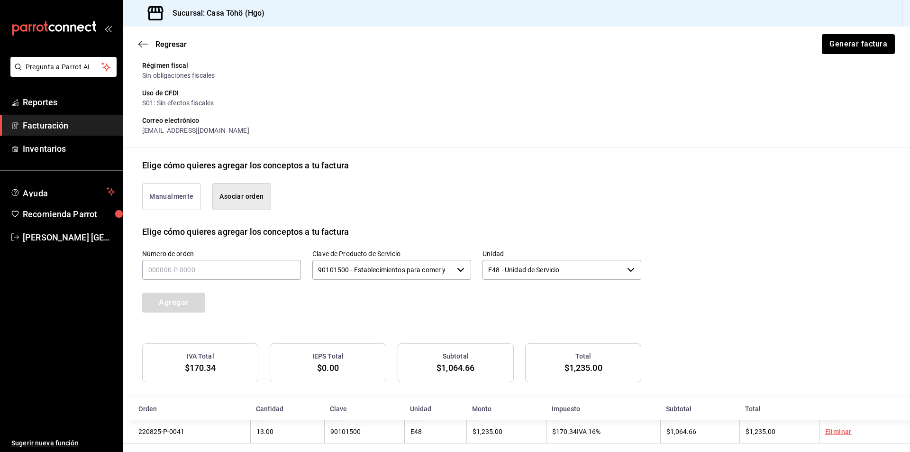
scroll to position [139, 0]
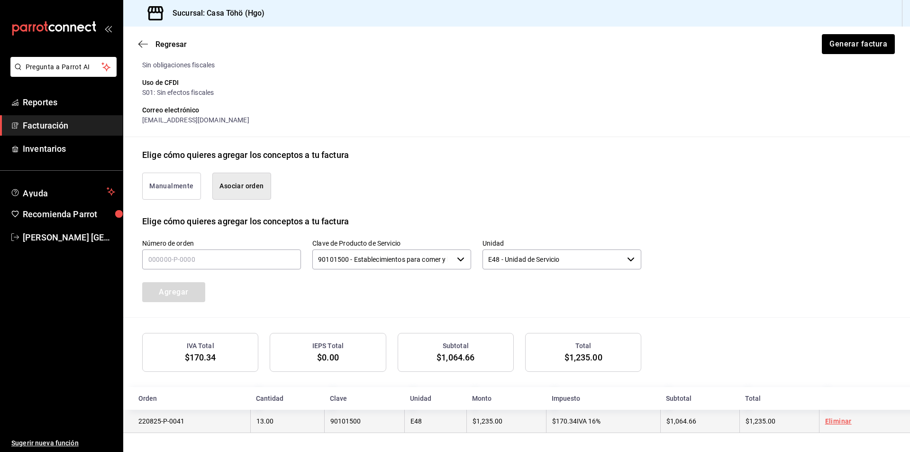
click at [830, 421] on link "Eliminar" at bounding box center [838, 421] width 27 height 8
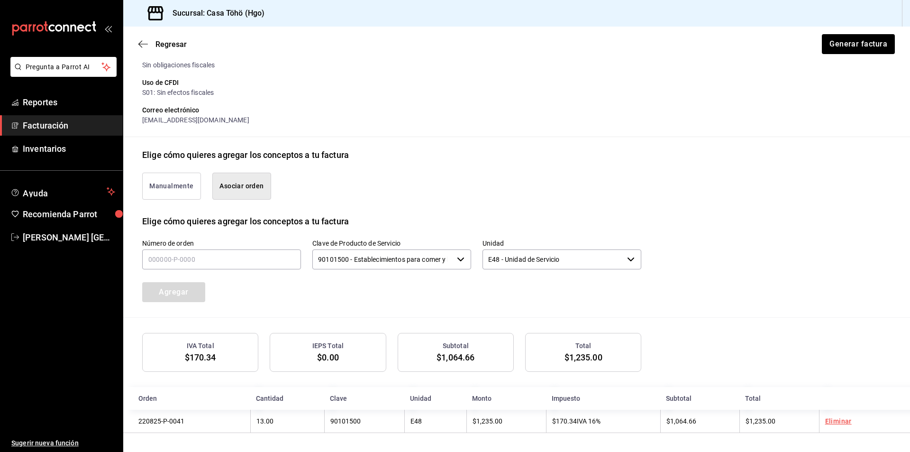
scroll to position [115, 0]
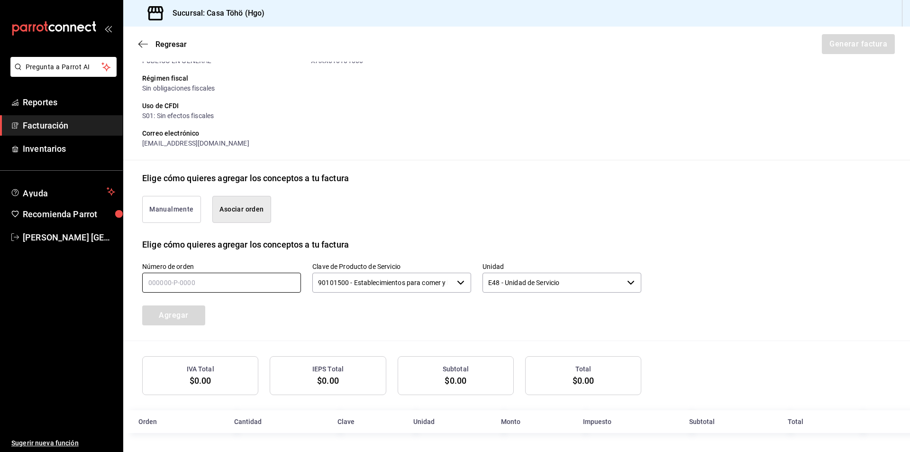
click at [161, 280] on input "text" at bounding box center [221, 283] width 159 height 20
type input "220825-P-0044"
click at [178, 314] on button "Agregar" at bounding box center [173, 315] width 63 height 20
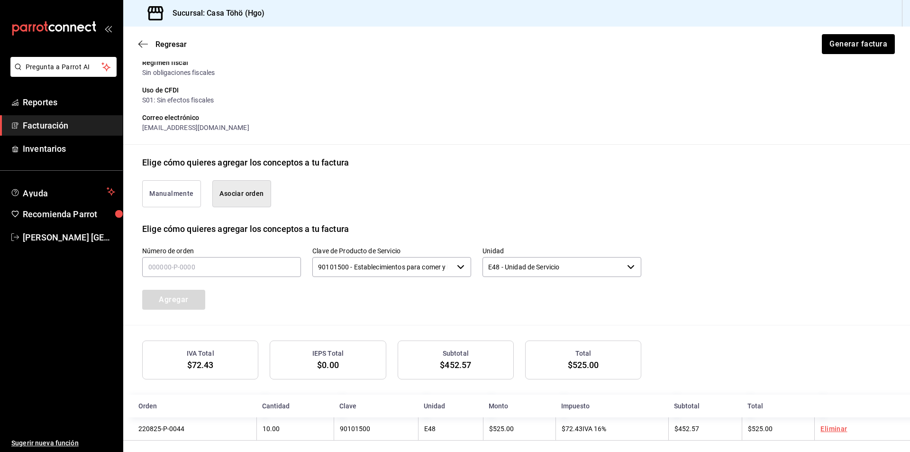
scroll to position [139, 0]
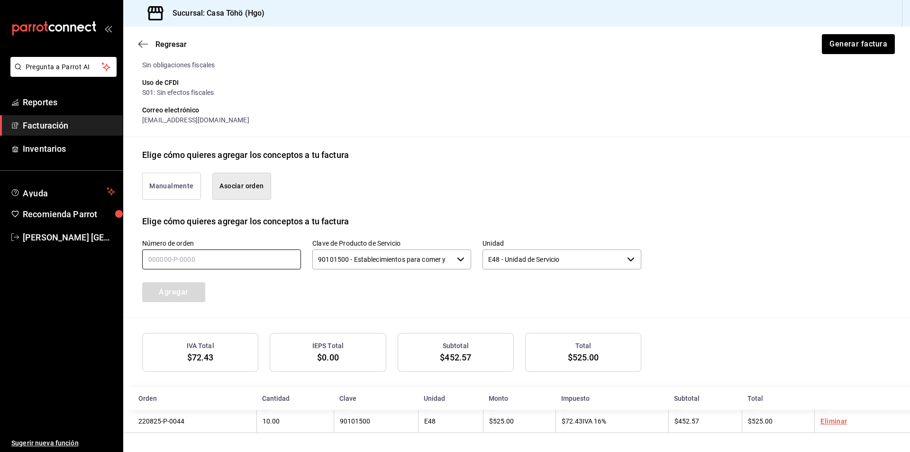
click at [246, 264] on input "text" at bounding box center [221, 259] width 159 height 20
type input "220825-P-0057"
click at [204, 287] on button "Agregar" at bounding box center [173, 292] width 63 height 20
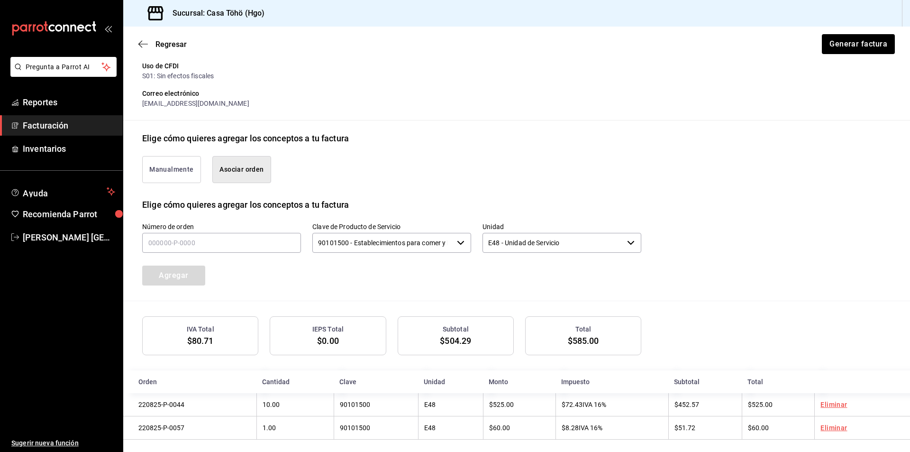
scroll to position [163, 0]
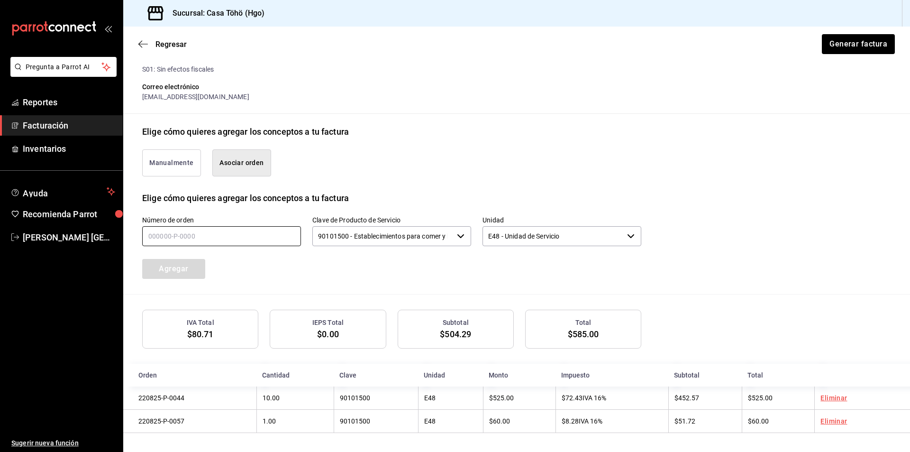
click at [244, 226] on input "text" at bounding box center [221, 236] width 159 height 20
type input "220825-P-0049"
click at [195, 263] on button "Agregar" at bounding box center [173, 269] width 63 height 20
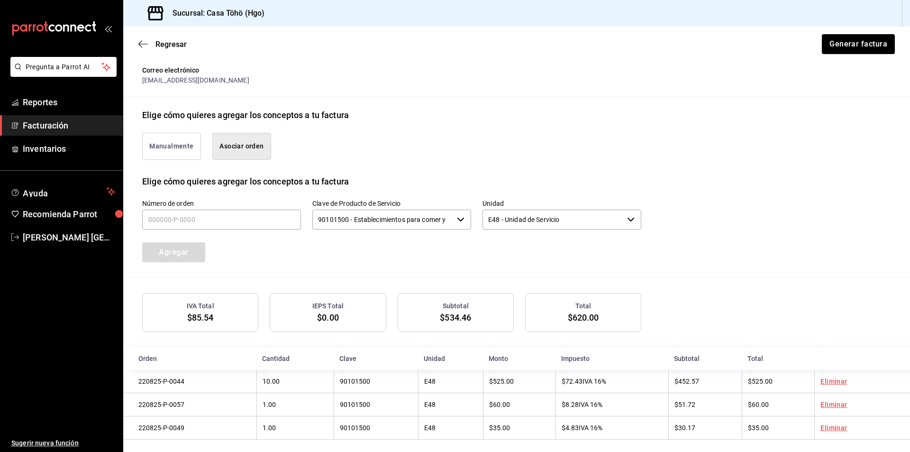
scroll to position [186, 0]
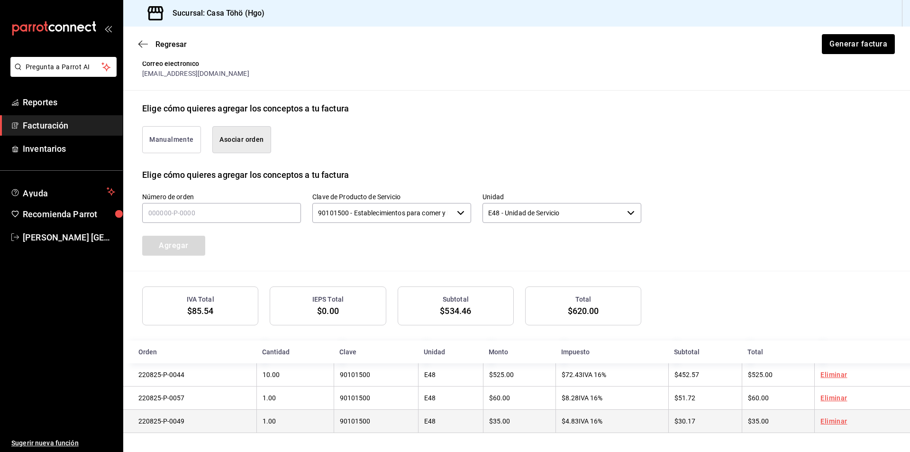
click at [827, 421] on link "Eliminar" at bounding box center [834, 421] width 27 height 8
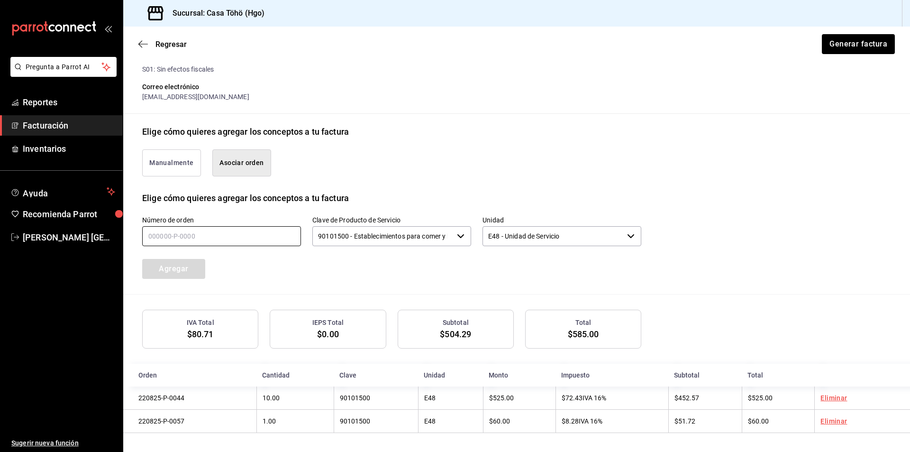
click at [230, 240] on input "text" at bounding box center [221, 236] width 159 height 20
type input "220825-P-0056"
click at [173, 265] on button "Agregar" at bounding box center [173, 269] width 63 height 20
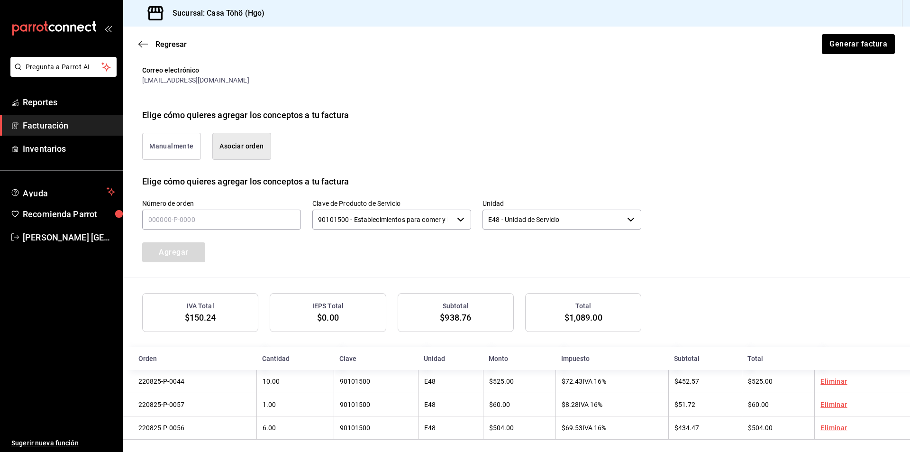
scroll to position [186, 0]
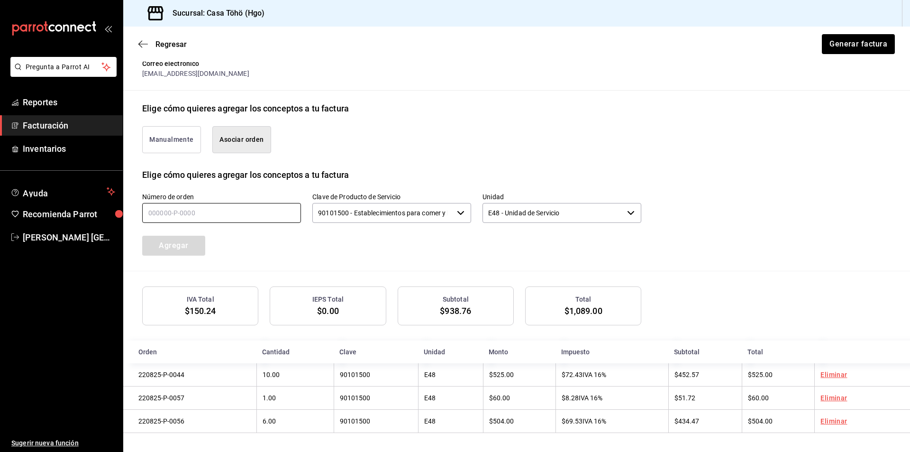
click at [277, 207] on input "text" at bounding box center [221, 213] width 159 height 20
type input "220825-P-0069"
click at [194, 251] on button "Agregar" at bounding box center [173, 246] width 63 height 20
click at [173, 207] on input "text" at bounding box center [221, 213] width 159 height 20
type input "220825-P-0065"
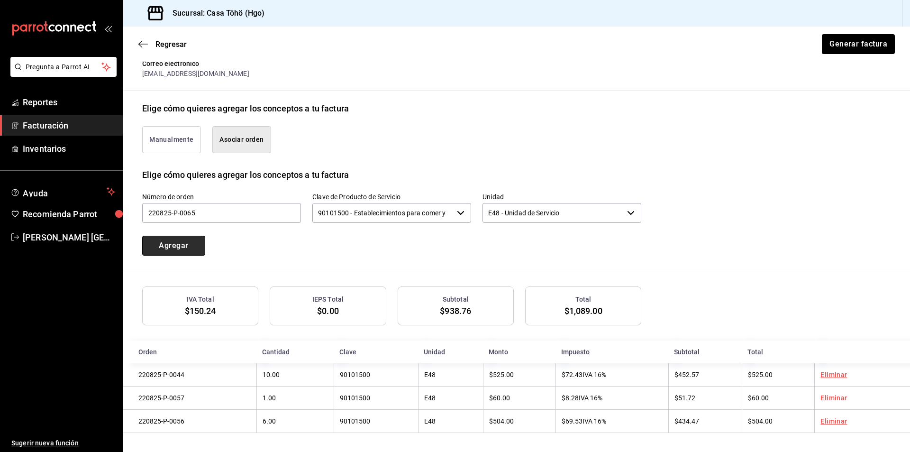
click at [164, 243] on button "Agregar" at bounding box center [173, 246] width 63 height 20
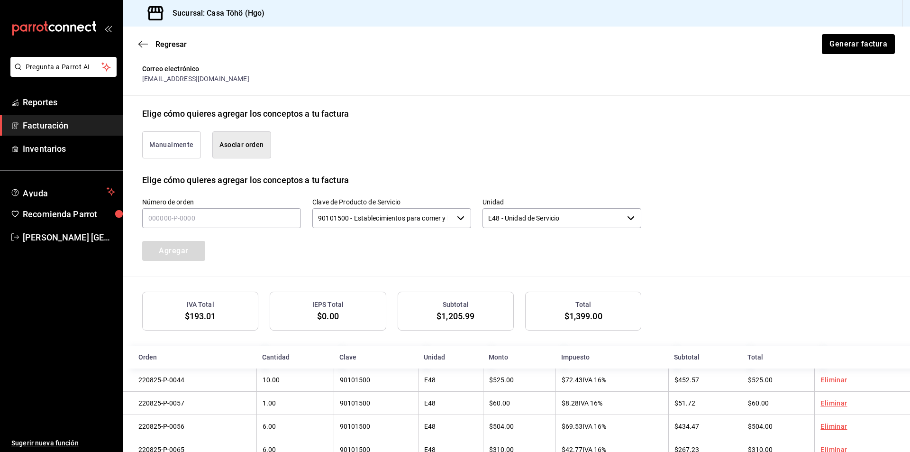
scroll to position [163, 0]
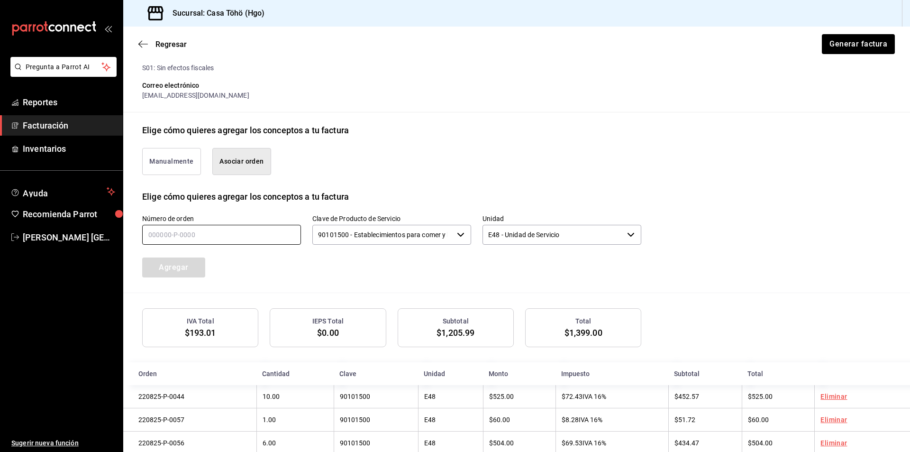
click at [272, 244] on input "text" at bounding box center [221, 235] width 159 height 20
type input "220825-P-0061"
click at [174, 273] on button "Agregar" at bounding box center [173, 267] width 63 height 20
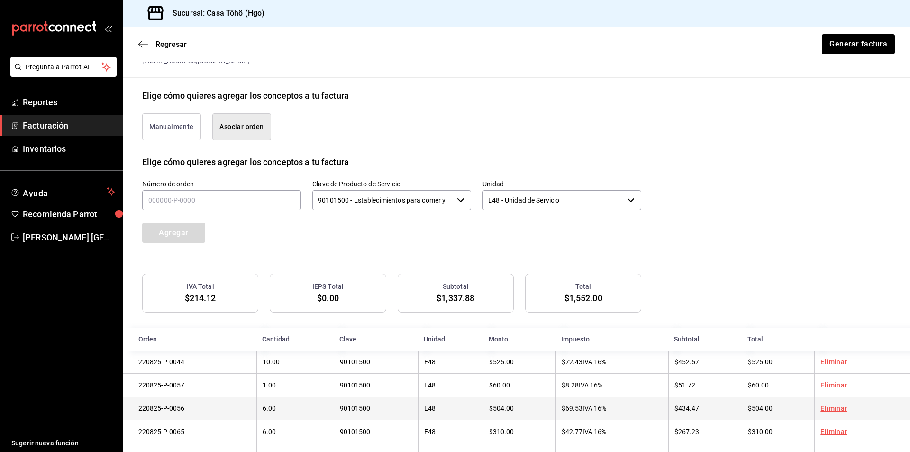
scroll to position [234, 0]
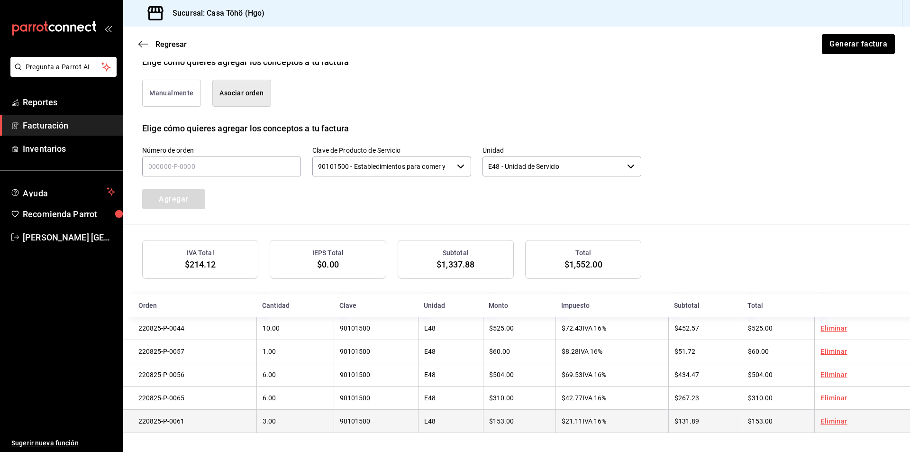
click at [828, 421] on link "Eliminar" at bounding box center [834, 421] width 27 height 8
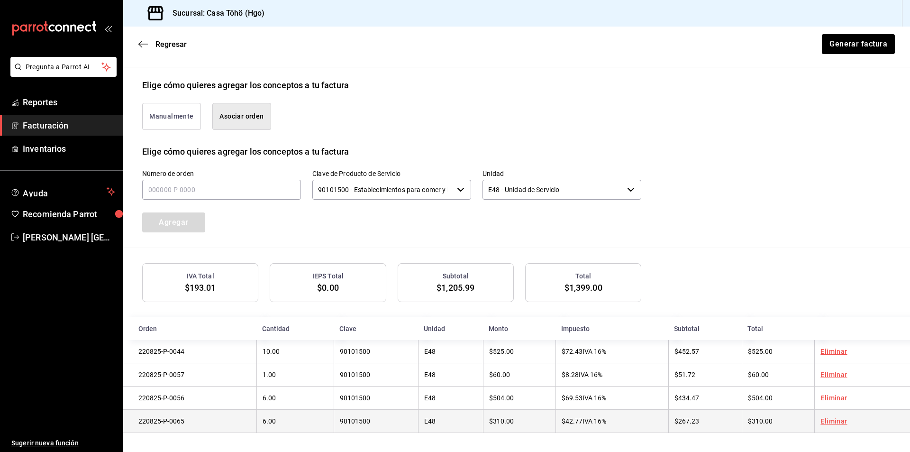
scroll to position [210, 0]
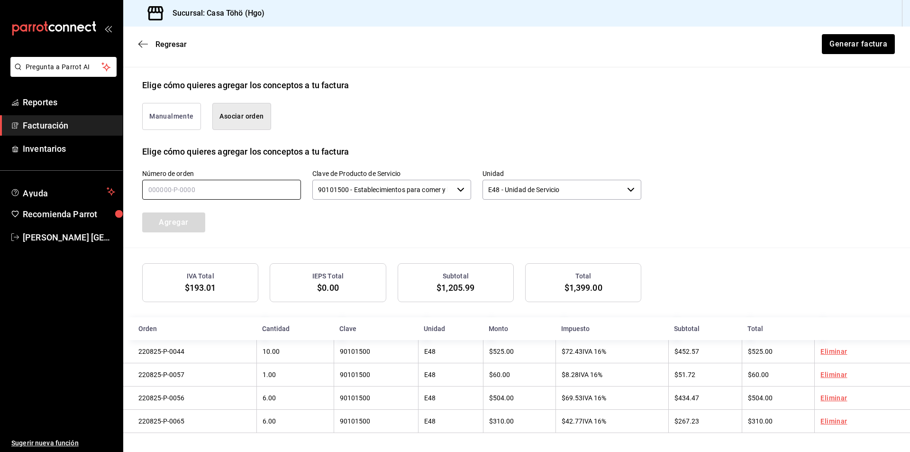
click at [251, 195] on input "text" at bounding box center [221, 190] width 159 height 20
type input "220825-P-0079"
click at [196, 222] on button "Agregar" at bounding box center [173, 222] width 63 height 20
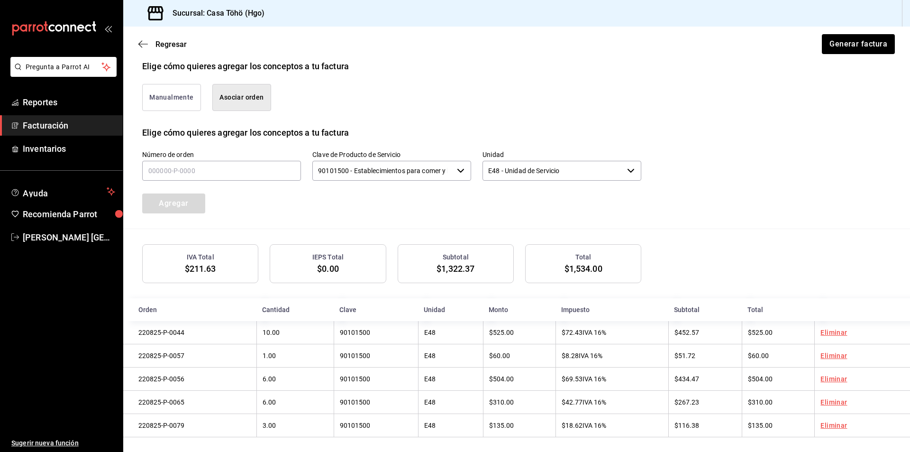
scroll to position [234, 0]
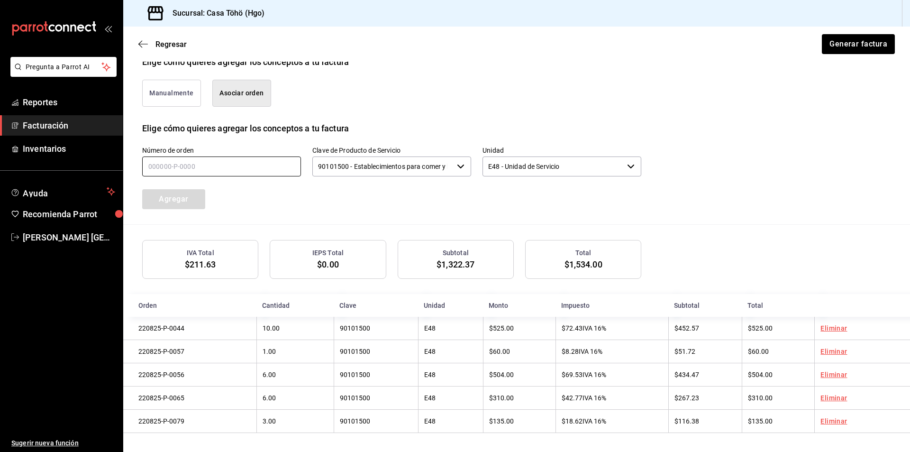
click at [268, 165] on input "text" at bounding box center [221, 166] width 159 height 20
type input "220825-P-0077"
click at [169, 207] on div "Número de orden 220825-P-0077 Clave de Producto de Servicio 90101500 - Establec…" at bounding box center [516, 180] width 749 height 90
click at [181, 201] on button "Agregar" at bounding box center [173, 199] width 63 height 20
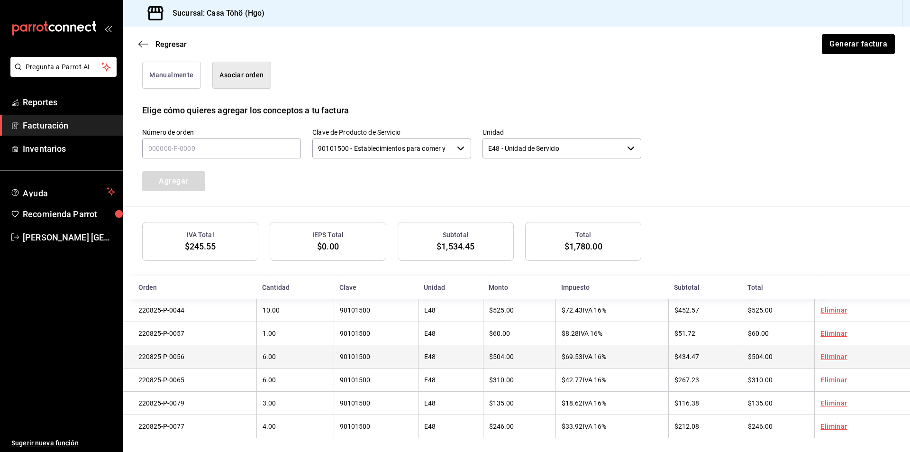
scroll to position [257, 0]
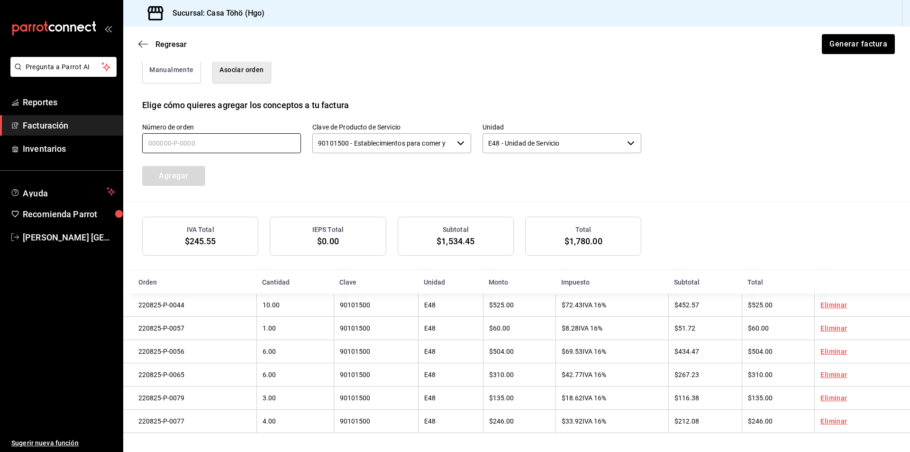
click at [229, 140] on input "text" at bounding box center [221, 143] width 159 height 20
type input "220825-P-0097"
click at [173, 175] on button "Agregar" at bounding box center [173, 176] width 63 height 20
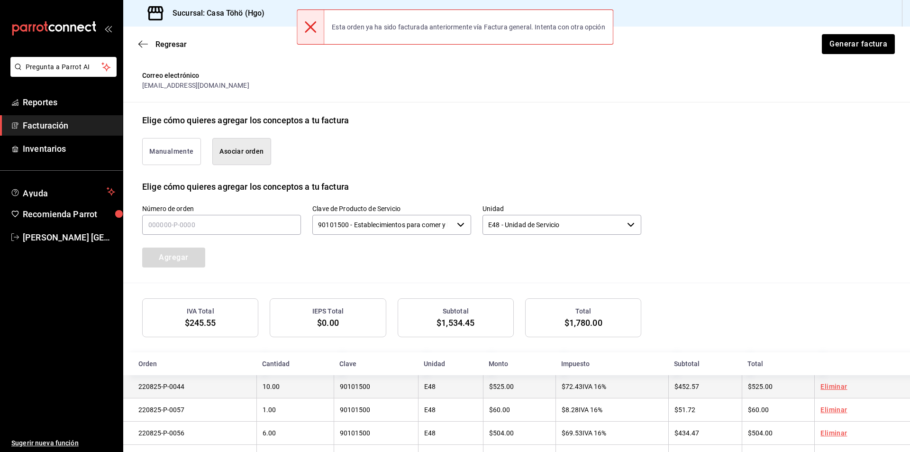
scroll to position [163, 0]
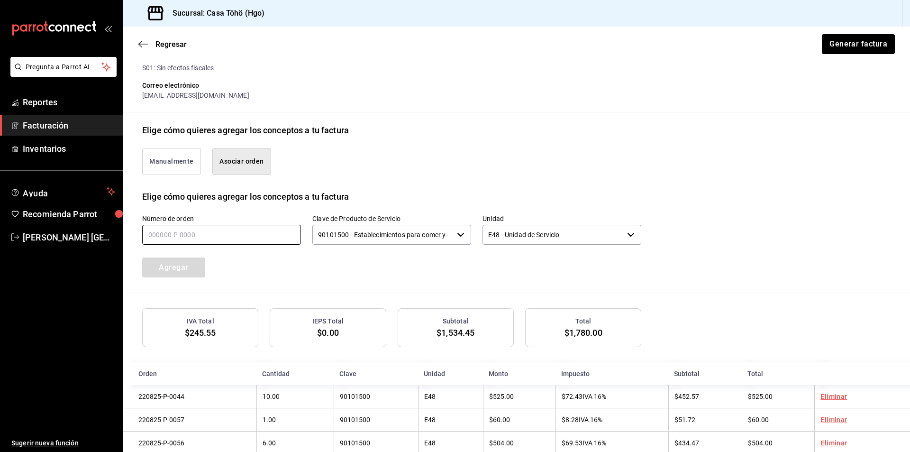
click at [266, 235] on input "text" at bounding box center [221, 235] width 159 height 20
type input "220825-P-0093"
click at [171, 266] on button "Agregar" at bounding box center [173, 267] width 63 height 20
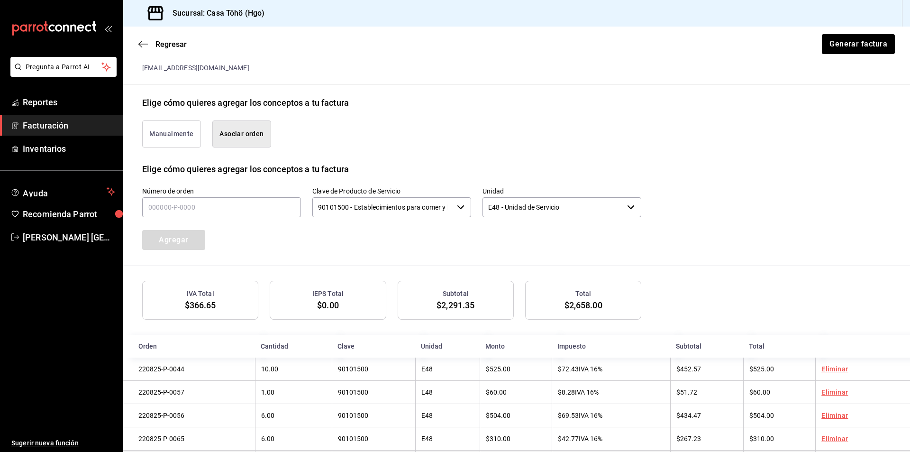
scroll to position [281, 0]
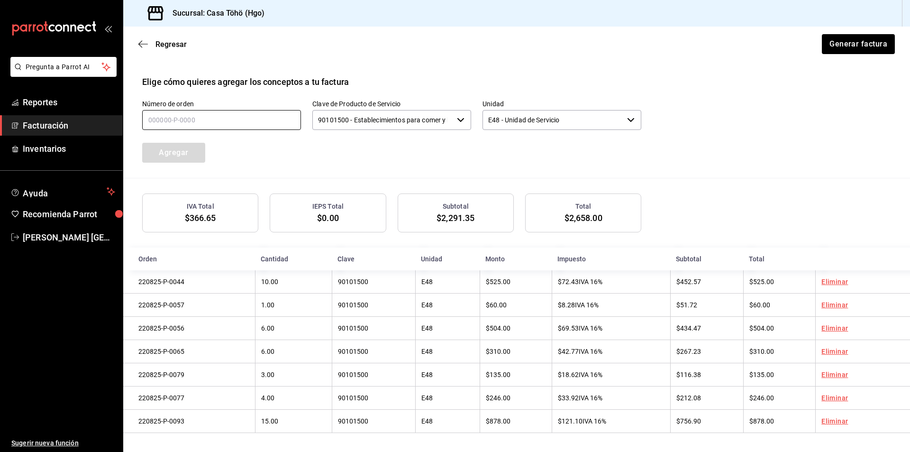
click at [267, 120] on input "text" at bounding box center [221, 120] width 159 height 20
type input "220825-P-0092"
click at [172, 146] on button "Agregar" at bounding box center [173, 153] width 63 height 20
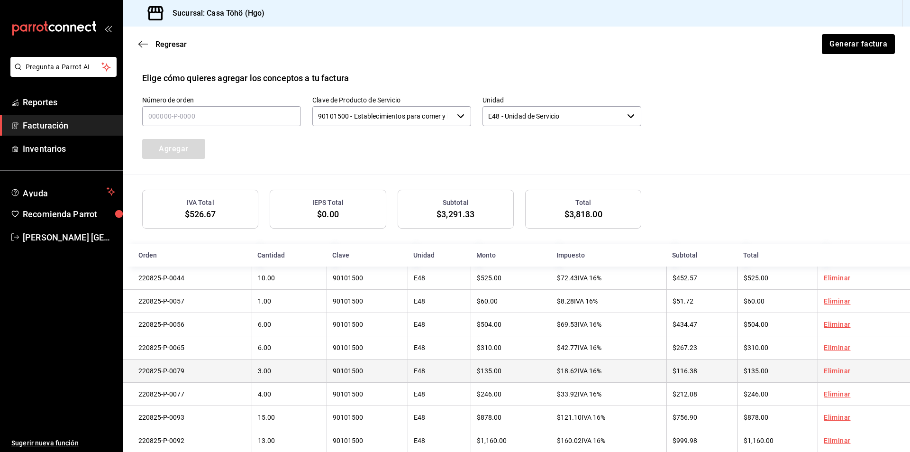
scroll to position [305, 0]
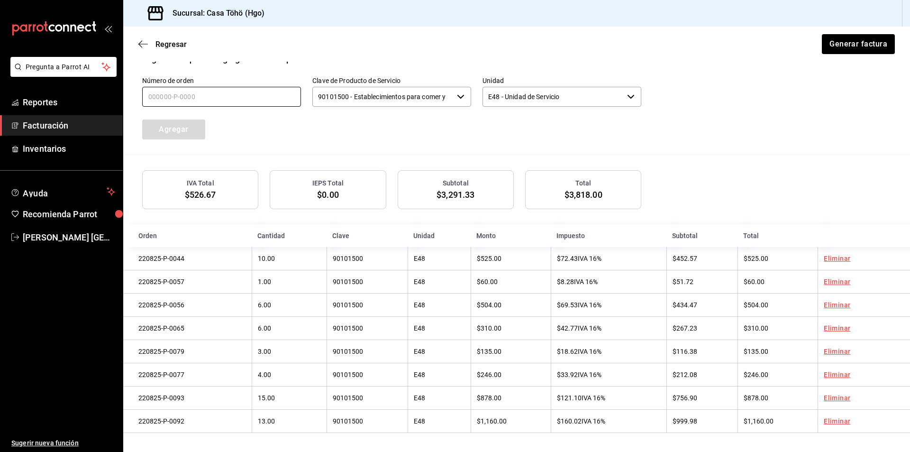
click at [229, 87] on input "text" at bounding box center [221, 97] width 159 height 20
type input "3_____-_-____"
type input "220825-P-0095"
click at [170, 125] on button "Agregar" at bounding box center [173, 129] width 63 height 20
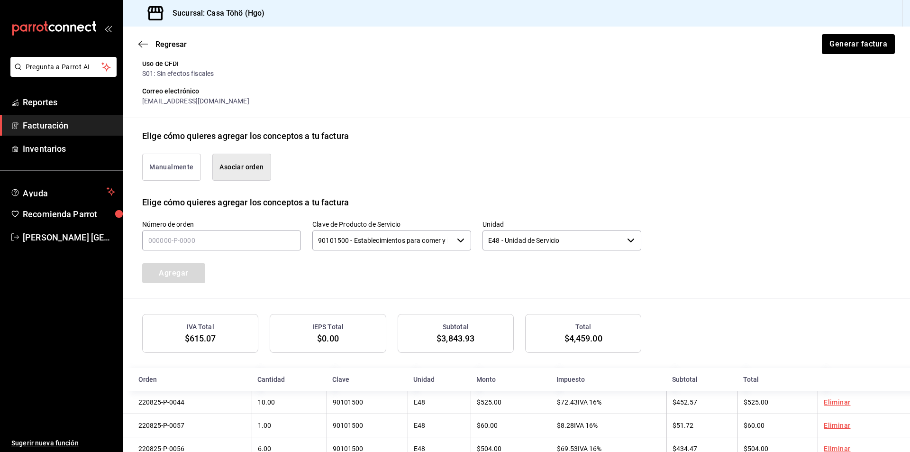
scroll to position [139, 0]
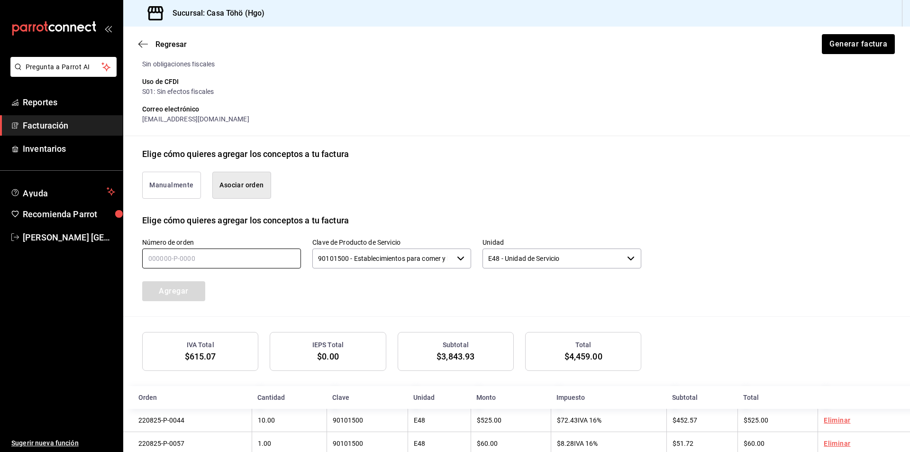
click at [208, 263] on input "text" at bounding box center [221, 258] width 159 height 20
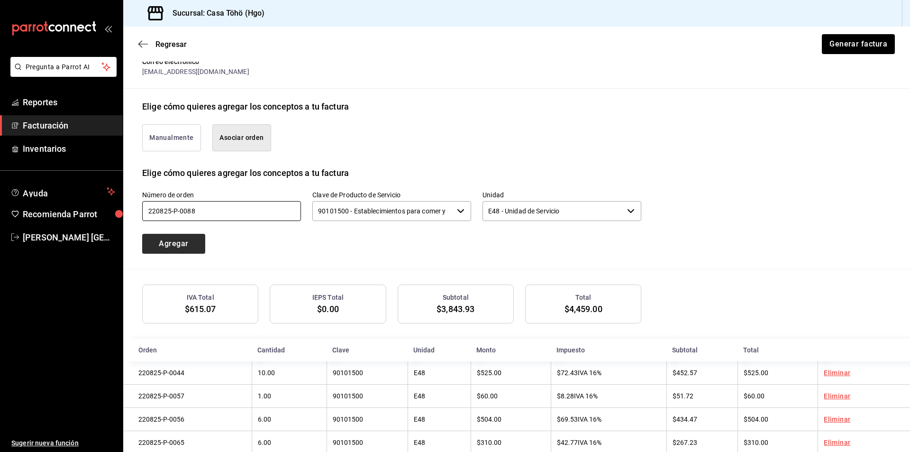
type input "220825-P-0088"
click at [187, 248] on button "Agregar" at bounding box center [173, 244] width 63 height 20
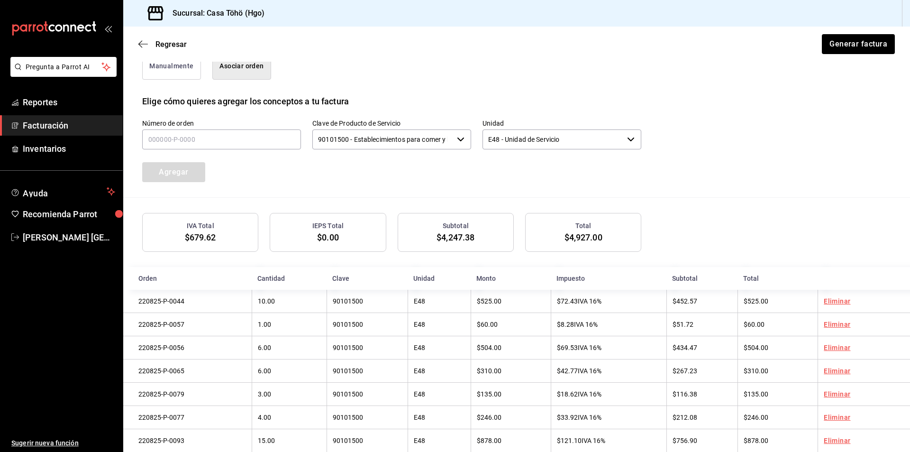
scroll to position [257, 0]
click at [207, 147] on input "text" at bounding box center [221, 140] width 159 height 20
type input "1_____-_-____"
type input "220825-P-0099"
click at [188, 176] on button "Agregar" at bounding box center [173, 173] width 63 height 20
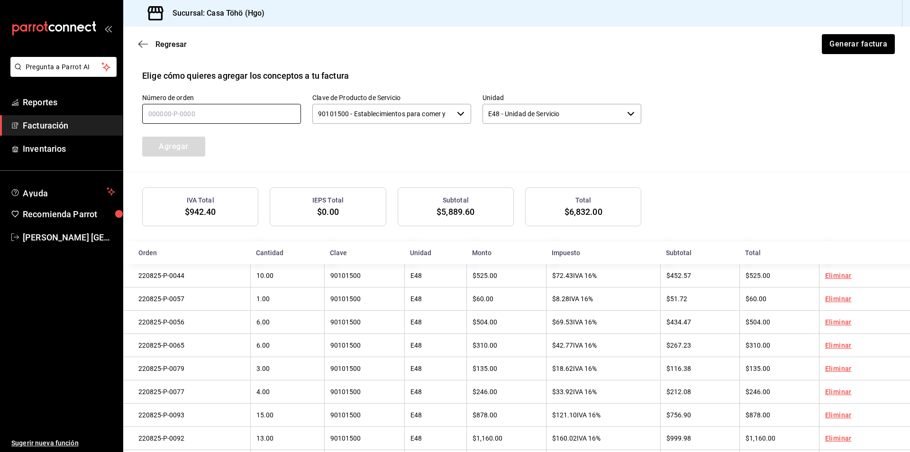
scroll to position [186, 0]
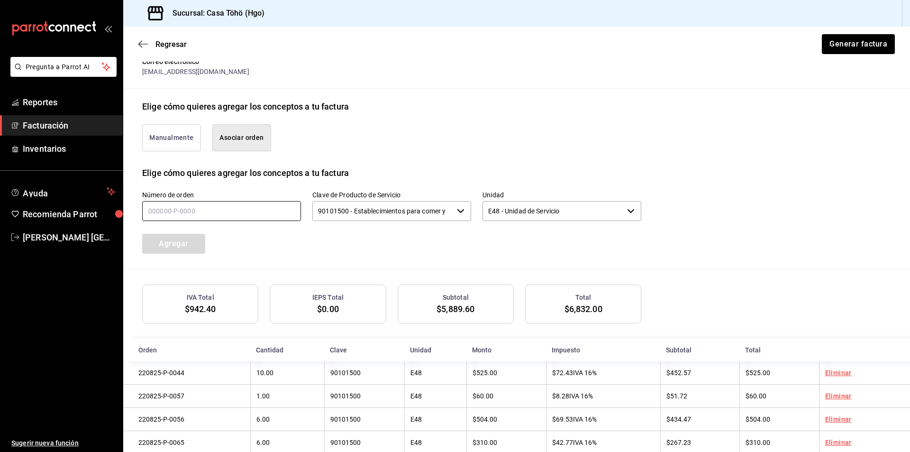
click at [163, 216] on input "text" at bounding box center [221, 211] width 159 height 20
type input "220825-P-0030"
click at [171, 240] on button "Agregar" at bounding box center [173, 244] width 63 height 20
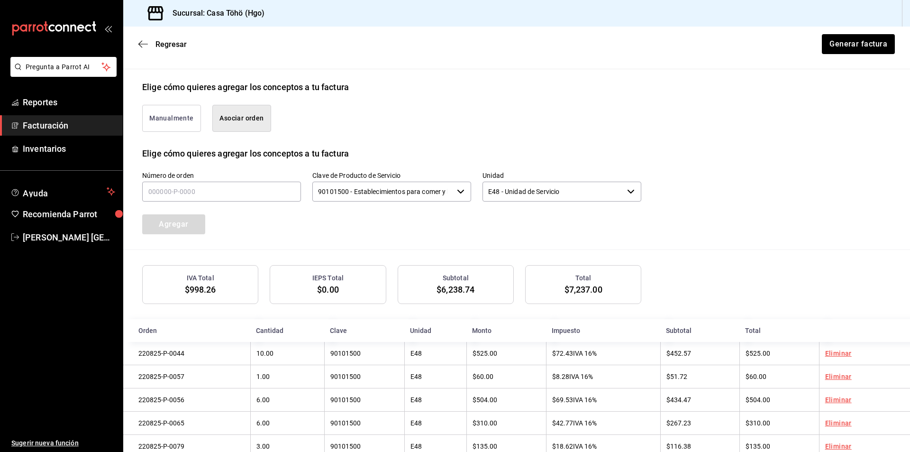
scroll to position [163, 0]
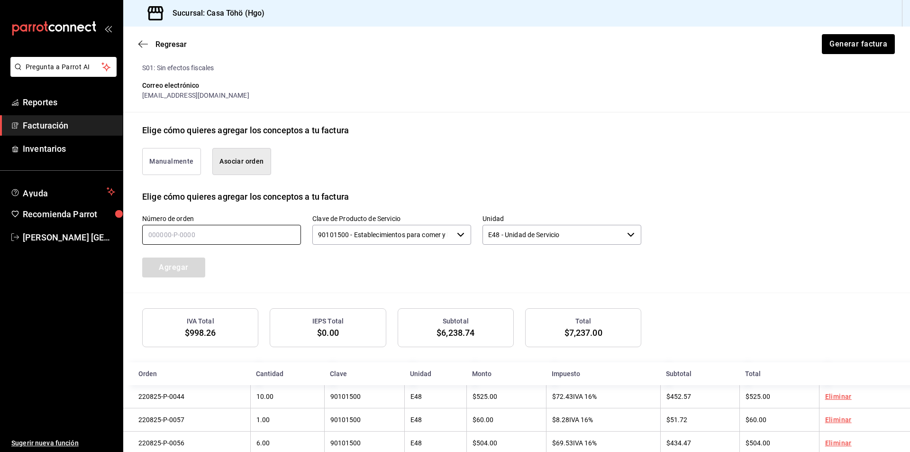
click at [241, 229] on input "text" at bounding box center [221, 235] width 159 height 20
type input "220825-P-0014"
click at [182, 265] on button "Agregar" at bounding box center [173, 267] width 63 height 20
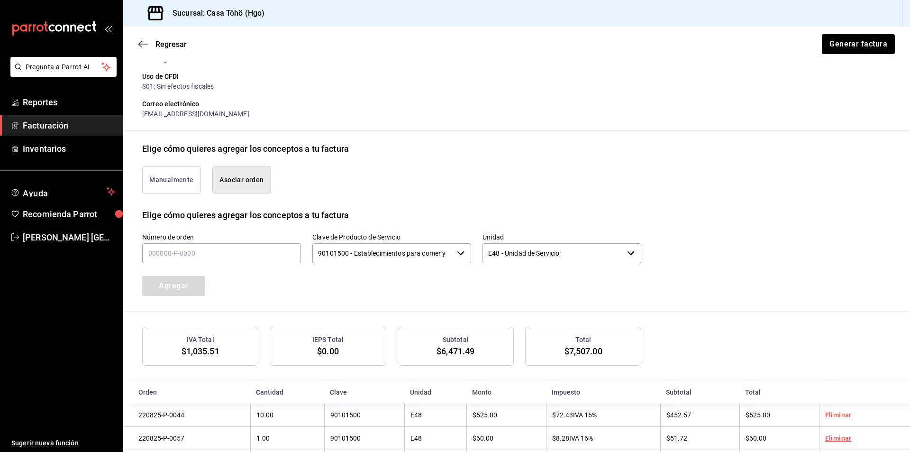
scroll to position [139, 0]
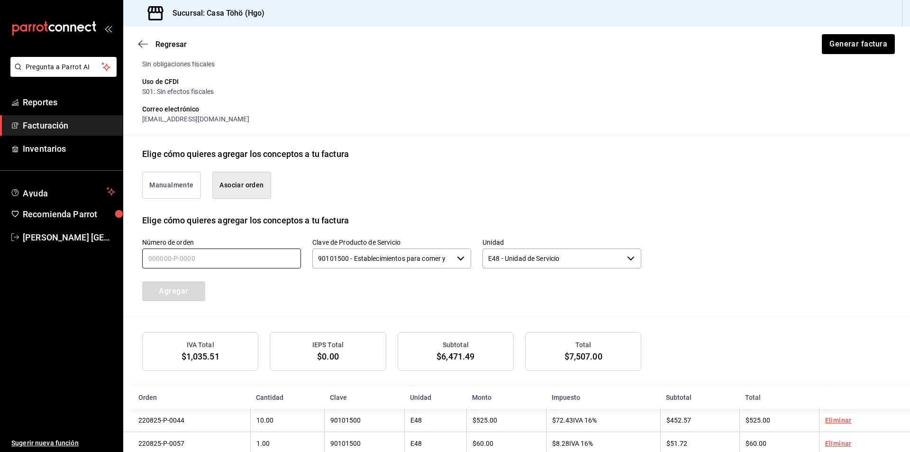
click at [192, 264] on input "text" at bounding box center [221, 258] width 159 height 20
type input "220825-P-0045"
click at [188, 290] on button "Agregar" at bounding box center [173, 291] width 63 height 20
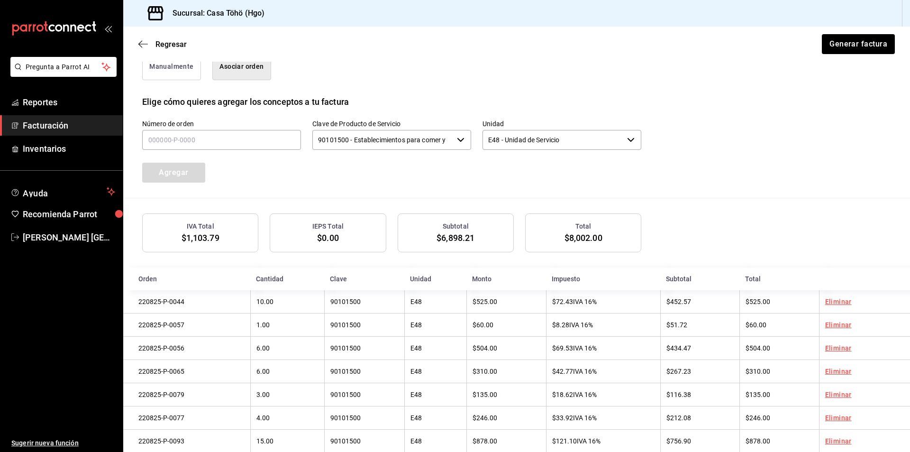
scroll to position [163, 0]
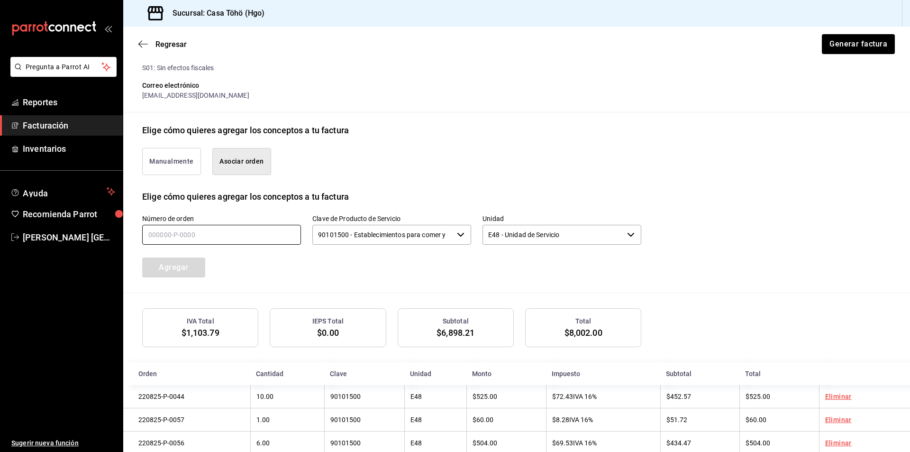
click at [220, 231] on input "text" at bounding box center [221, 235] width 159 height 20
type input "220825-P-0031"
click at [197, 264] on button "Agregar" at bounding box center [173, 267] width 63 height 20
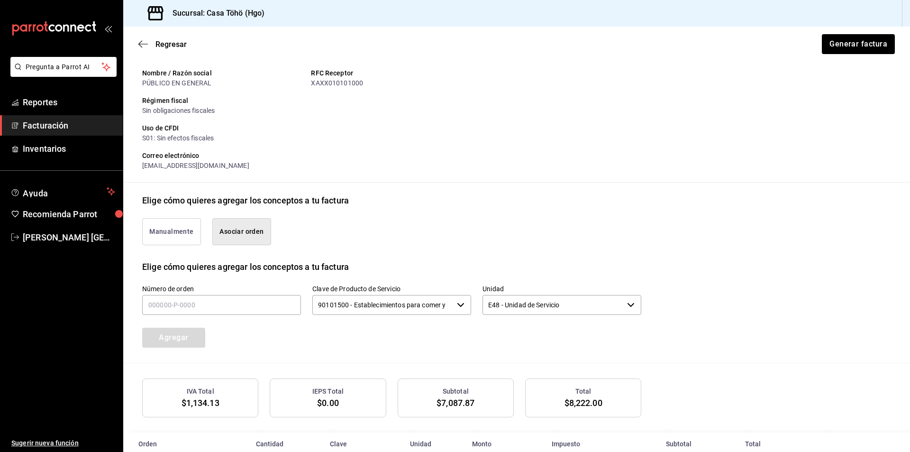
scroll to position [91, 0]
click at [261, 313] on input "text" at bounding box center [221, 306] width 159 height 20
type input "220825-P-0061"
click at [189, 337] on button "Agregar" at bounding box center [173, 338] width 63 height 20
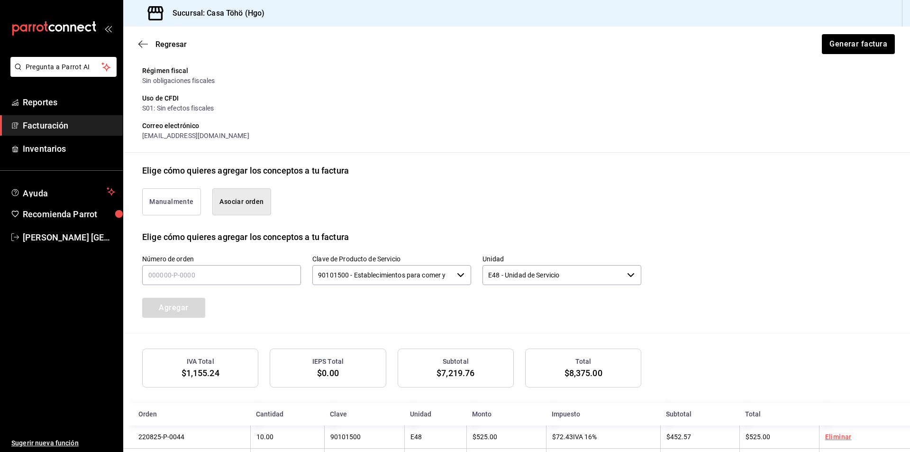
scroll to position [115, 0]
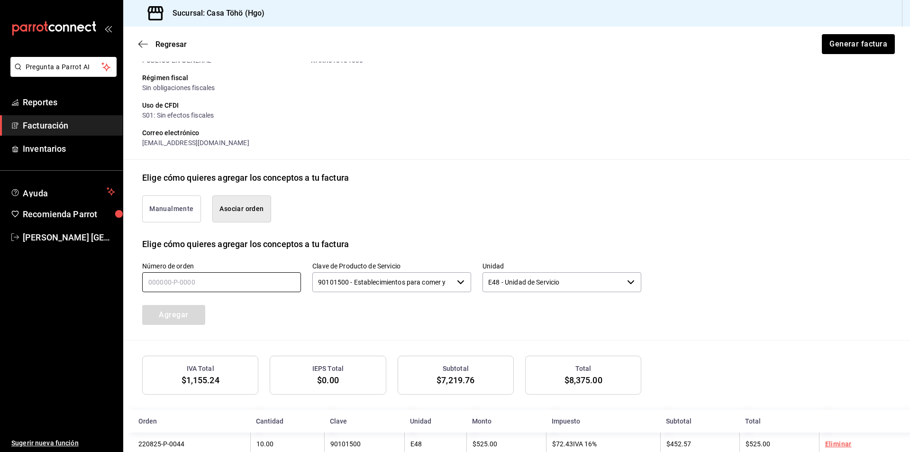
click at [214, 290] on input "text" at bounding box center [221, 282] width 159 height 20
type input "220825-P-0042"
click at [194, 325] on div "Número de orden 220825-P-0042 Clave de Producto de Servicio 90101500 - Establec…" at bounding box center [516, 295] width 749 height 90
click at [193, 313] on button "Agregar" at bounding box center [173, 315] width 63 height 20
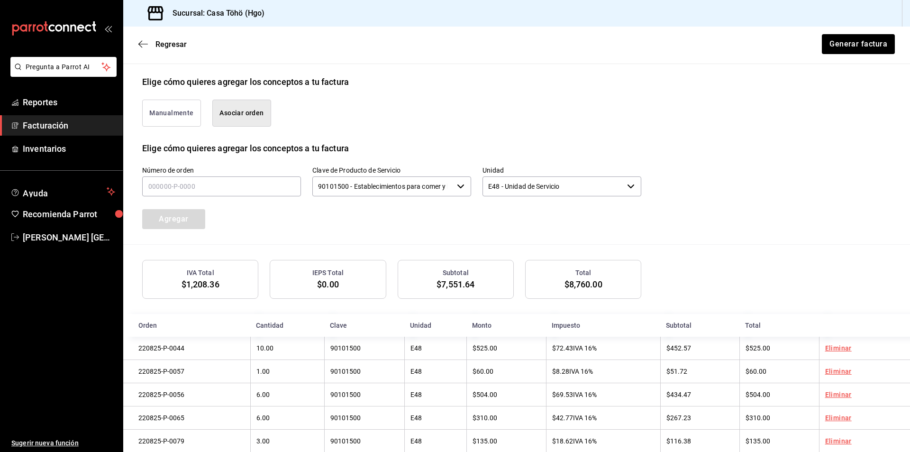
scroll to position [139, 0]
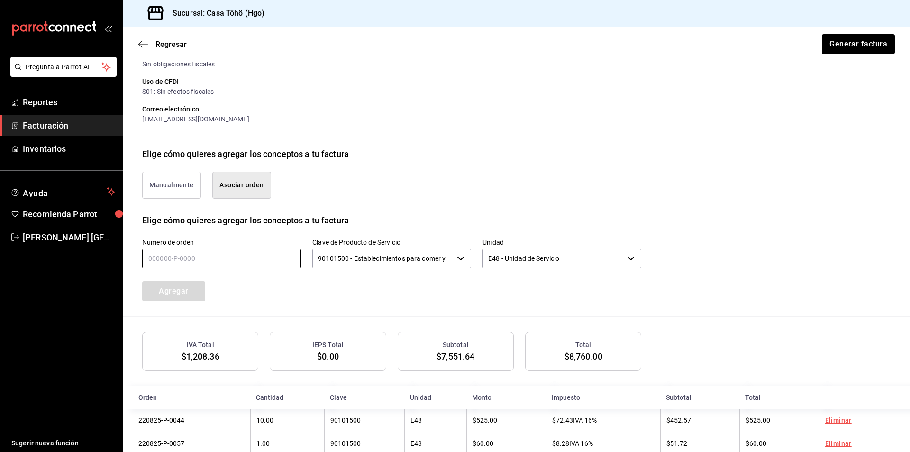
click at [235, 263] on input "text" at bounding box center [221, 258] width 159 height 20
type input "220825-P-0057"
click at [162, 292] on button "Agregar" at bounding box center [173, 291] width 63 height 20
click at [200, 261] on input "text" at bounding box center [221, 258] width 159 height 20
type input "220825-P-0097"
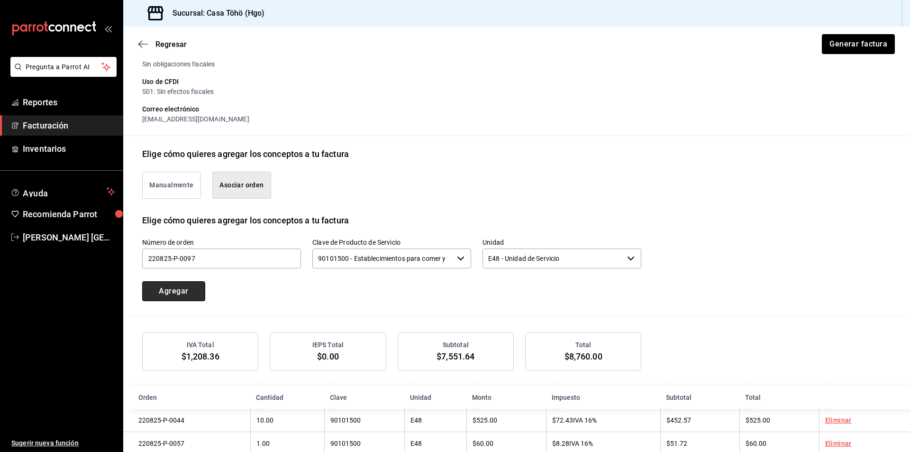
click at [201, 293] on button "Agregar" at bounding box center [173, 291] width 63 height 20
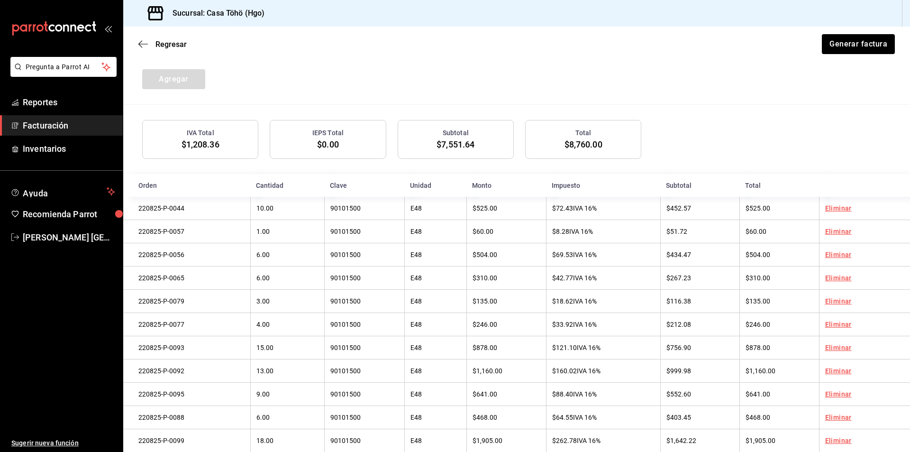
scroll to position [281, 0]
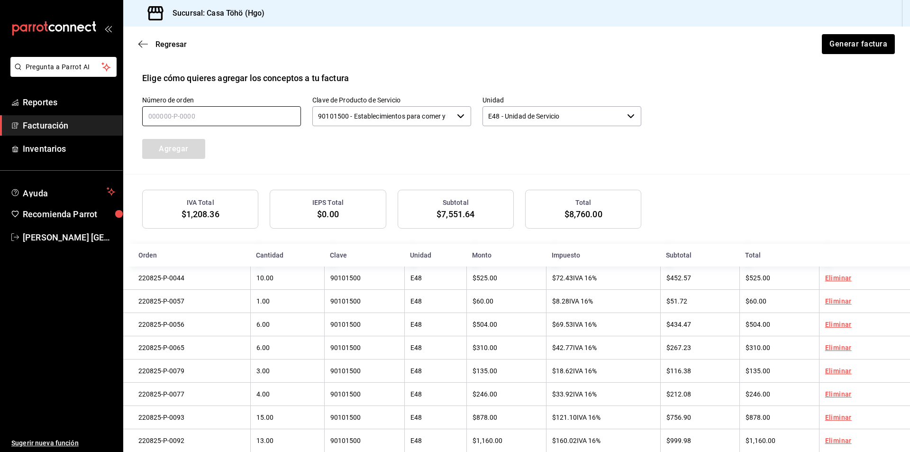
click at [213, 112] on input "text" at bounding box center [221, 116] width 159 height 20
type input "220825-P-0057"
click at [178, 154] on button "Agregar" at bounding box center [173, 149] width 63 height 20
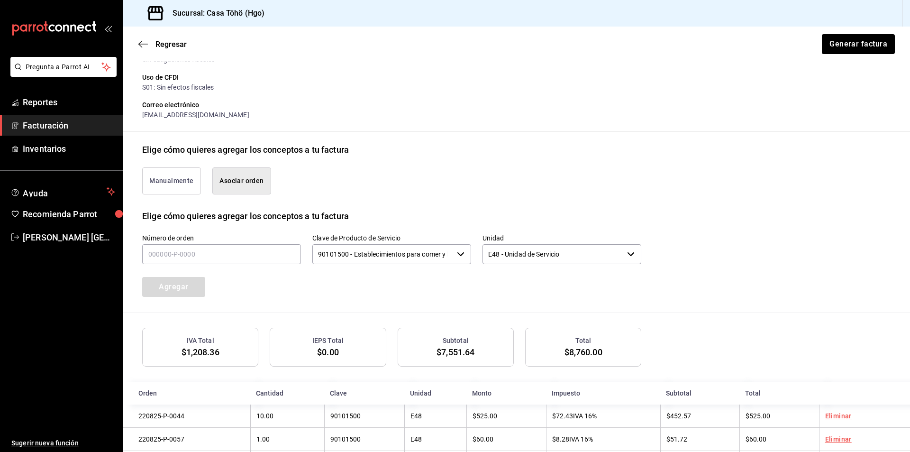
scroll to position [139, 0]
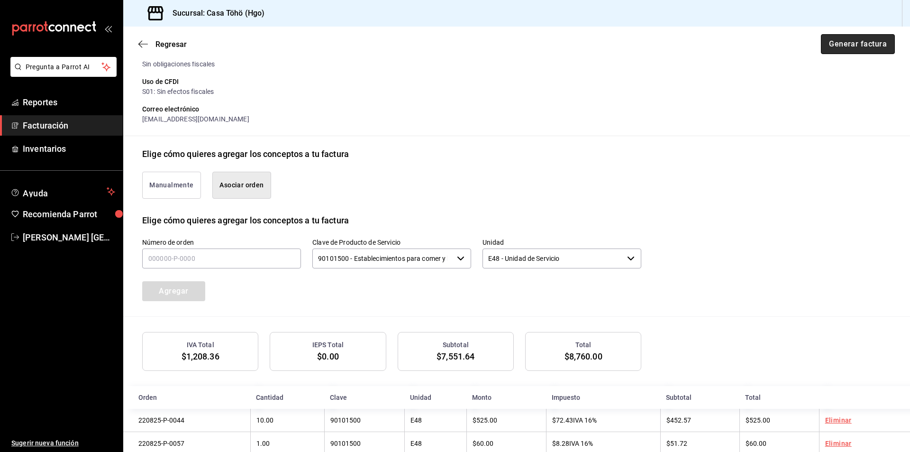
click at [847, 39] on button "Generar factura" at bounding box center [858, 44] width 74 height 20
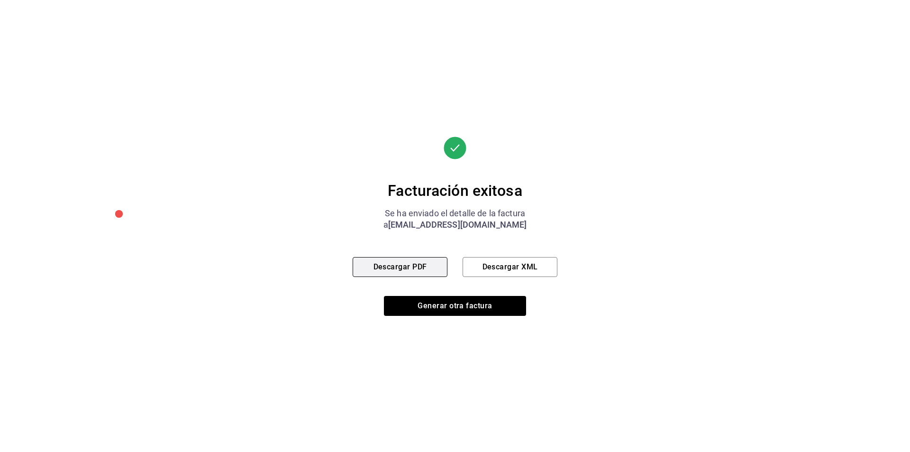
click at [386, 262] on button "Descargar PDF" at bounding box center [400, 267] width 95 height 20
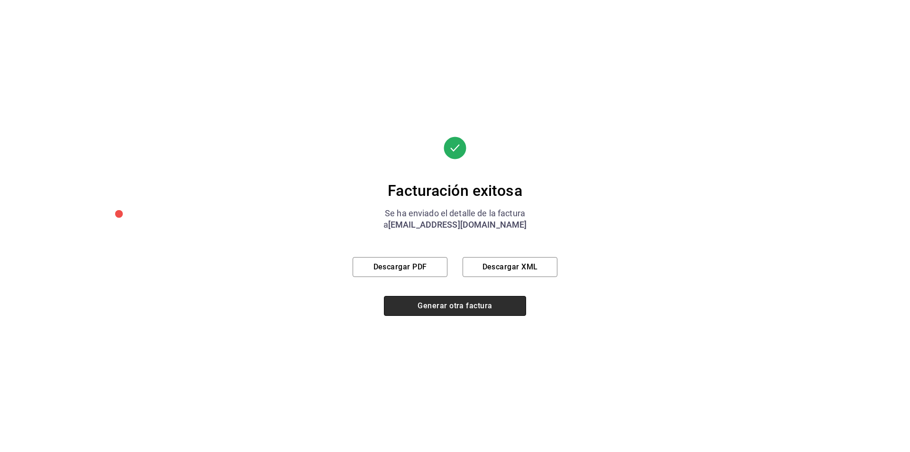
click at [455, 306] on button "Generar otra factura" at bounding box center [455, 306] width 142 height 20
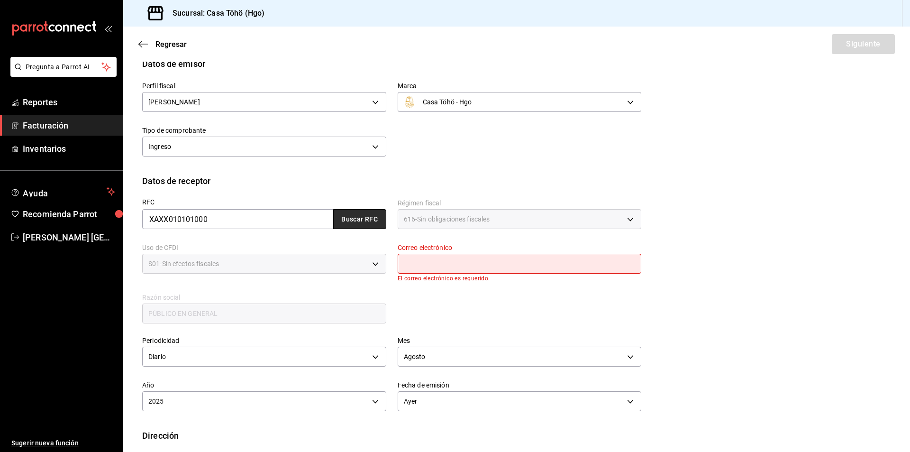
click at [351, 215] on button "Buscar RFC" at bounding box center [359, 219] width 53 height 20
type input "administrador@correo.com"
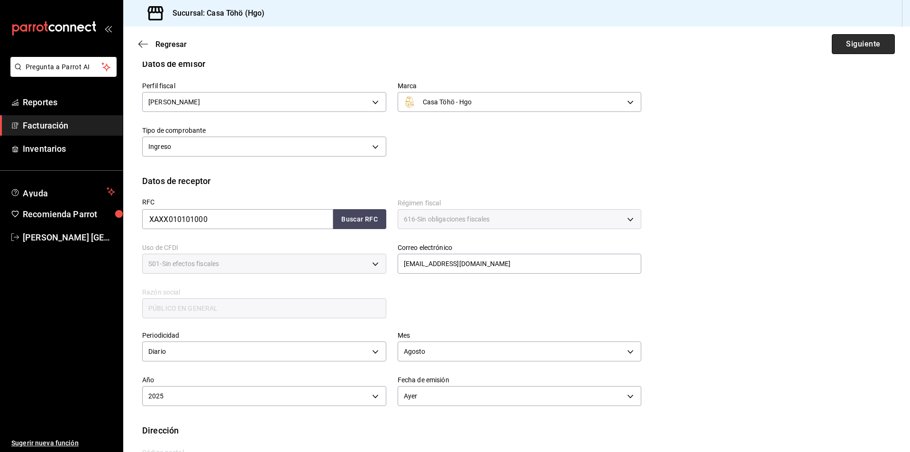
click at [850, 49] on button "Siguiente" at bounding box center [863, 44] width 63 height 20
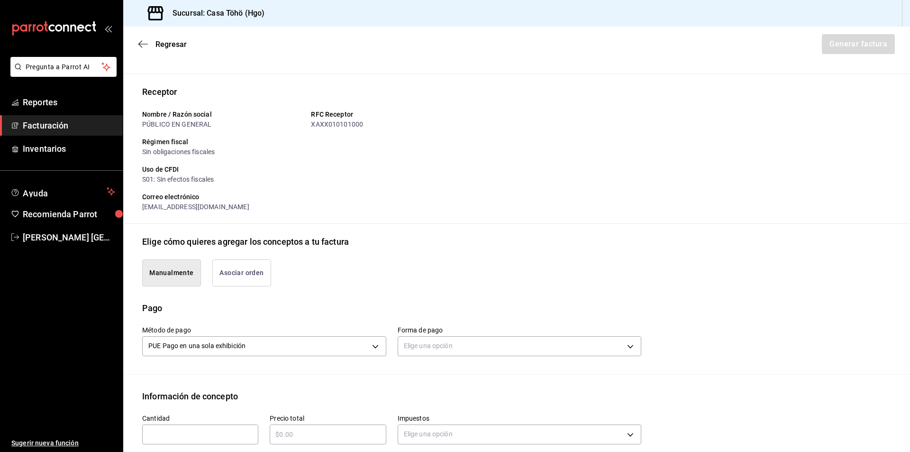
click at [238, 274] on button "Asociar orden" at bounding box center [241, 272] width 59 height 27
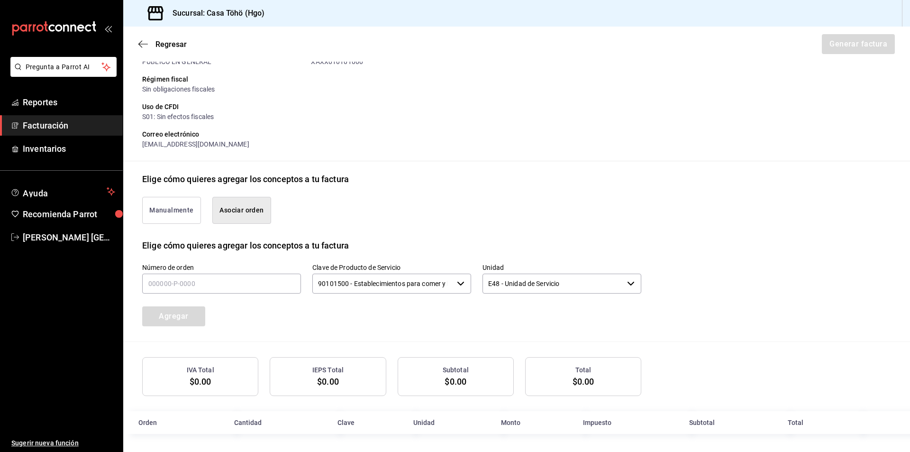
scroll to position [115, 0]
click at [208, 288] on input "text" at bounding box center [221, 283] width 159 height 20
type input "230825-_-____"
drag, startPoint x: 183, startPoint y: 275, endPoint x: 132, endPoint y: 292, distance: 54.1
click at [132, 292] on div "Número de orden 230825-_-____" at bounding box center [216, 272] width 170 height 43
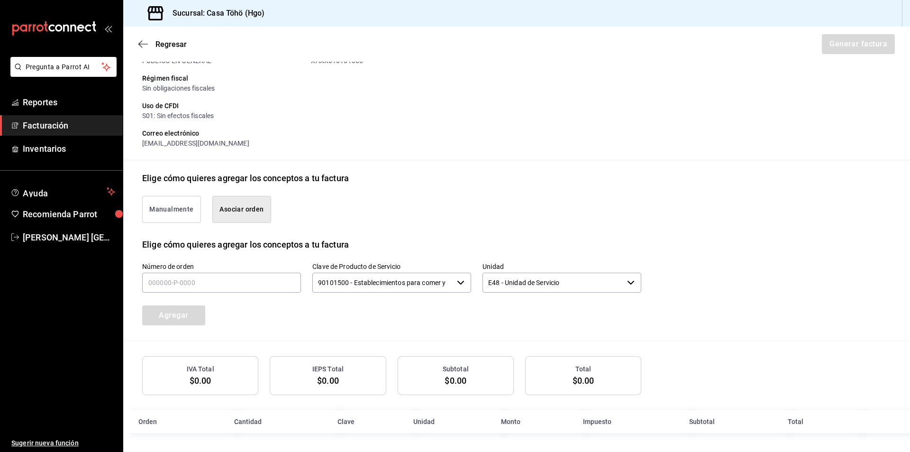
click at [491, 239] on div "Número de orden Clave de Producto de Servicio 90101500 - Establecimientos para …" at bounding box center [380, 282] width 522 height 86
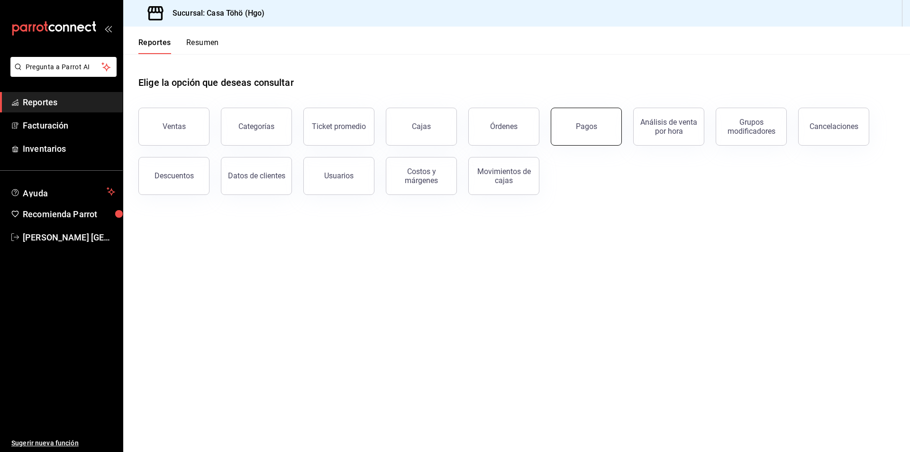
click at [576, 138] on button "Pagos" at bounding box center [586, 127] width 71 height 38
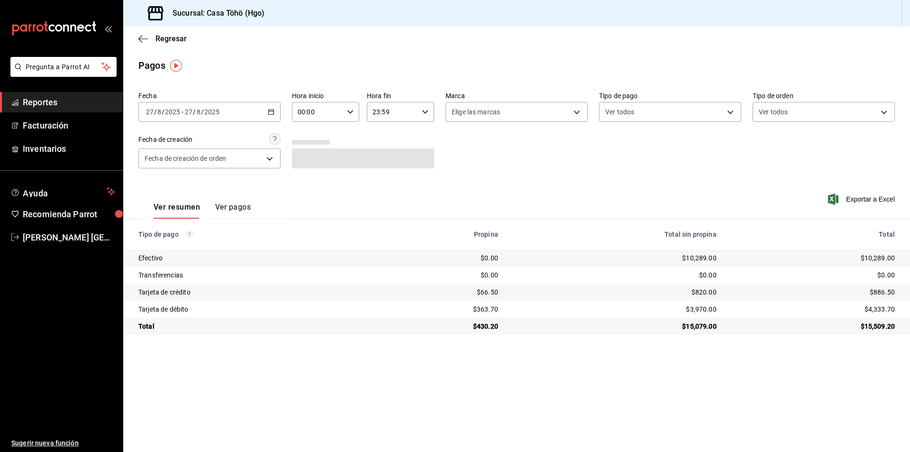
click at [267, 113] on div "[DATE] [DATE] - [DATE] [DATE]" at bounding box center [209, 112] width 142 height 20
click at [168, 250] on span "Rango de fechas" at bounding box center [182, 247] width 73 height 10
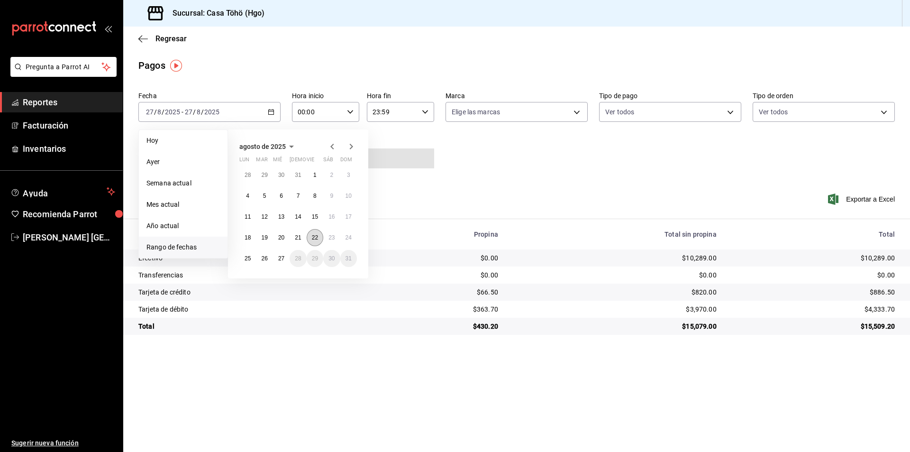
click at [313, 238] on abbr "22" at bounding box center [315, 237] width 6 height 7
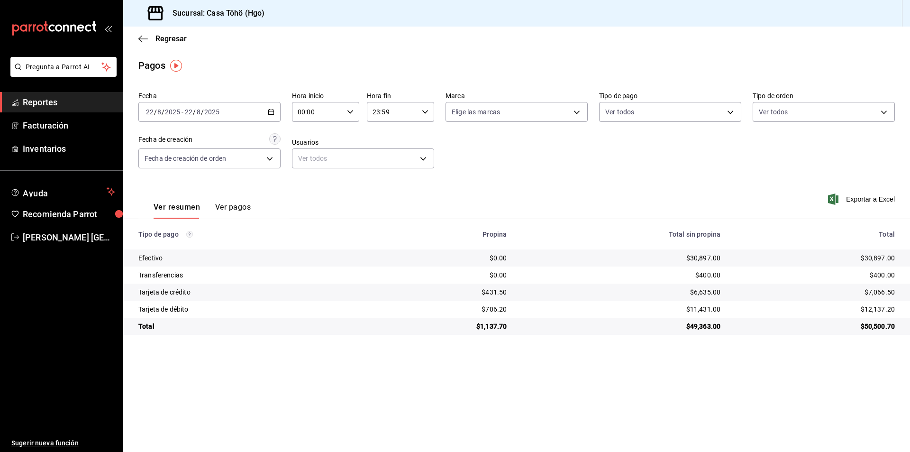
click at [245, 202] on button "Ver pagos" at bounding box center [233, 210] width 36 height 16
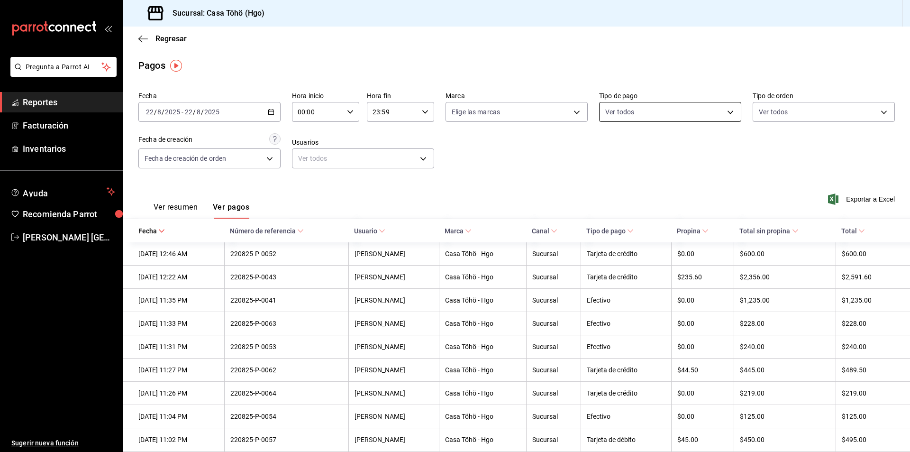
click at [648, 121] on body "Pregunta a Parrot AI Reportes Facturación Inventarios Ayuda Recomienda Parrot […" at bounding box center [455, 226] width 910 height 452
click at [648, 247] on span "Tarjeta de débito" at bounding box center [676, 244] width 110 height 10
type input "bdf4bcce-75d9-46fb-96b4-ca52b3f374de"
checkbox input "true"
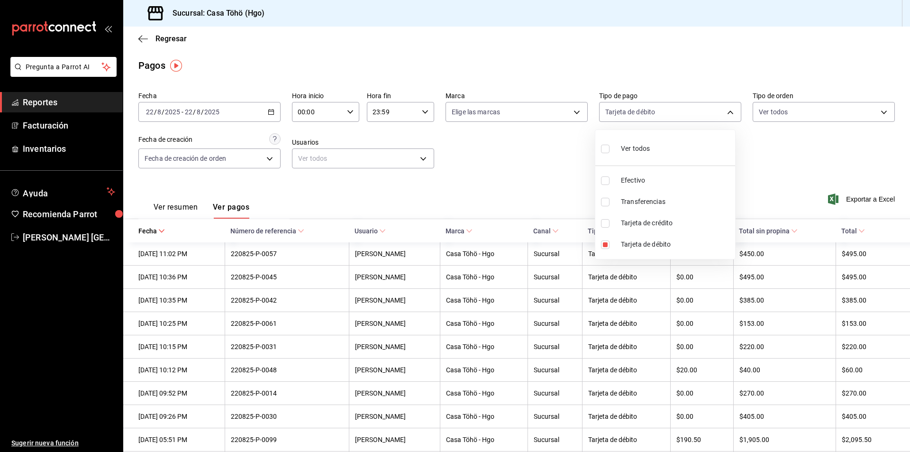
click at [592, 327] on div at bounding box center [455, 226] width 910 height 452
click at [268, 114] on icon "button" at bounding box center [271, 112] width 7 height 7
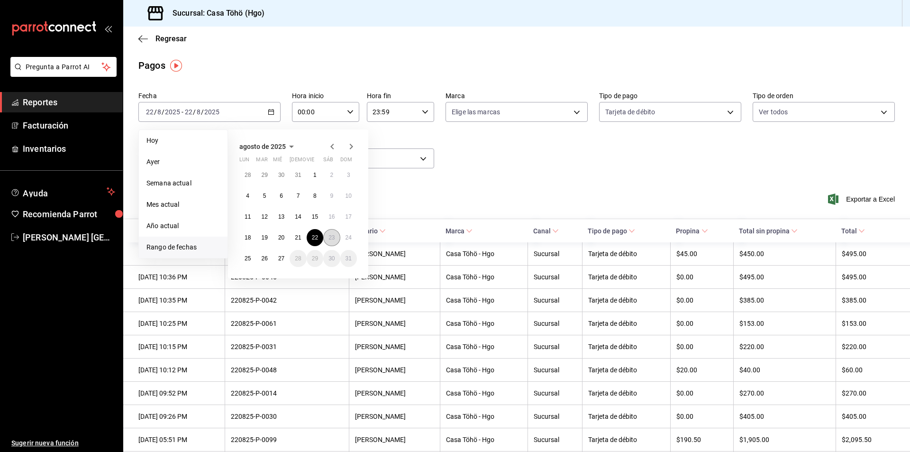
click at [331, 239] on abbr "23" at bounding box center [331, 237] width 6 height 7
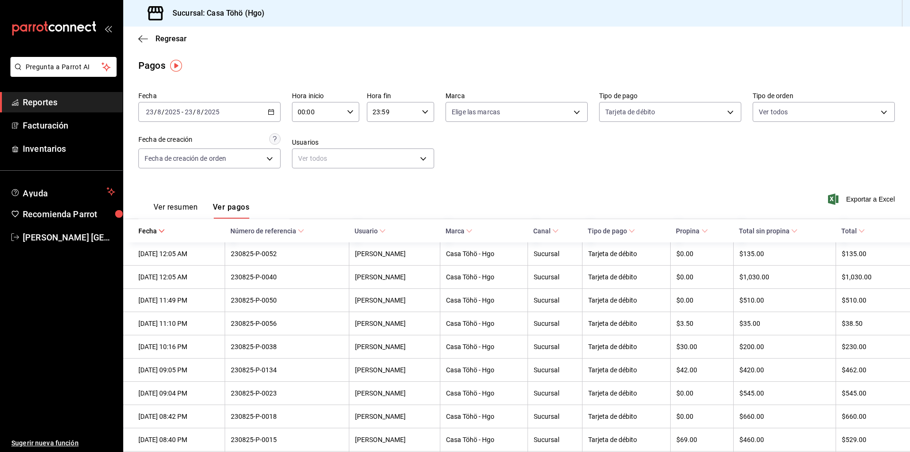
click at [268, 114] on icon "button" at bounding box center [271, 112] width 7 height 7
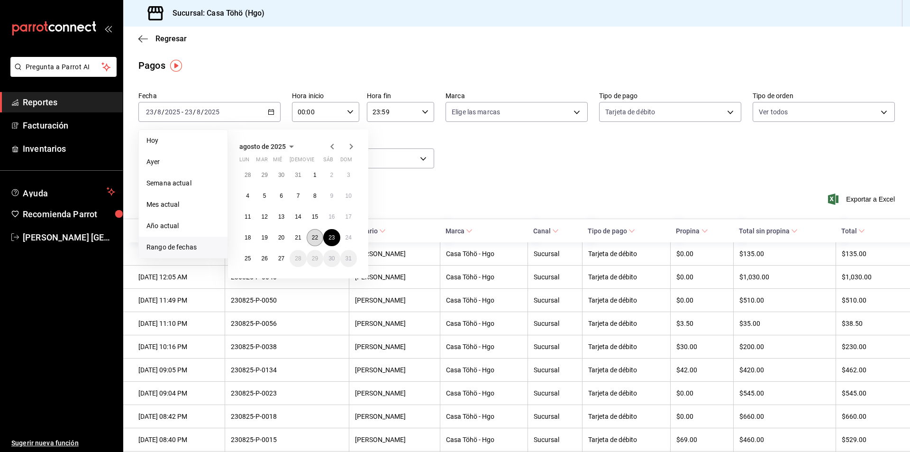
click at [315, 244] on button "22" at bounding box center [315, 237] width 17 height 17
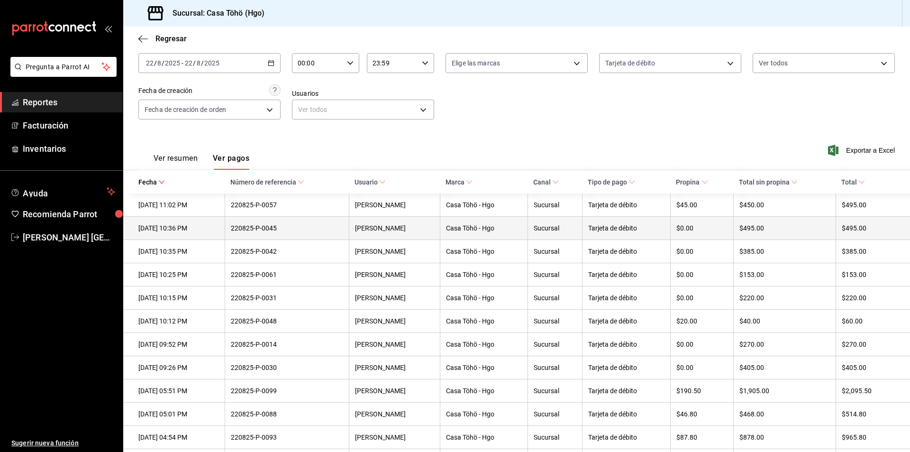
scroll to position [95, 0]
